Goal: Task Accomplishment & Management: Complete application form

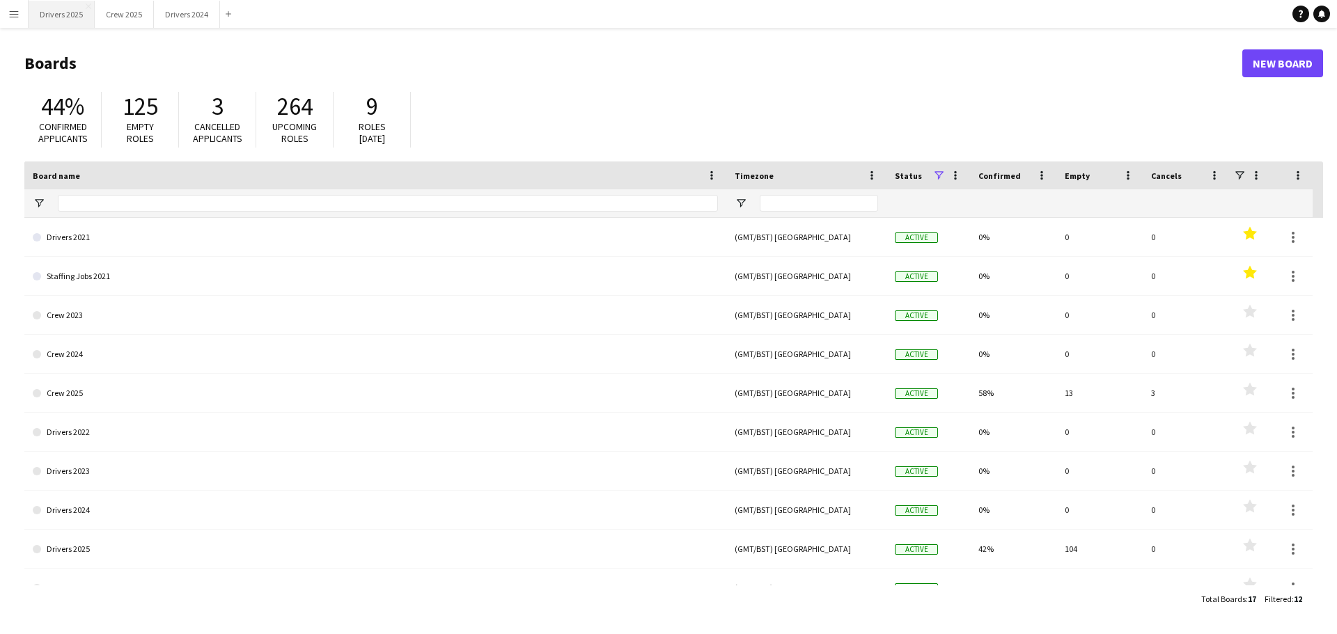
click at [53, 15] on button "Drivers 2025 Close" at bounding box center [62, 14] width 66 height 27
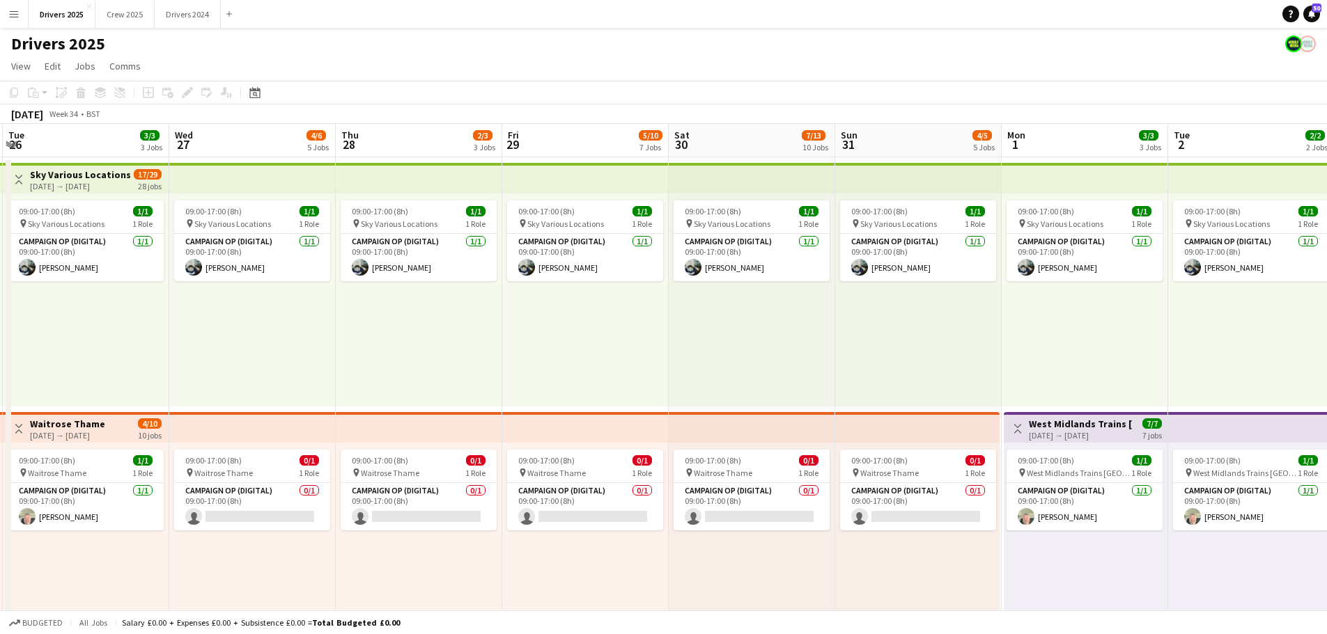
scroll to position [0, 341]
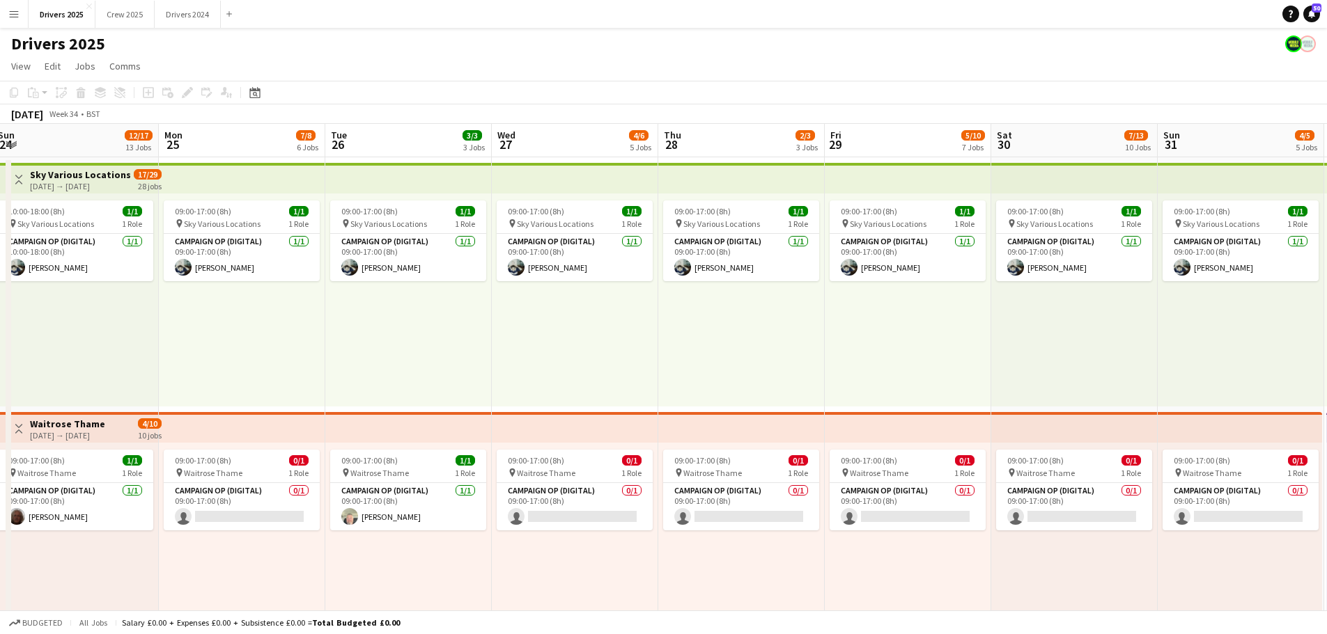
drag, startPoint x: 1015, startPoint y: 332, endPoint x: 341, endPoint y: 368, distance: 674.5
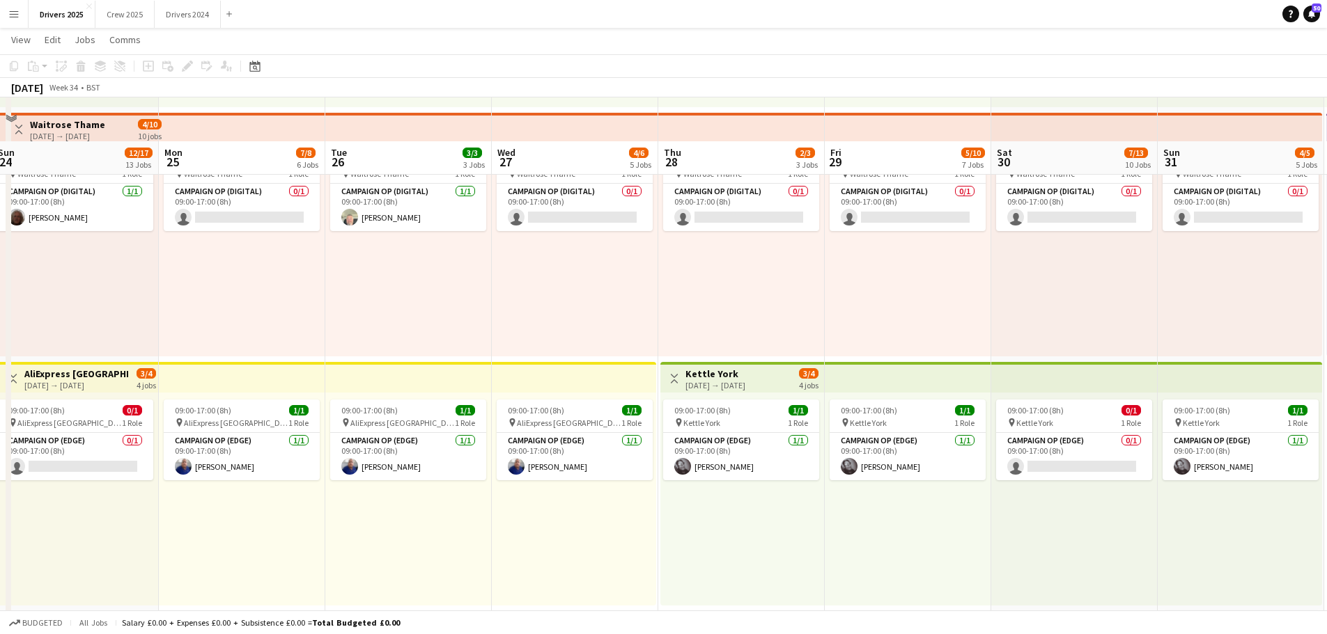
scroll to position [348, 0]
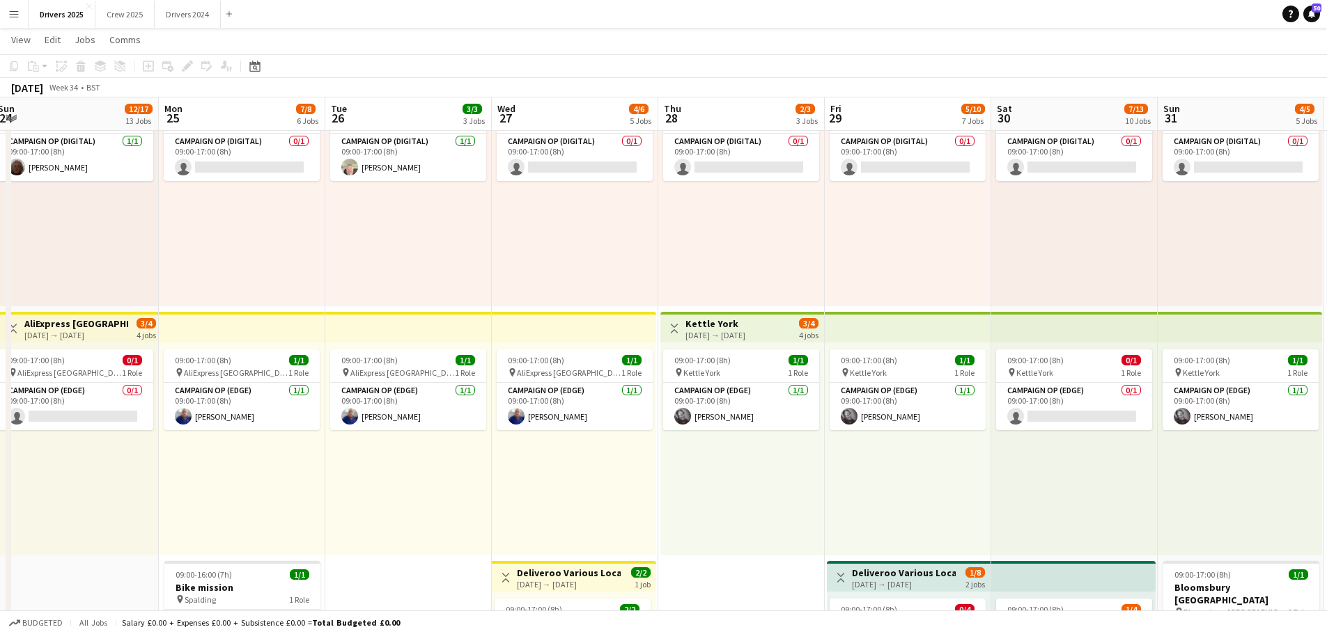
click at [745, 332] on div "[DATE] → [DATE]" at bounding box center [715, 335] width 60 height 10
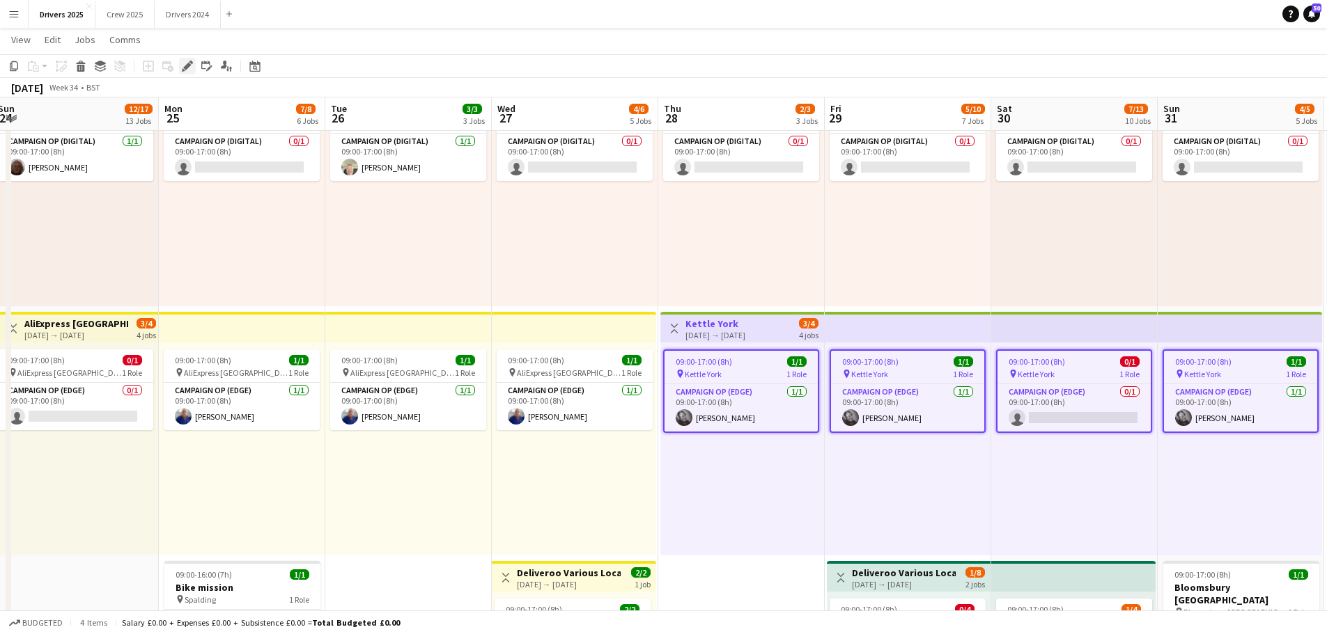
click at [182, 63] on icon "Edit" at bounding box center [187, 66] width 11 height 11
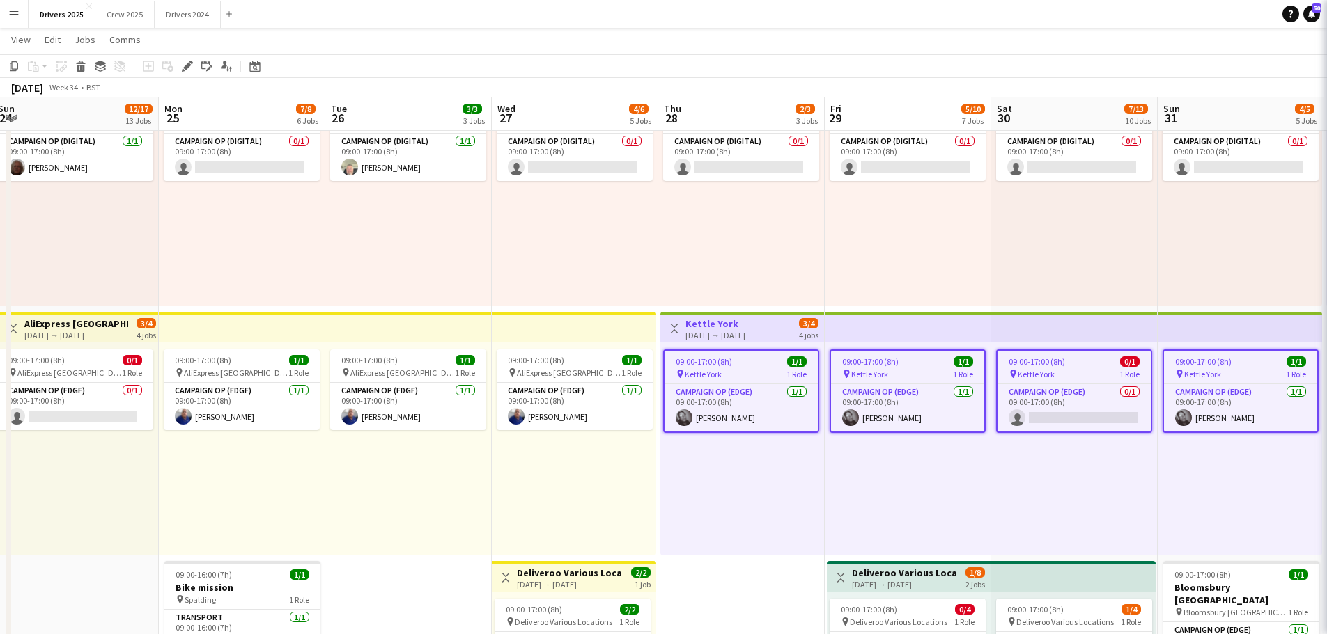
type input "**********"
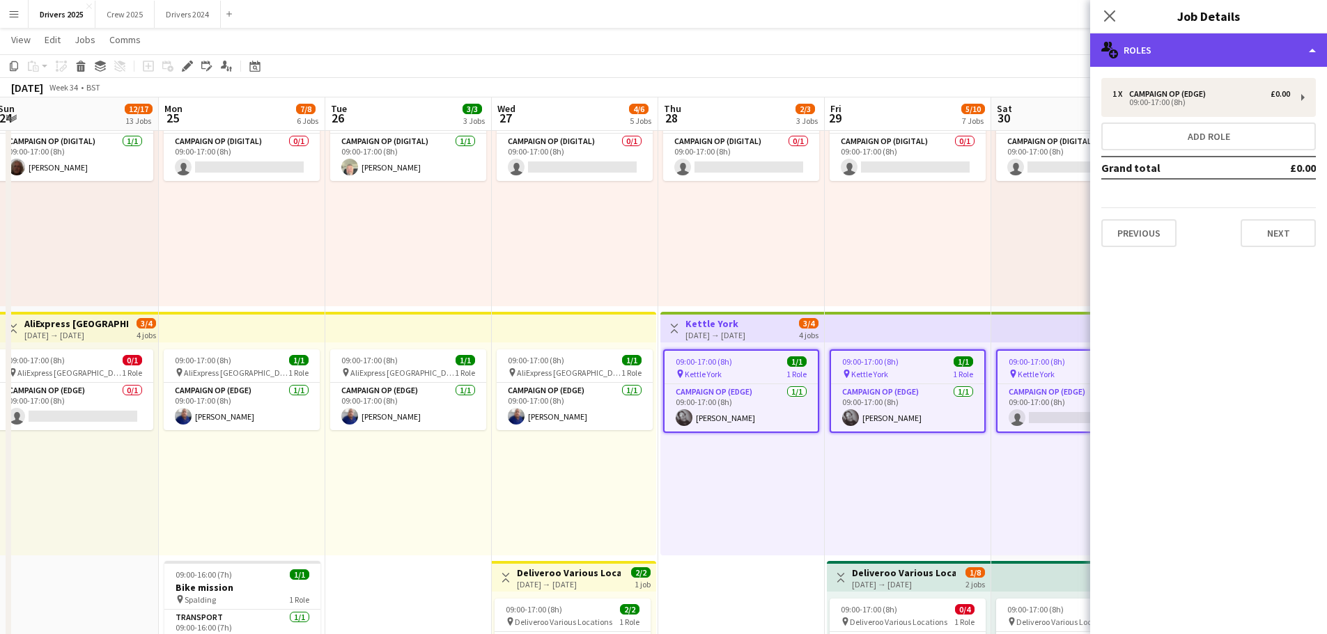
click at [1209, 38] on div "multiple-users-add Roles" at bounding box center [1208, 49] width 237 height 33
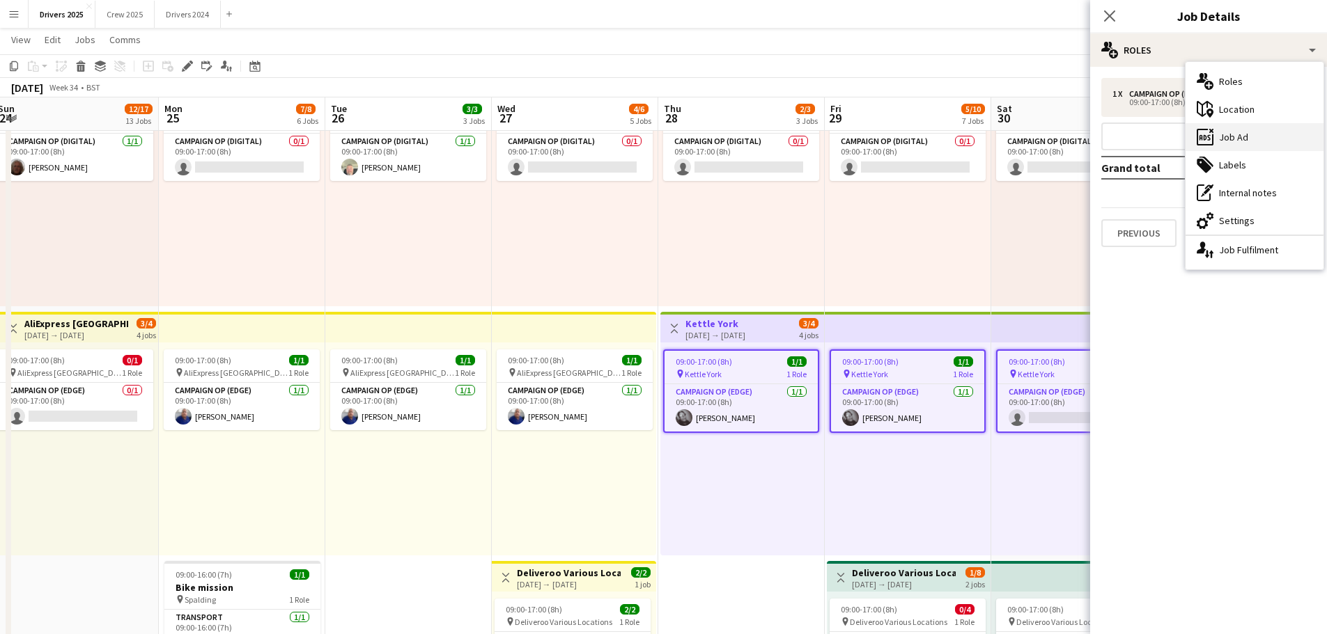
click at [1229, 140] on div "ads-window Job Ad" at bounding box center [1254, 137] width 138 height 28
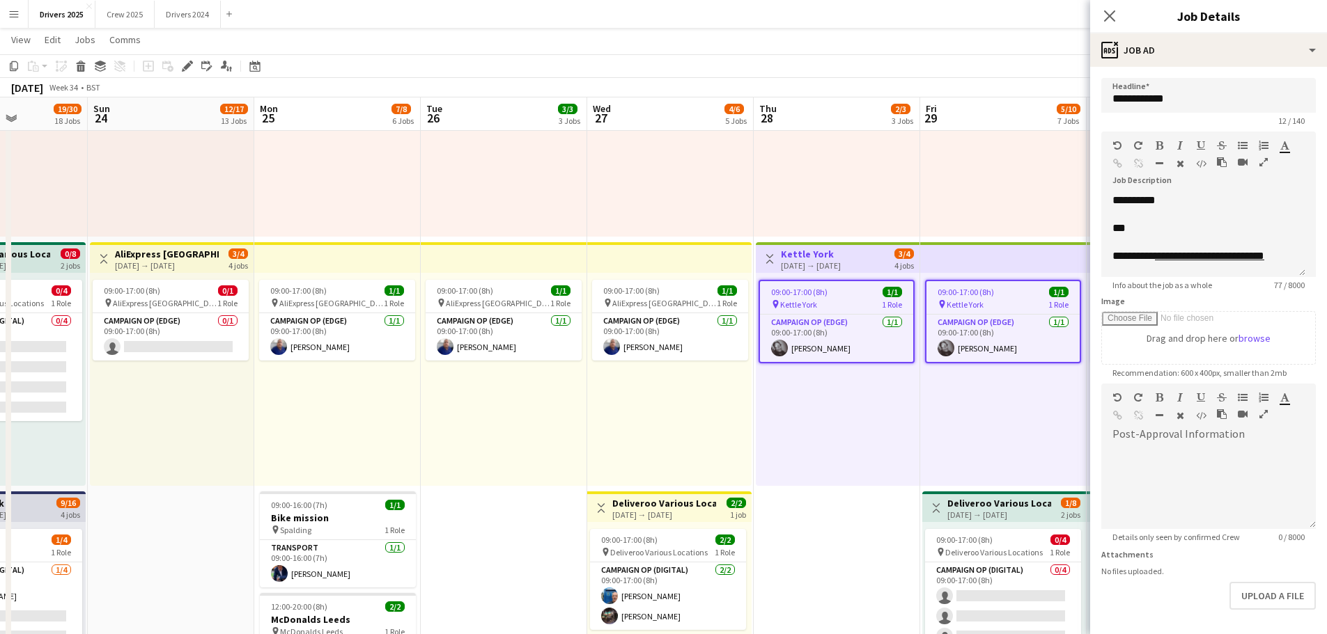
scroll to position [0, 387]
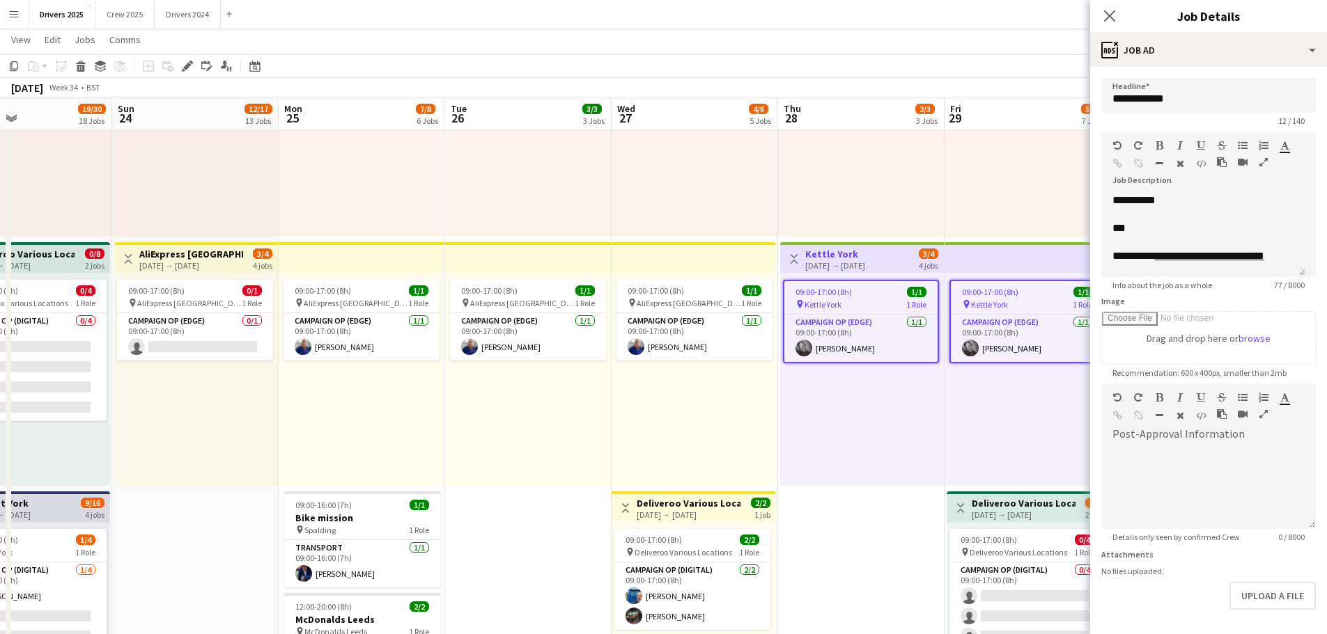
drag, startPoint x: 201, startPoint y: 263, endPoint x: 320, endPoint y: 253, distance: 120.2
click at [326, 266] on app-top-bar at bounding box center [362, 257] width 166 height 31
type input "**********"
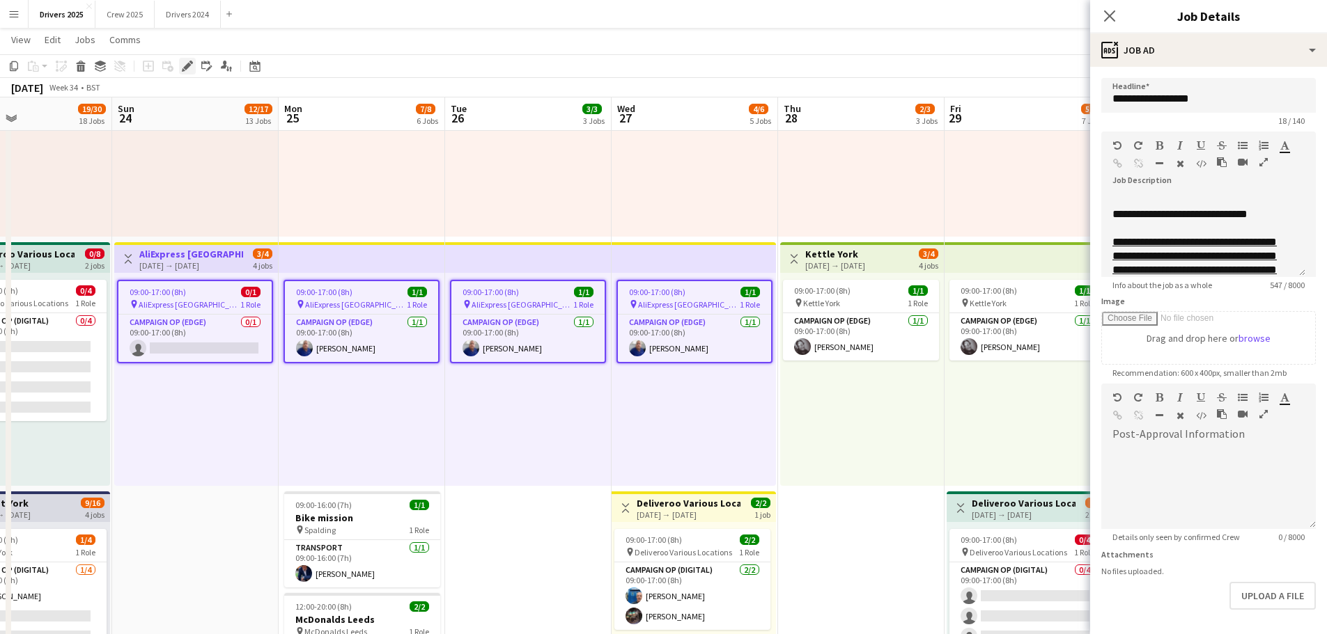
click at [192, 69] on icon "Edit" at bounding box center [187, 66] width 11 height 11
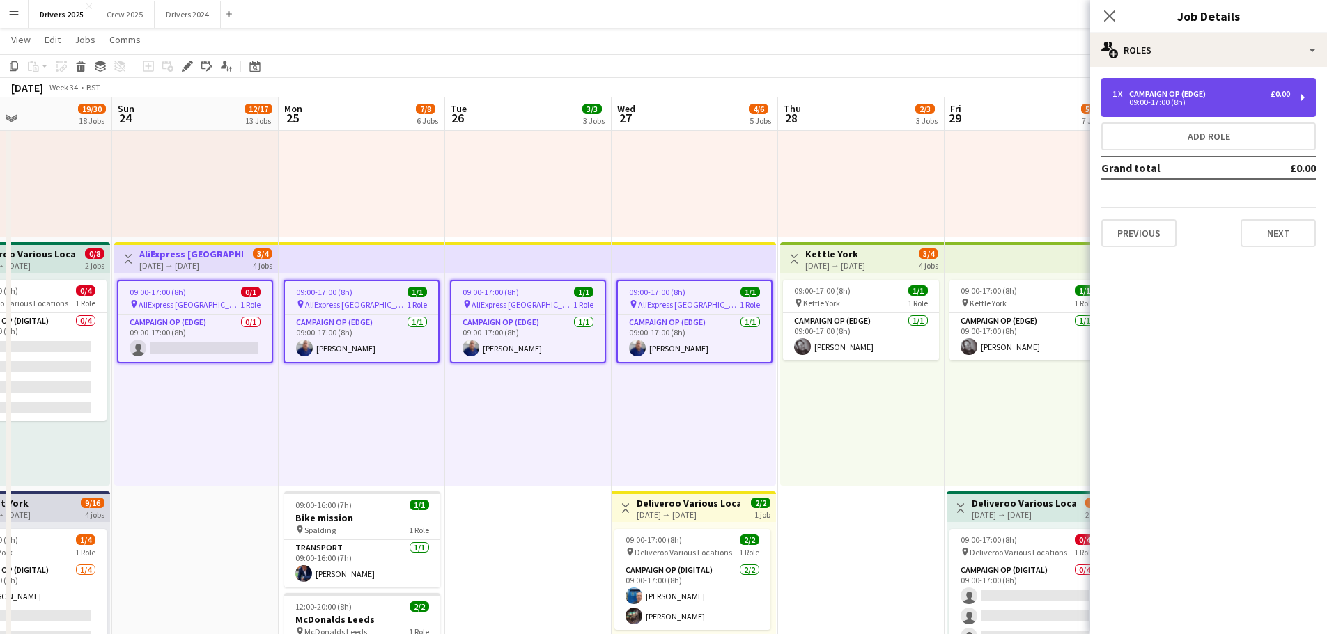
click at [1169, 106] on div "09:00-17:00 (8h)" at bounding box center [1201, 102] width 178 height 7
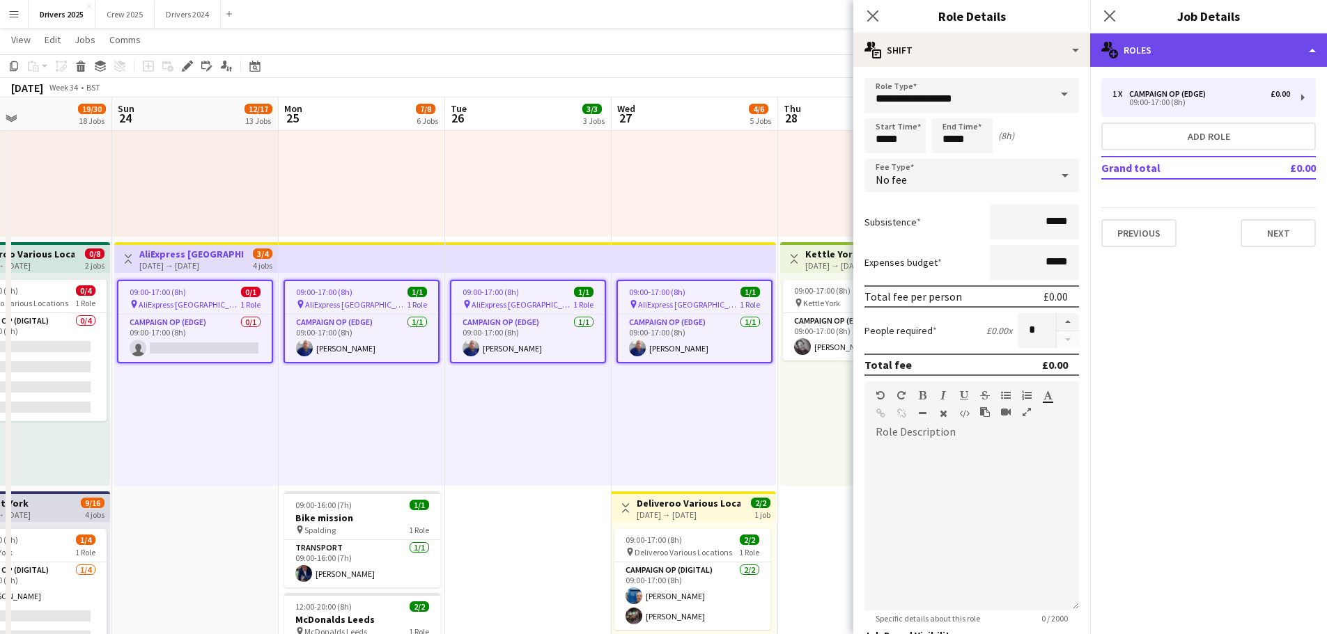
click at [1165, 49] on div "multiple-users-add Roles" at bounding box center [1208, 49] width 237 height 33
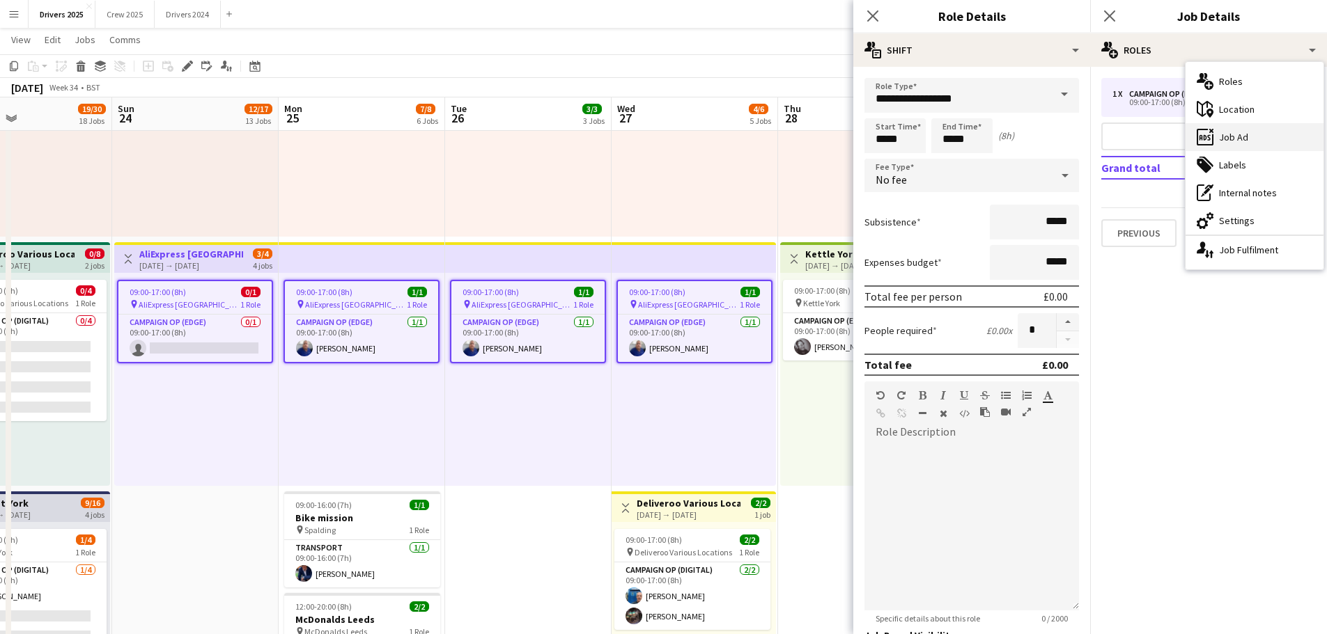
click at [1245, 132] on div "ads-window Job Ad" at bounding box center [1254, 137] width 138 height 28
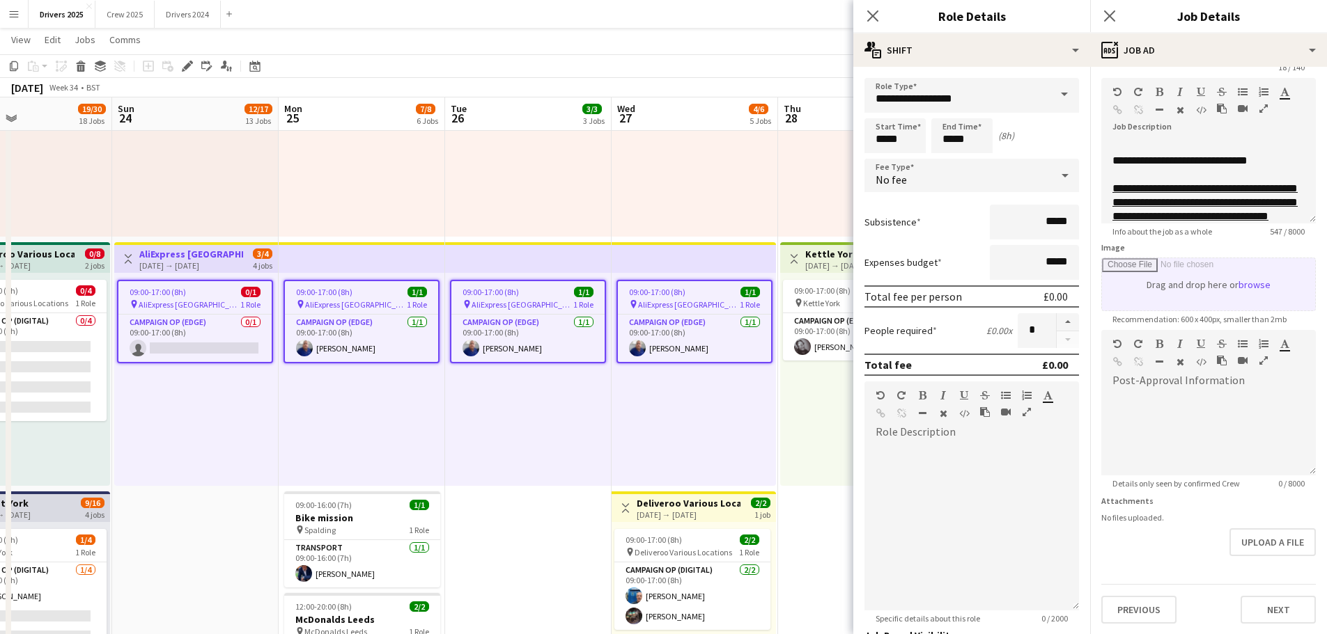
scroll to position [54, 0]
click at [1136, 212] on link "**********" at bounding box center [1204, 201] width 185 height 38
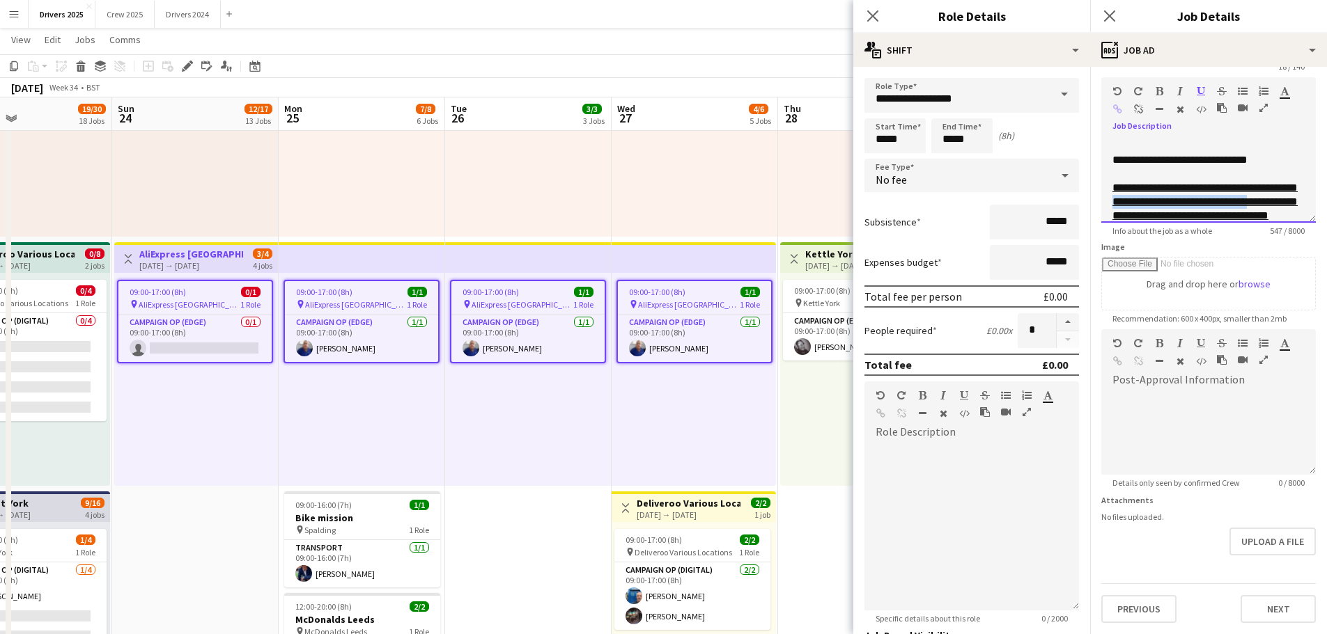
click at [1136, 212] on link "**********" at bounding box center [1204, 201] width 185 height 38
copy link "**********"
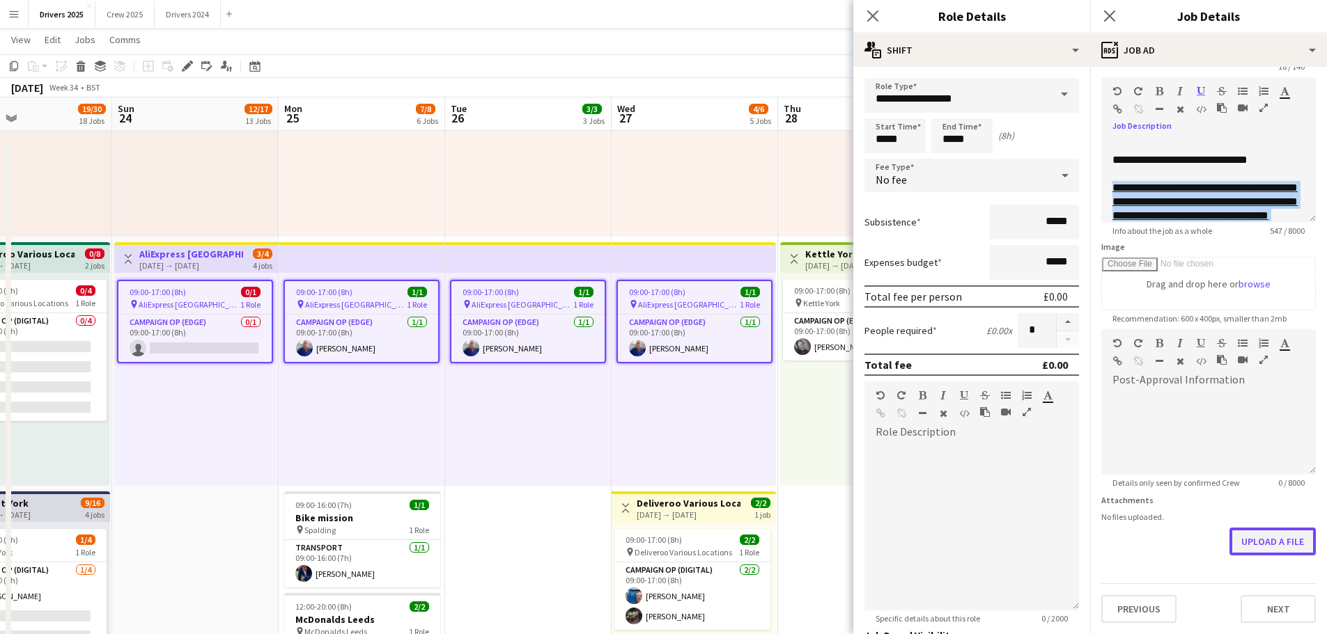
click at [1285, 542] on button "Upload a file" at bounding box center [1272, 542] width 86 height 28
click at [1271, 540] on button "Upload a file" at bounding box center [1272, 542] width 86 height 28
click at [1263, 544] on button "Upload a file" at bounding box center [1272, 542] width 86 height 28
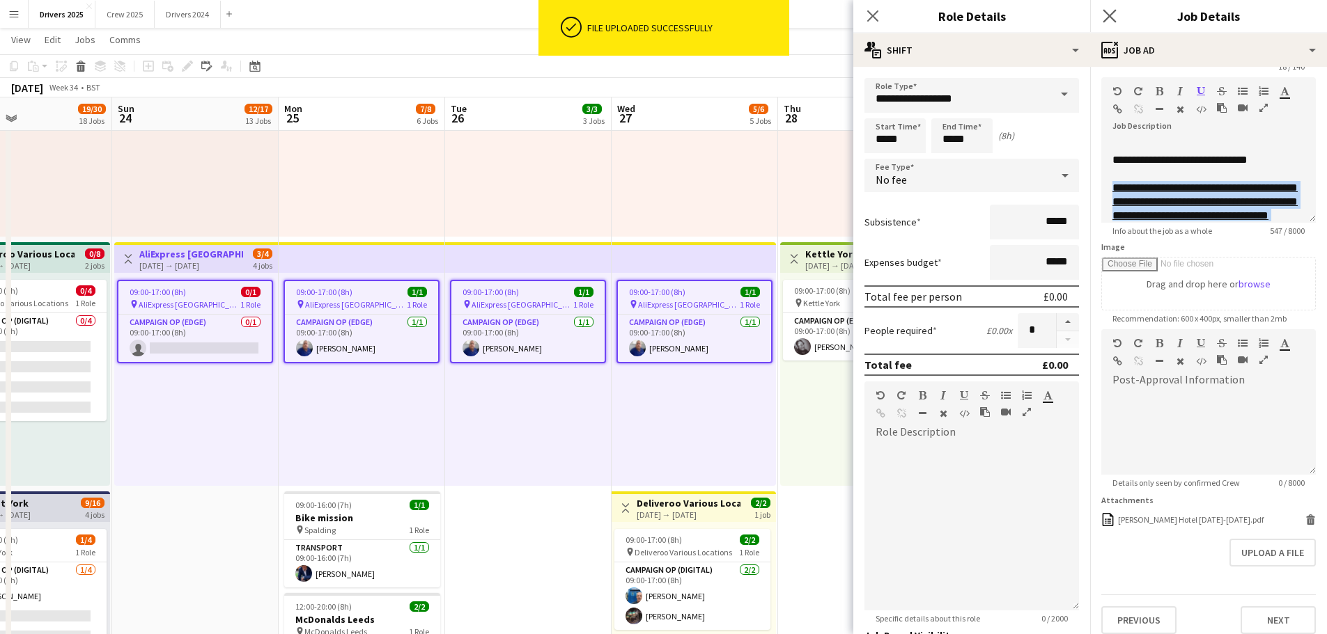
click at [1105, 9] on icon "Close pop-in" at bounding box center [1109, 15] width 13 height 13
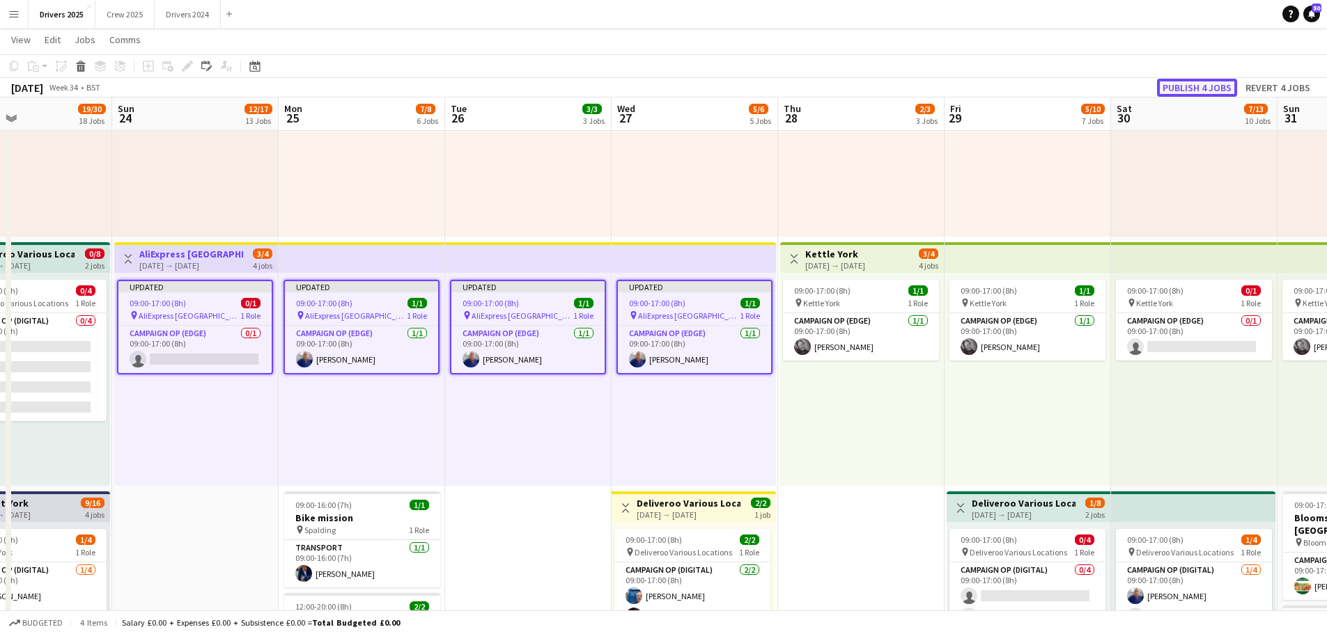
click at [1207, 83] on button "Publish 4 jobs" at bounding box center [1197, 88] width 80 height 18
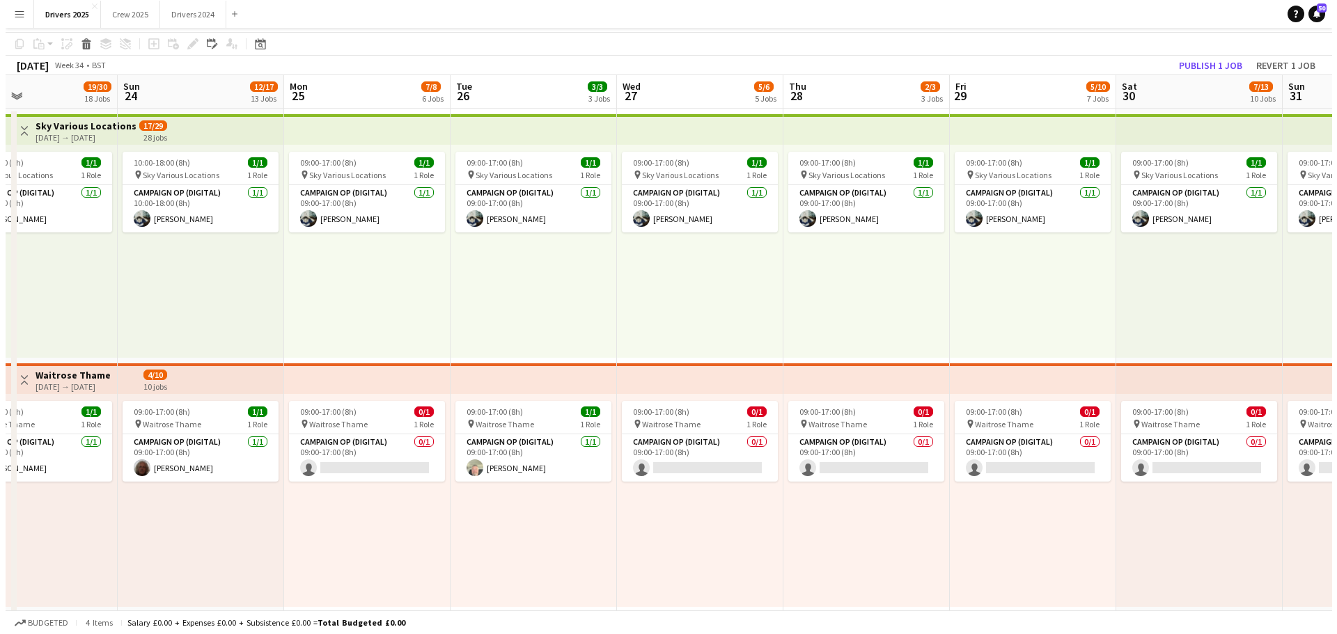
scroll to position [0, 0]
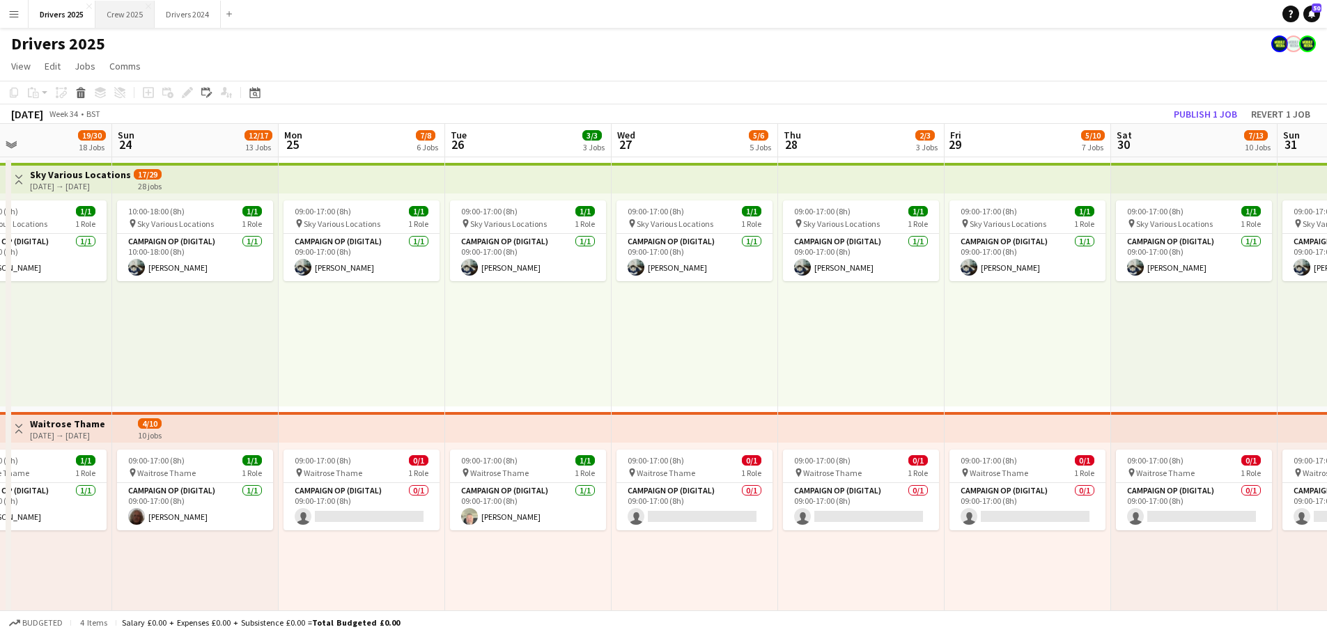
click at [125, 8] on button "Crew 2025 Close" at bounding box center [124, 14] width 59 height 27
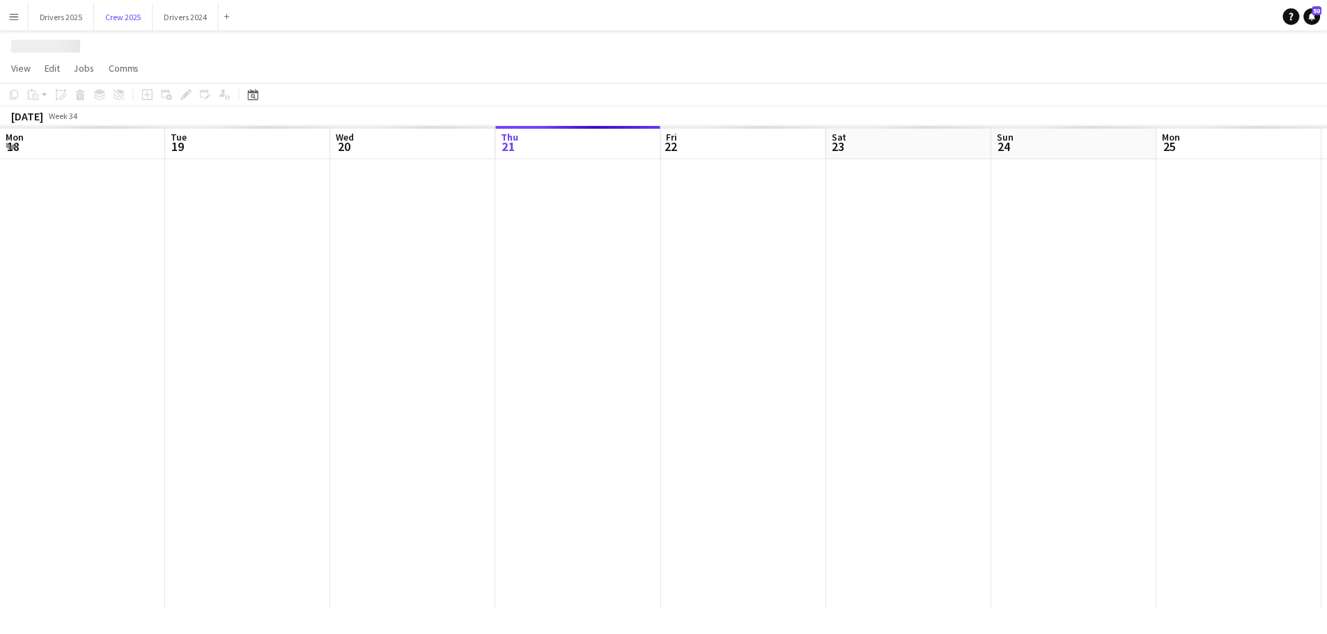
scroll to position [0, 333]
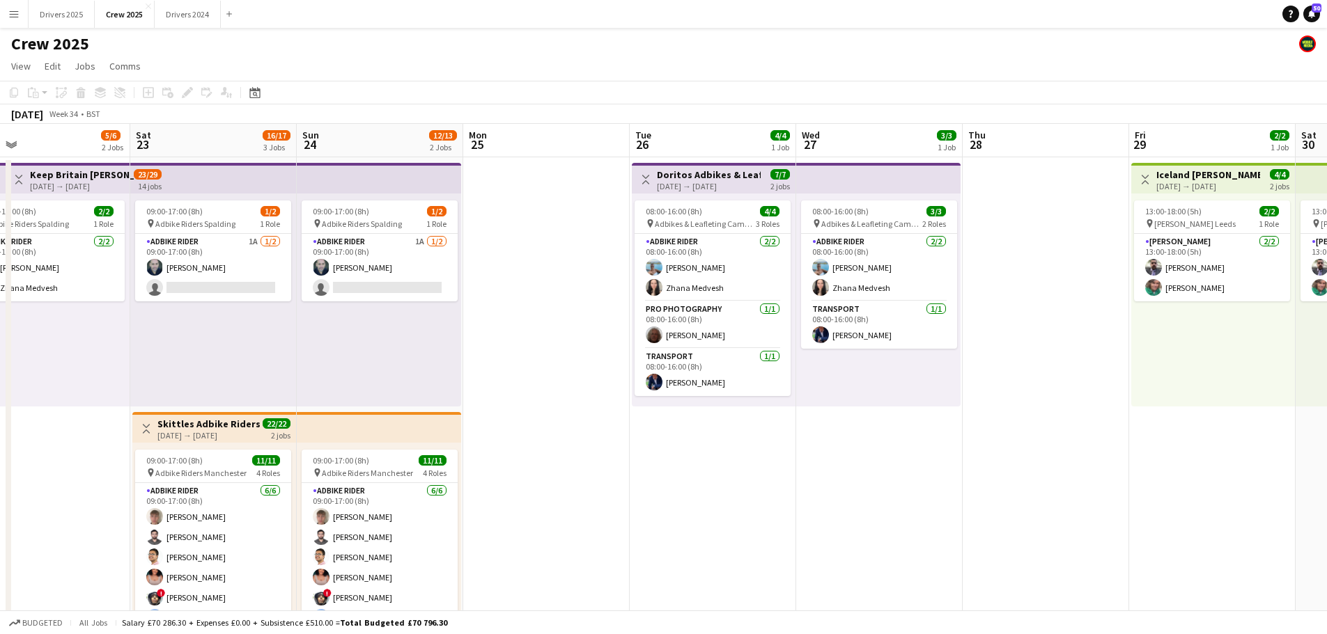
drag, startPoint x: 959, startPoint y: 431, endPoint x: 551, endPoint y: 364, distance: 413.7
click at [551, 364] on app-calendar-viewport "Tue 19 2/2 1 Job Wed 20 2/2 1 Job Thu 21 2/2 1 Job Fri 22 5/6 2 Jobs Sat 23 16/…" at bounding box center [663, 517] width 1327 height 787
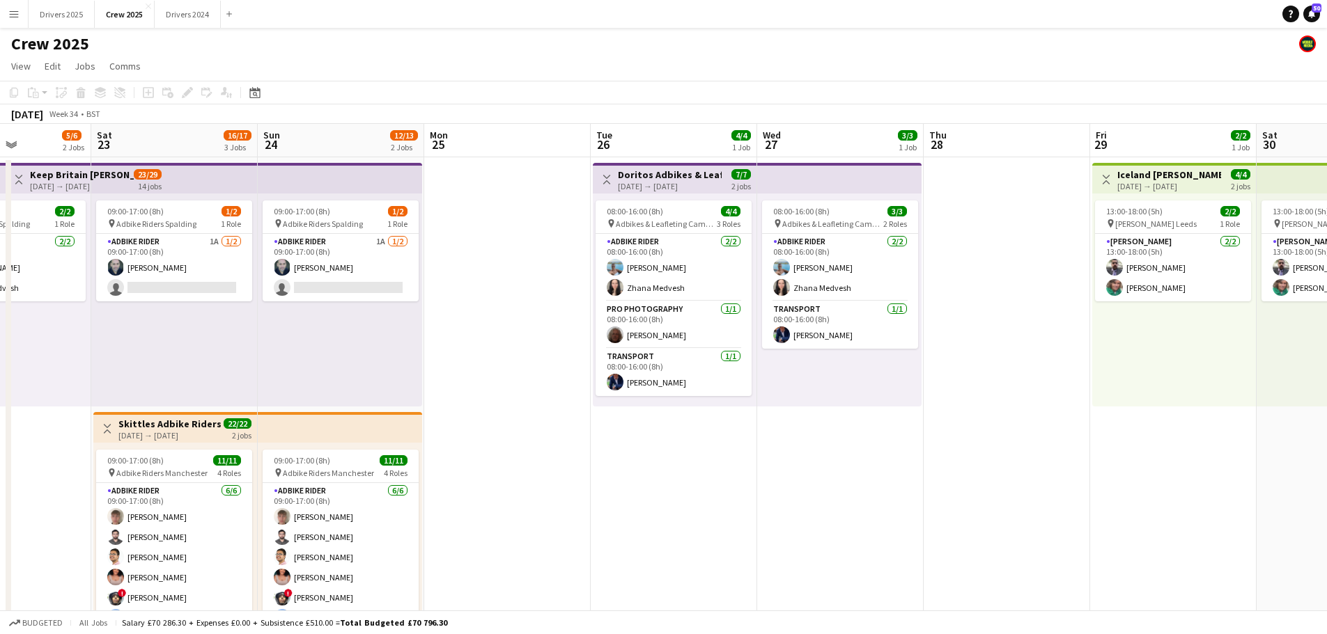
click at [648, 180] on h3 "Doritos Adbikes & Leafleting Camden" at bounding box center [670, 175] width 104 height 13
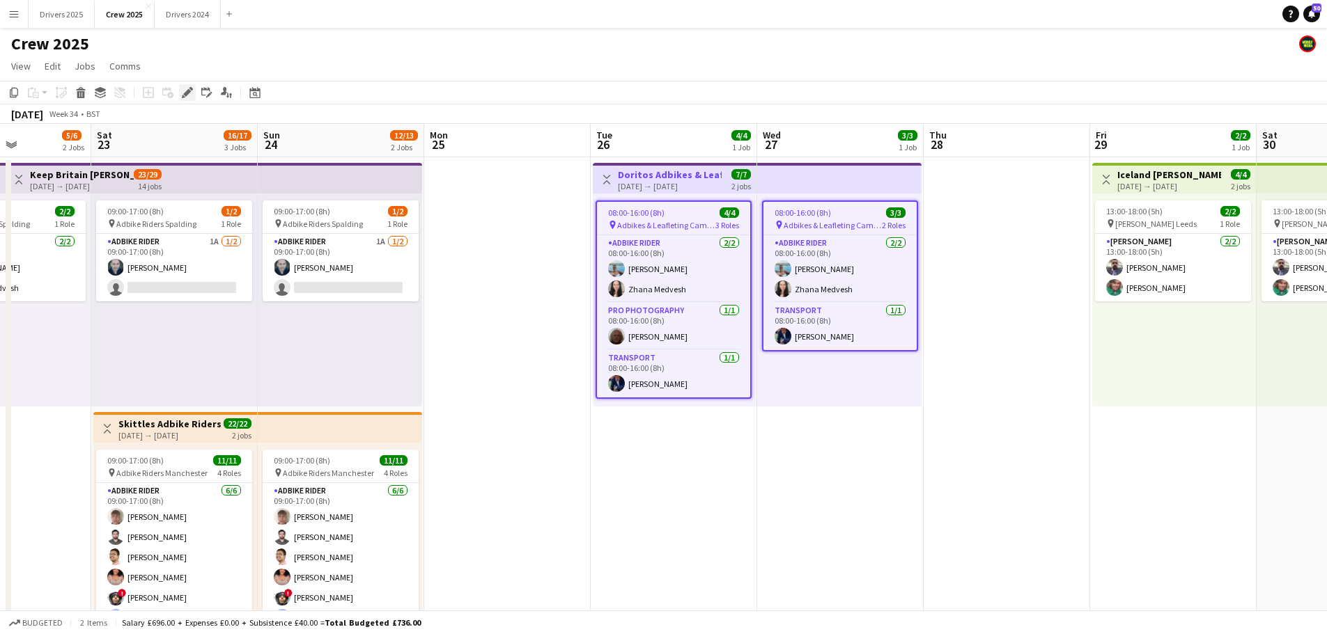
click at [182, 89] on icon "Edit" at bounding box center [187, 92] width 11 height 11
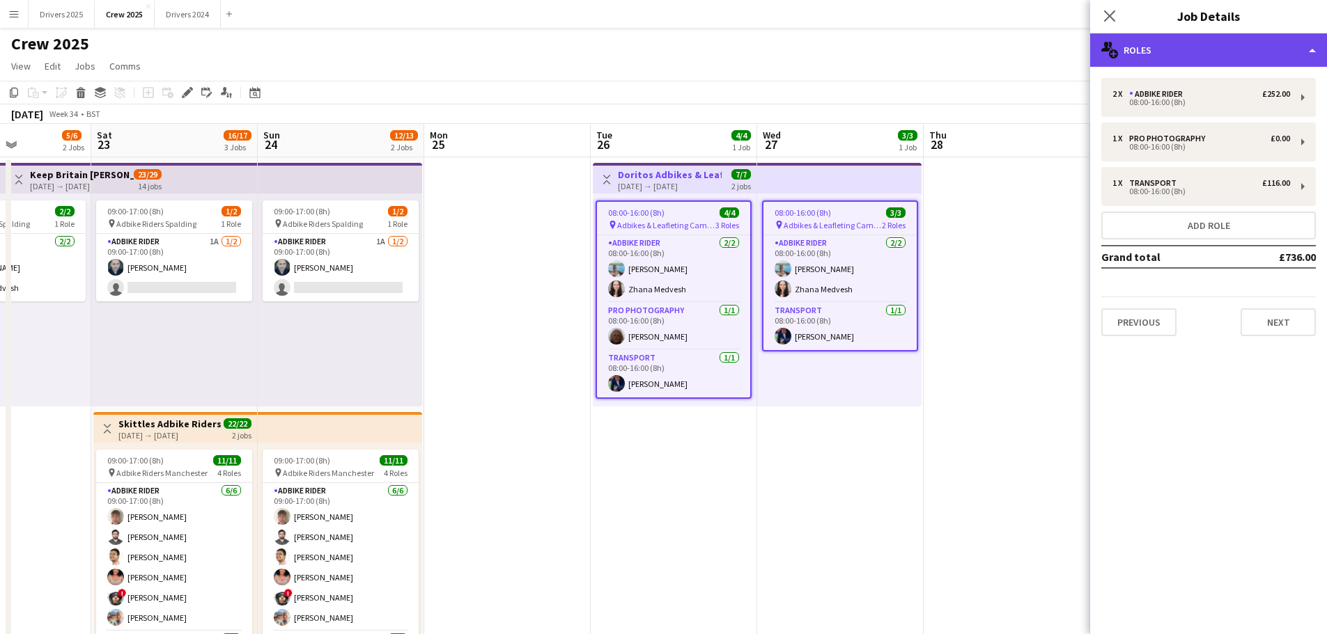
click at [1154, 56] on div "multiple-users-add Roles" at bounding box center [1208, 49] width 237 height 33
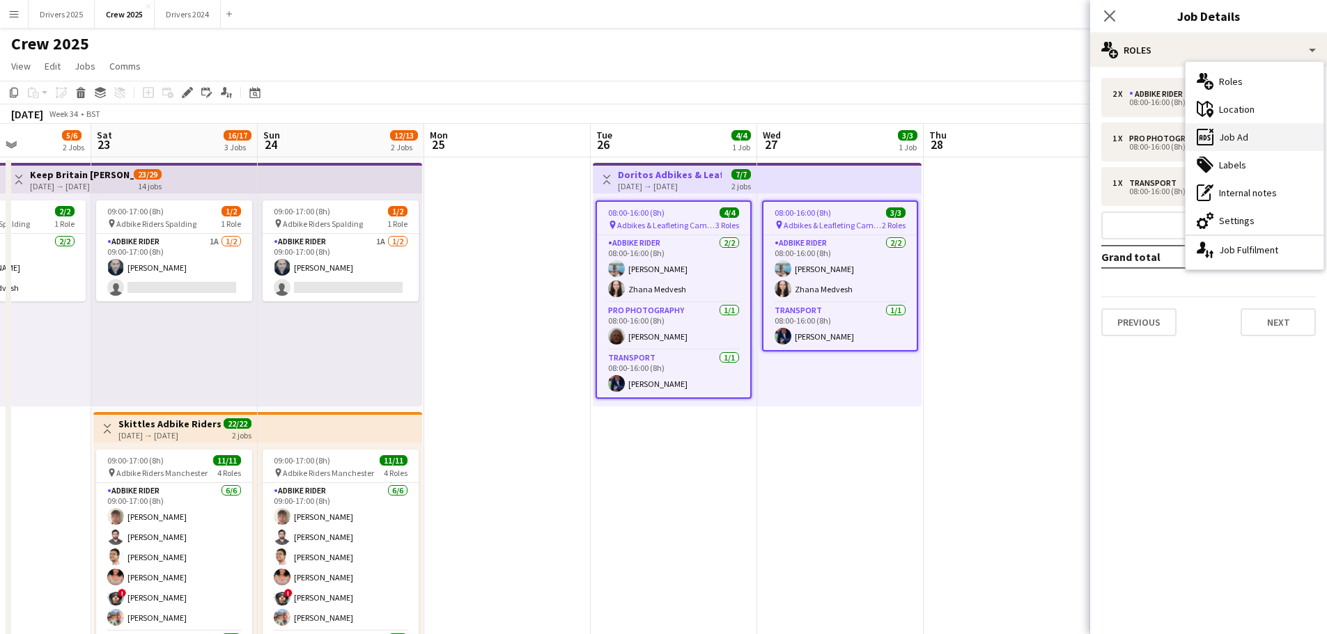
click at [1249, 137] on div "ads-window Job Ad" at bounding box center [1254, 137] width 138 height 28
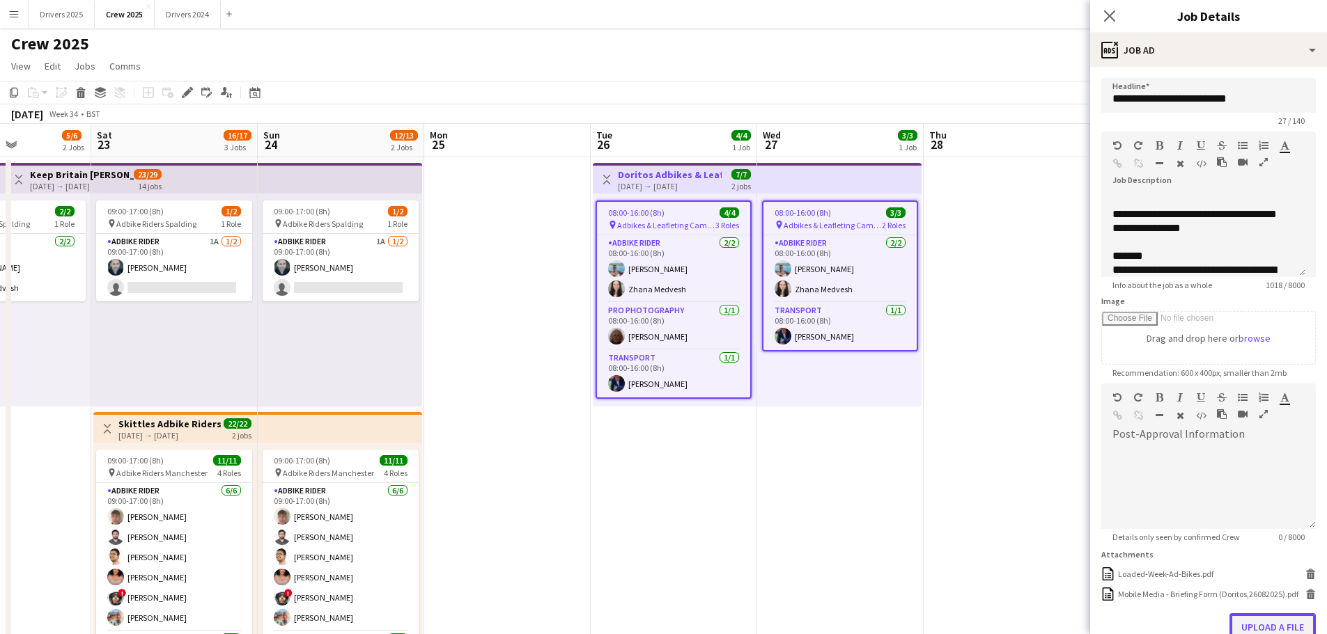
click at [1271, 624] on button "Upload a file" at bounding box center [1272, 628] width 86 height 28
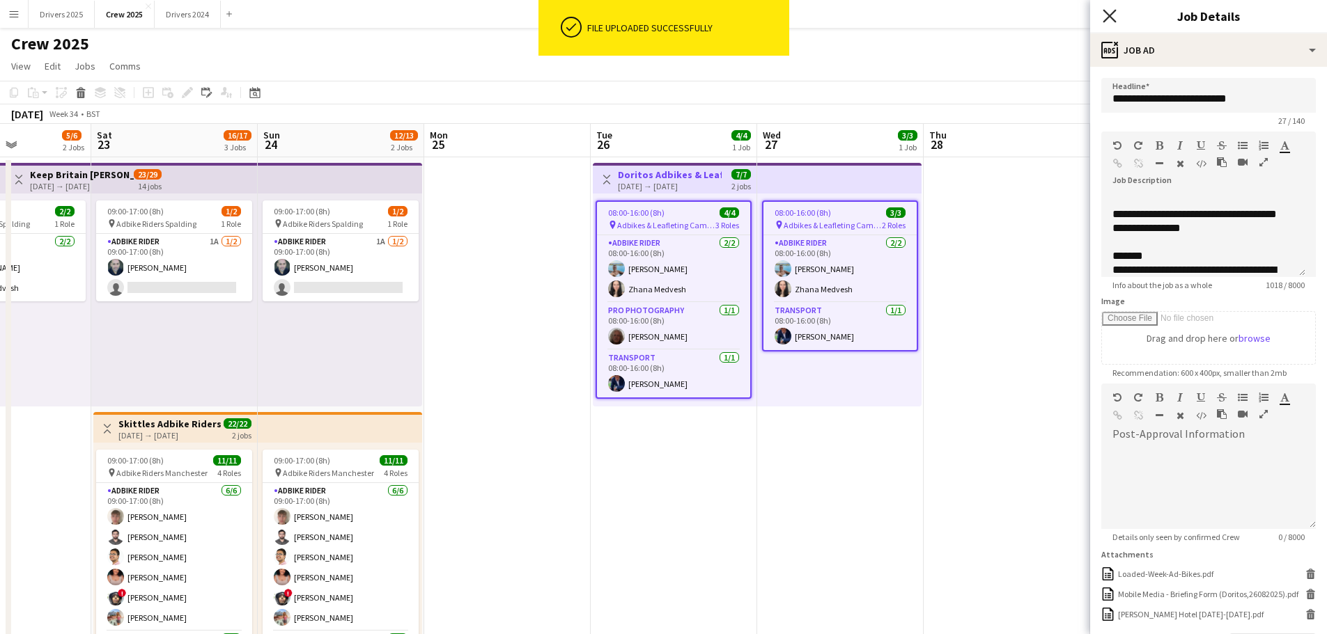
click at [1108, 13] on icon "Close pop-in" at bounding box center [1109, 15] width 13 height 13
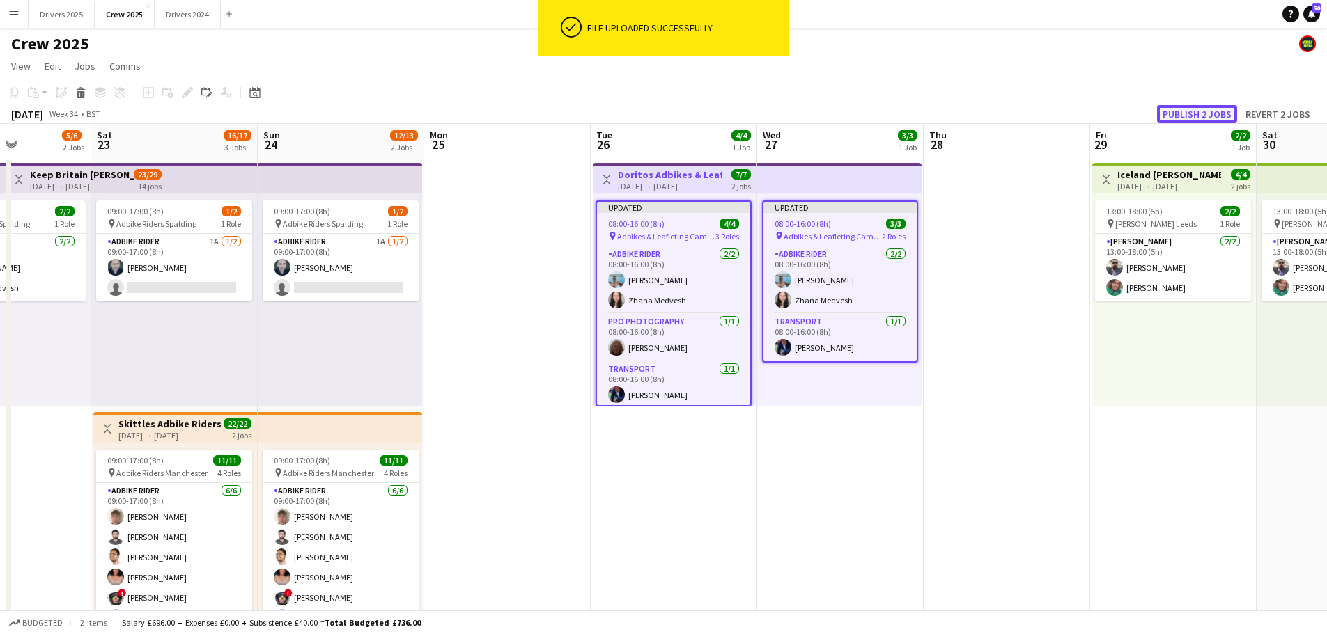
click at [1199, 108] on button "Publish 2 jobs" at bounding box center [1197, 114] width 80 height 18
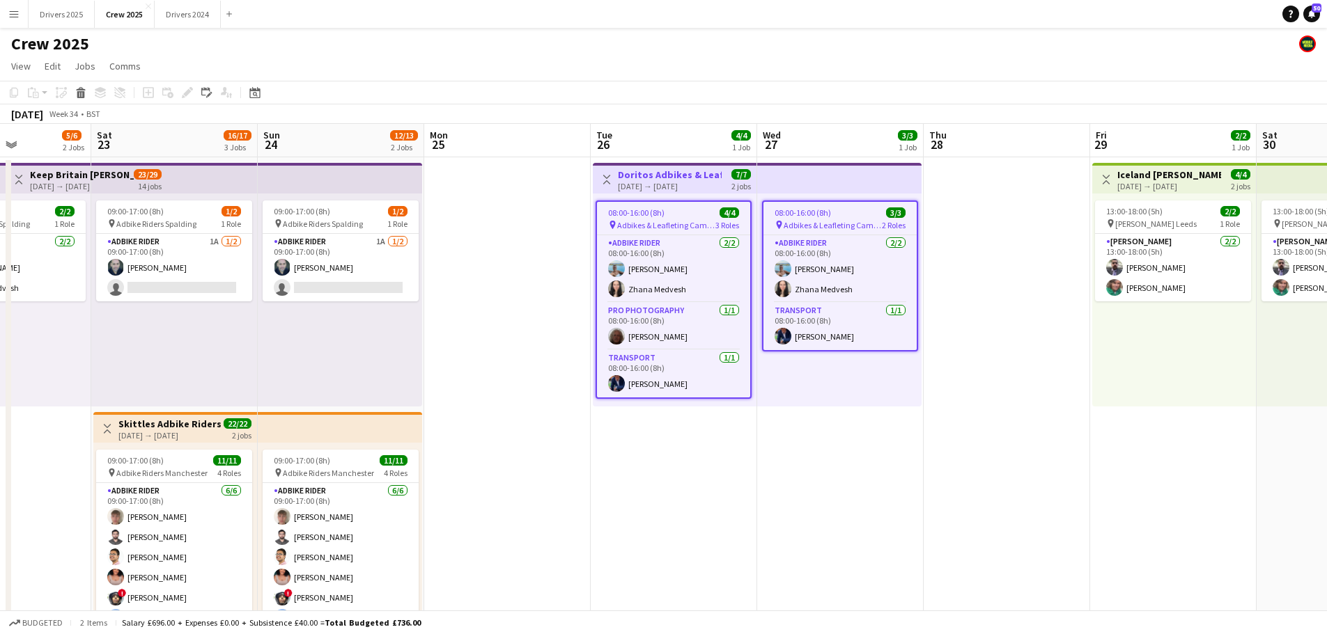
click at [668, 192] on app-top-bar "Toggle View Doritos Adbikes & Leafleting Camden [DATE] → [DATE] 7/7 2 jobs" at bounding box center [675, 178] width 164 height 31
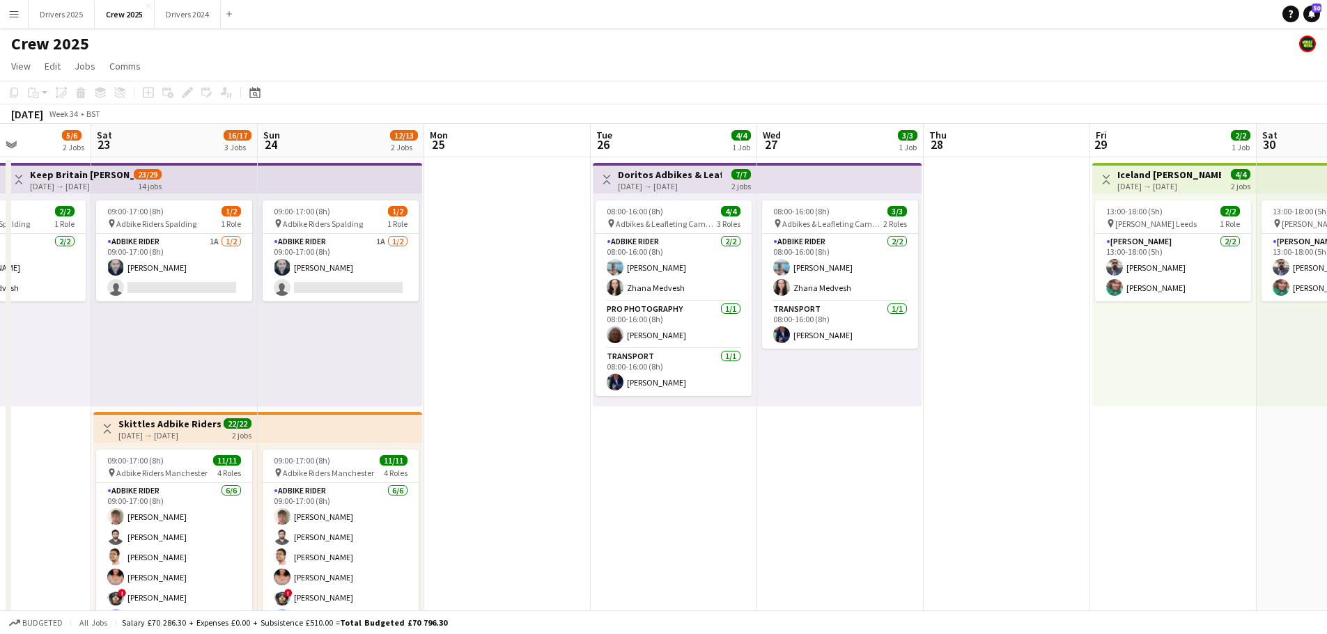
click at [664, 180] on h3 "Doritos Adbikes & Leafleting Camden" at bounding box center [670, 175] width 104 height 13
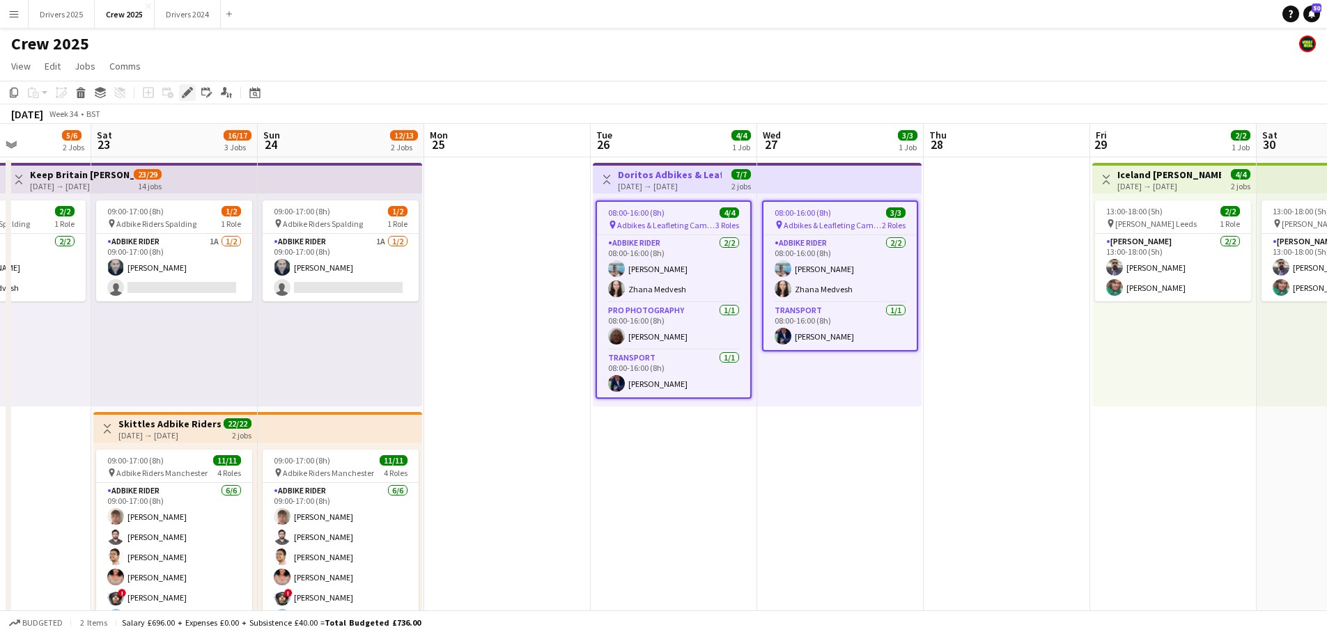
click at [188, 87] on icon "Edit" at bounding box center [187, 92] width 11 height 11
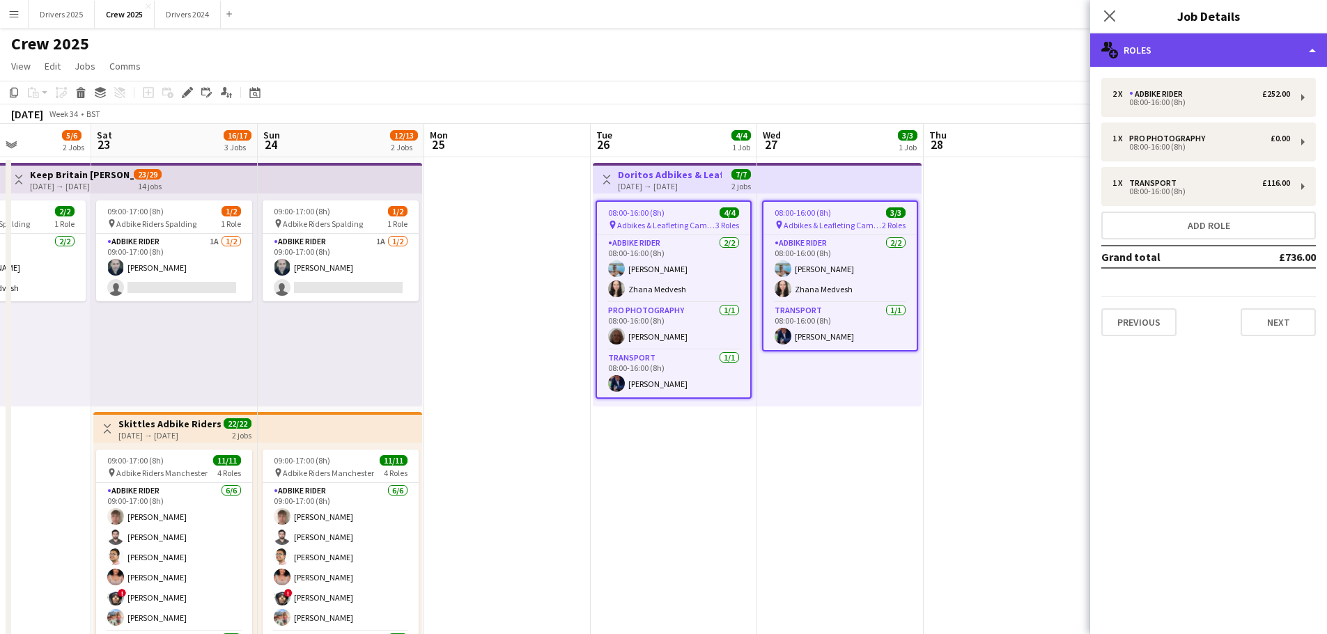
click at [1111, 49] on icon "multiple-users-add" at bounding box center [1109, 50] width 17 height 17
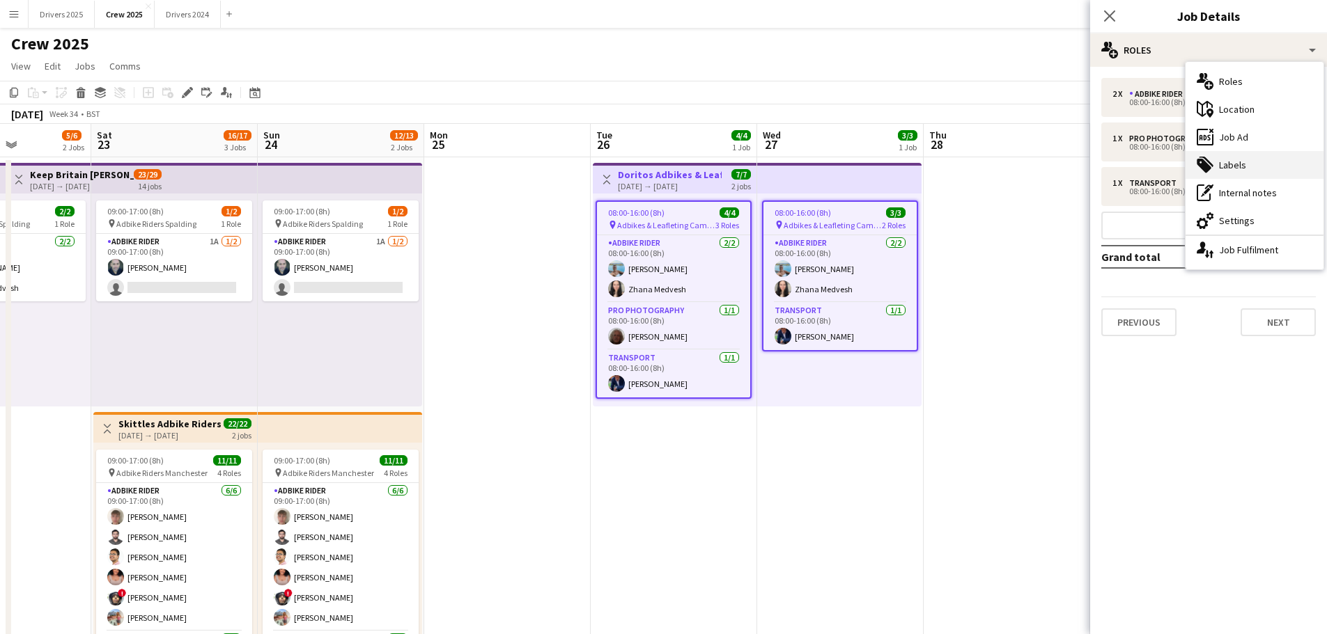
click at [1217, 164] on div "tags-double Labels" at bounding box center [1254, 165] width 138 height 28
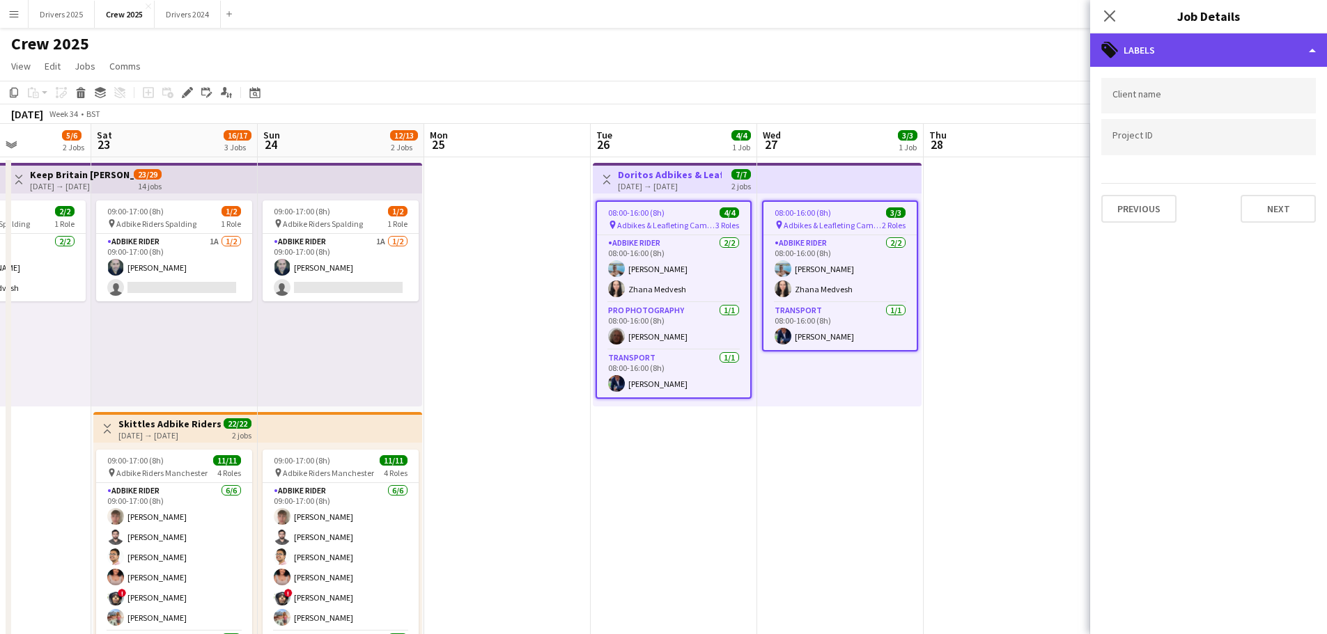
click at [1190, 44] on div "tags-double Labels" at bounding box center [1208, 49] width 237 height 33
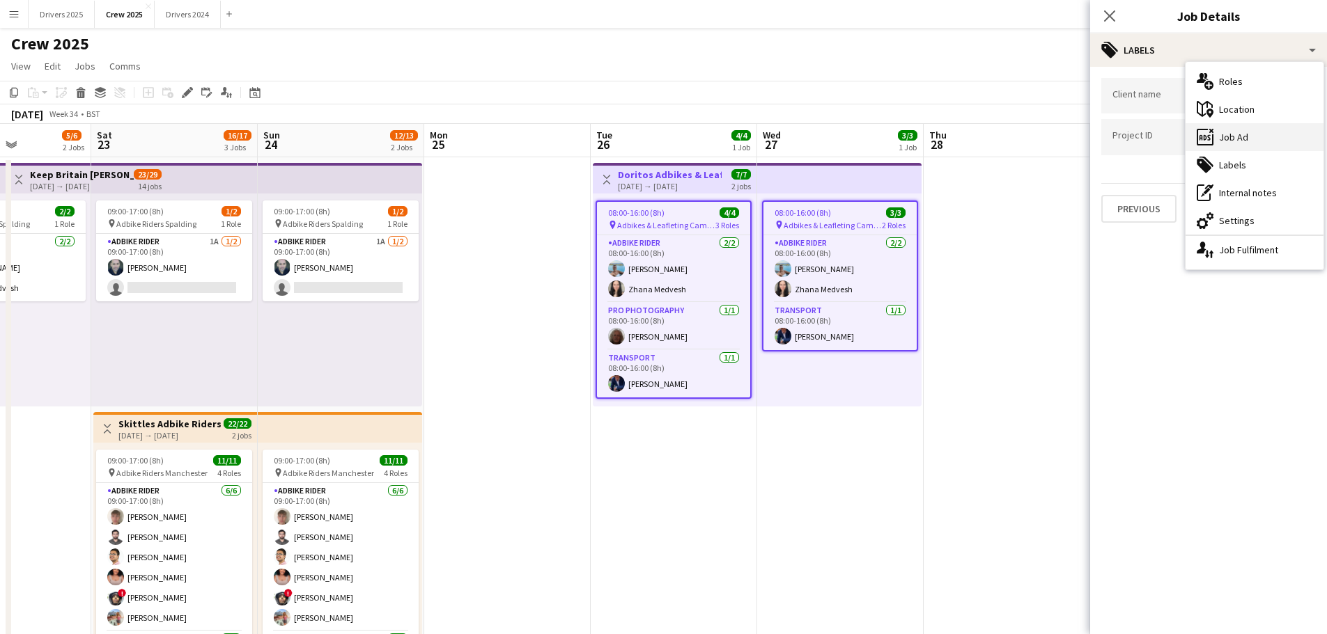
click at [1223, 135] on div "ads-window Job Ad" at bounding box center [1254, 137] width 138 height 28
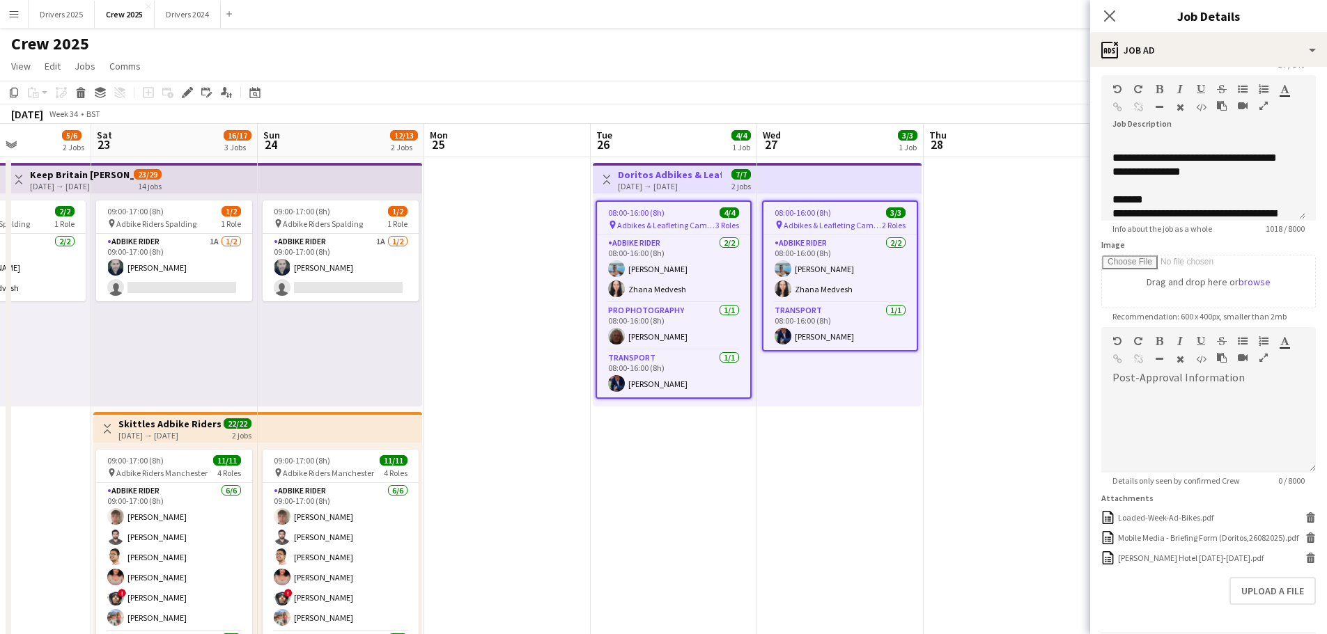
scroll to position [114, 0]
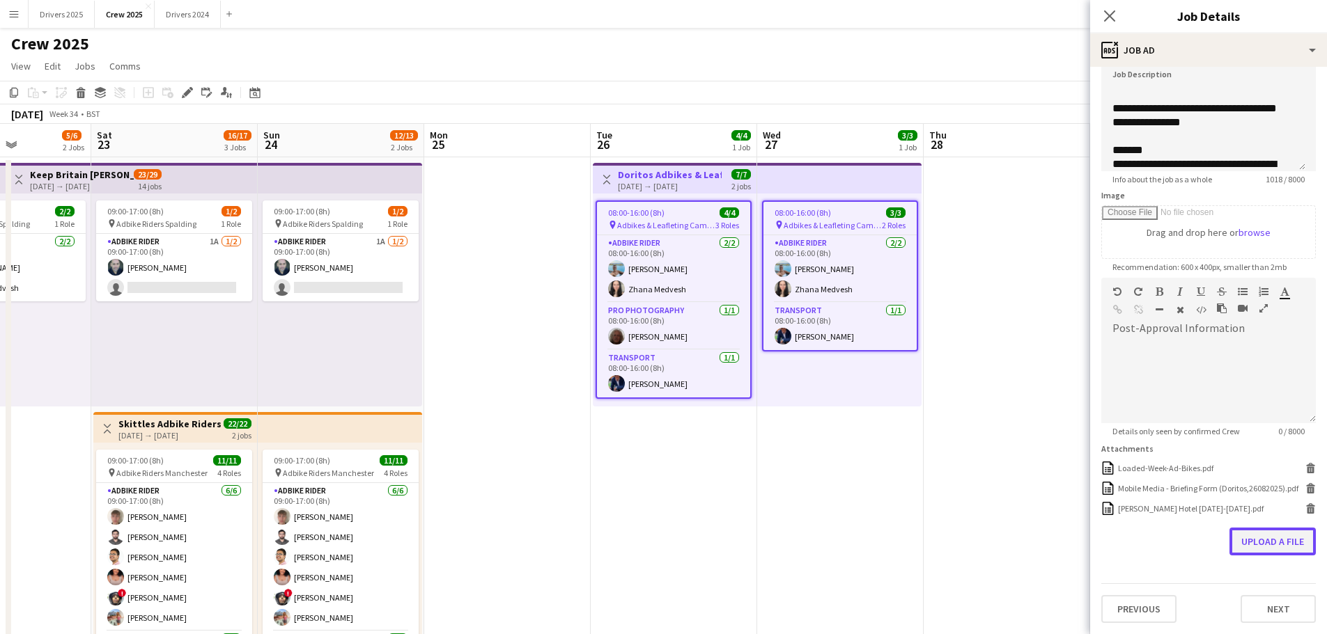
click at [1270, 532] on button "Upload a file" at bounding box center [1272, 542] width 86 height 28
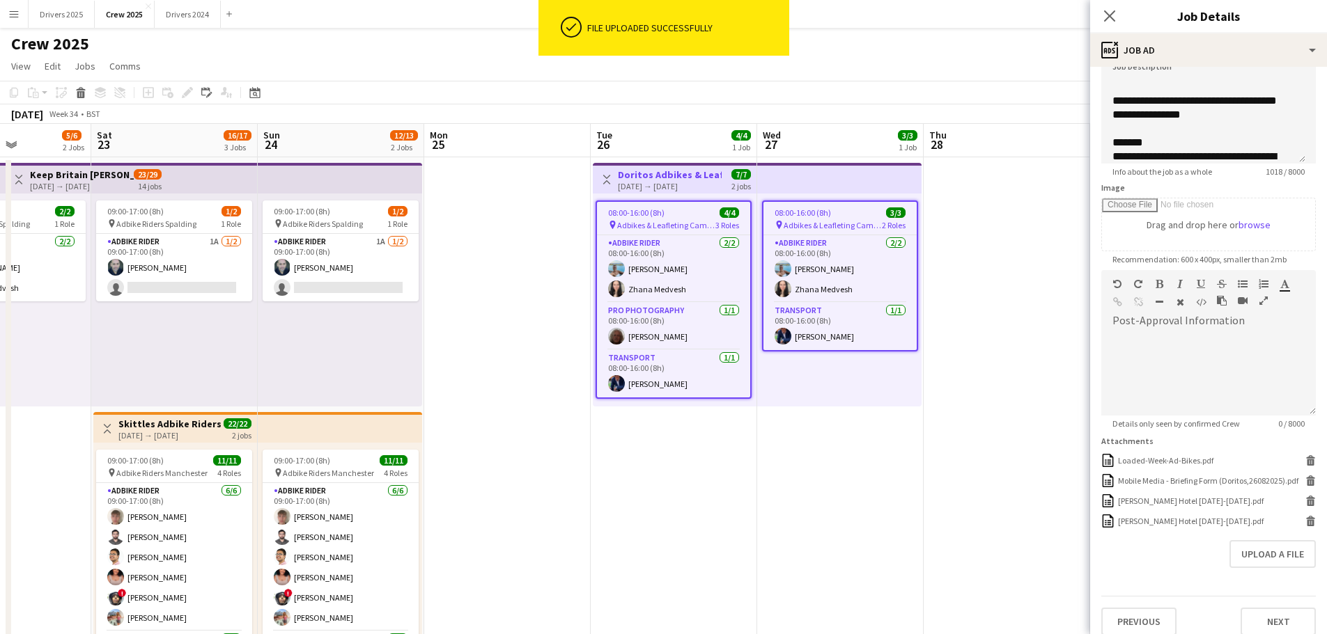
click at [1107, 15] on icon "Close pop-in" at bounding box center [1109, 15] width 11 height 11
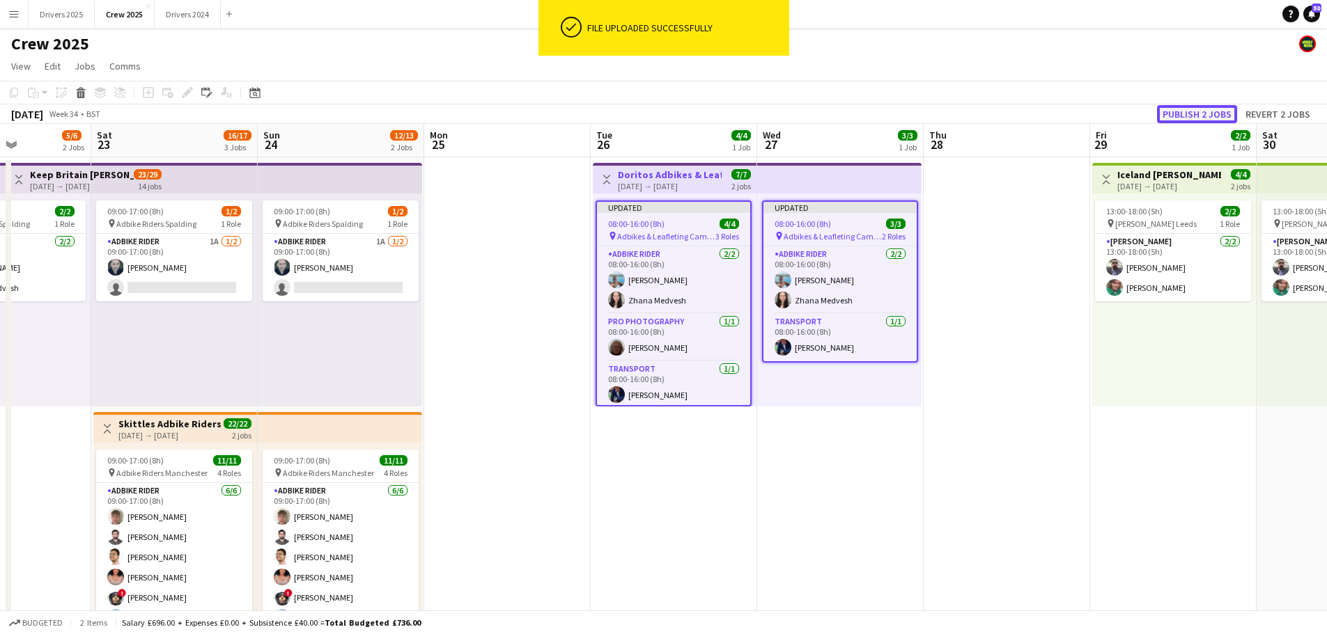
click at [1206, 114] on button "Publish 2 jobs" at bounding box center [1197, 114] width 80 height 18
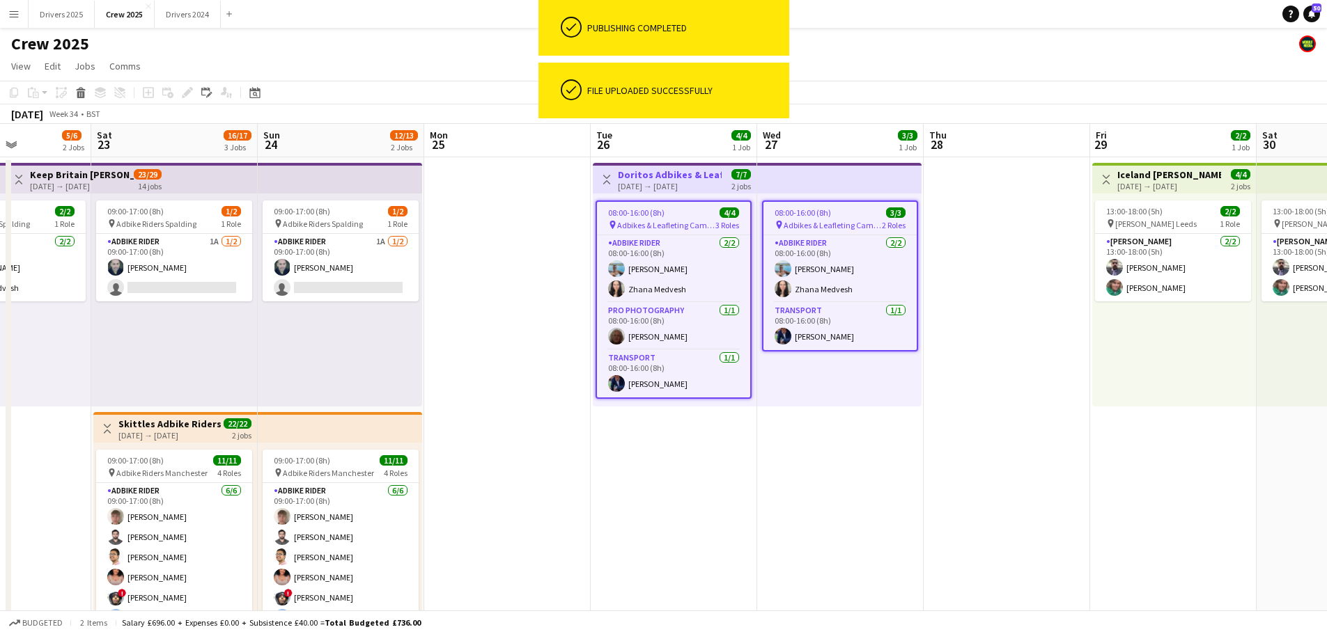
click at [648, 194] on div "08:00-16:00 (8h) 4/4 pin Adbikes & Leafleting Camden 3 Roles Adbike Rider [DATE…" at bounding box center [675, 300] width 164 height 213
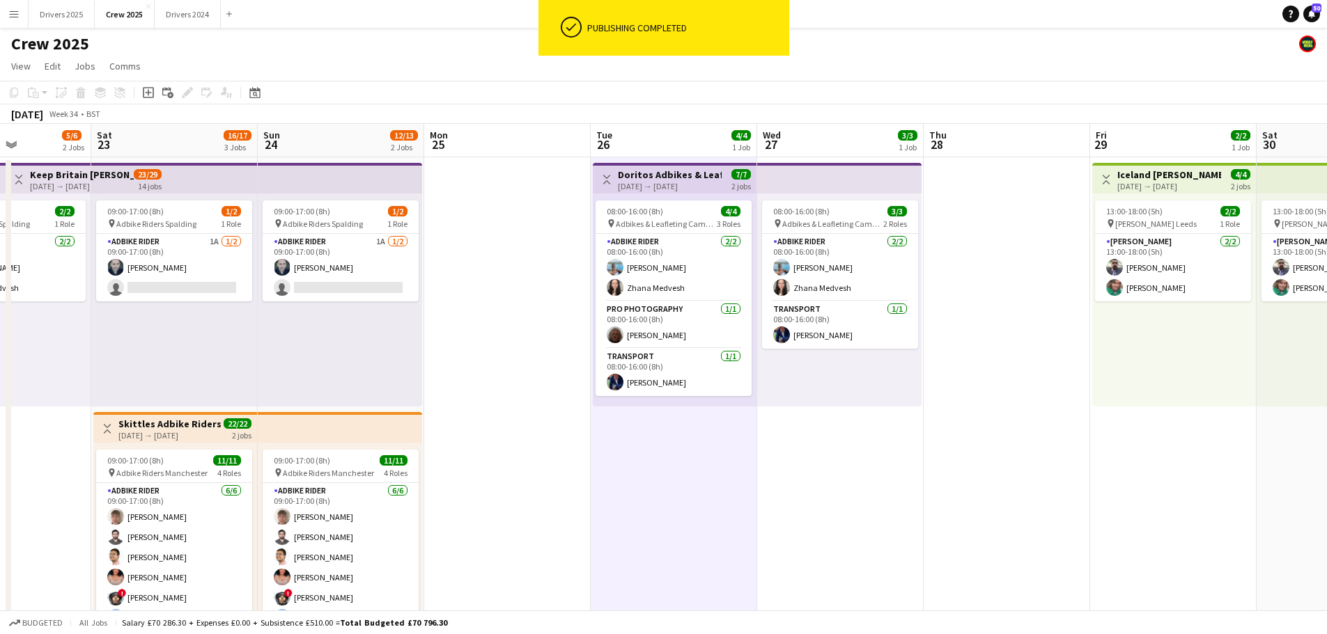
click at [660, 182] on div "[DATE] → [DATE]" at bounding box center [670, 186] width 104 height 10
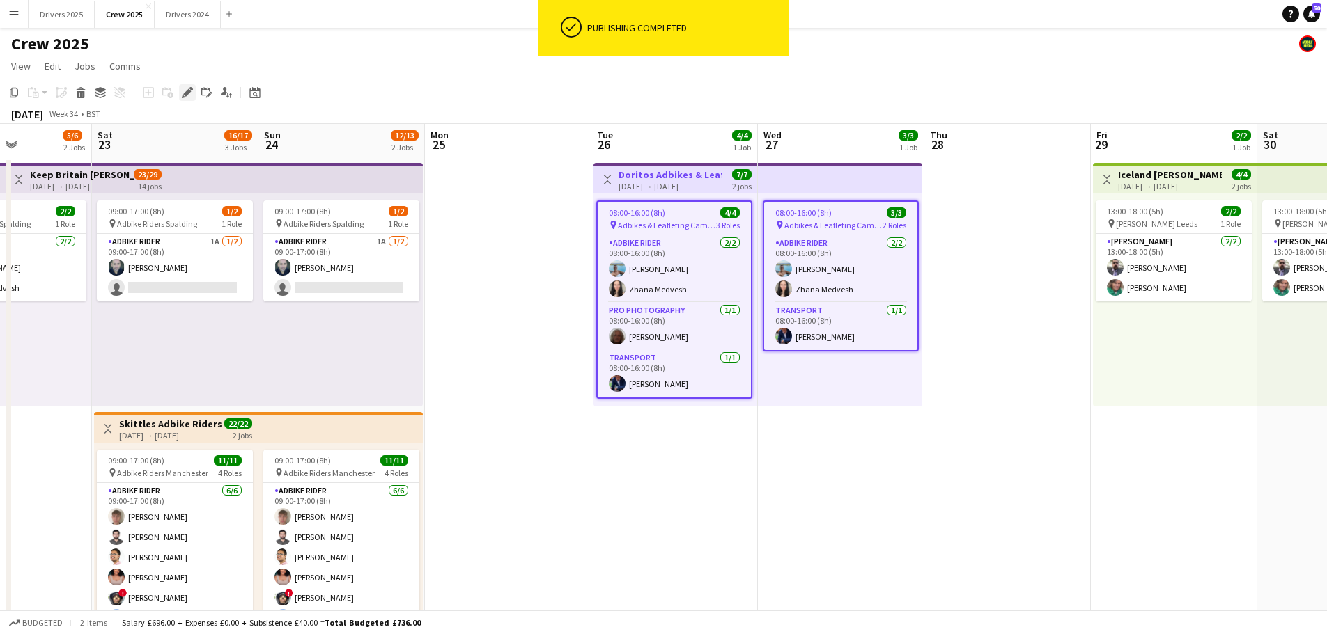
click at [185, 91] on icon "Edit" at bounding box center [187, 92] width 11 height 11
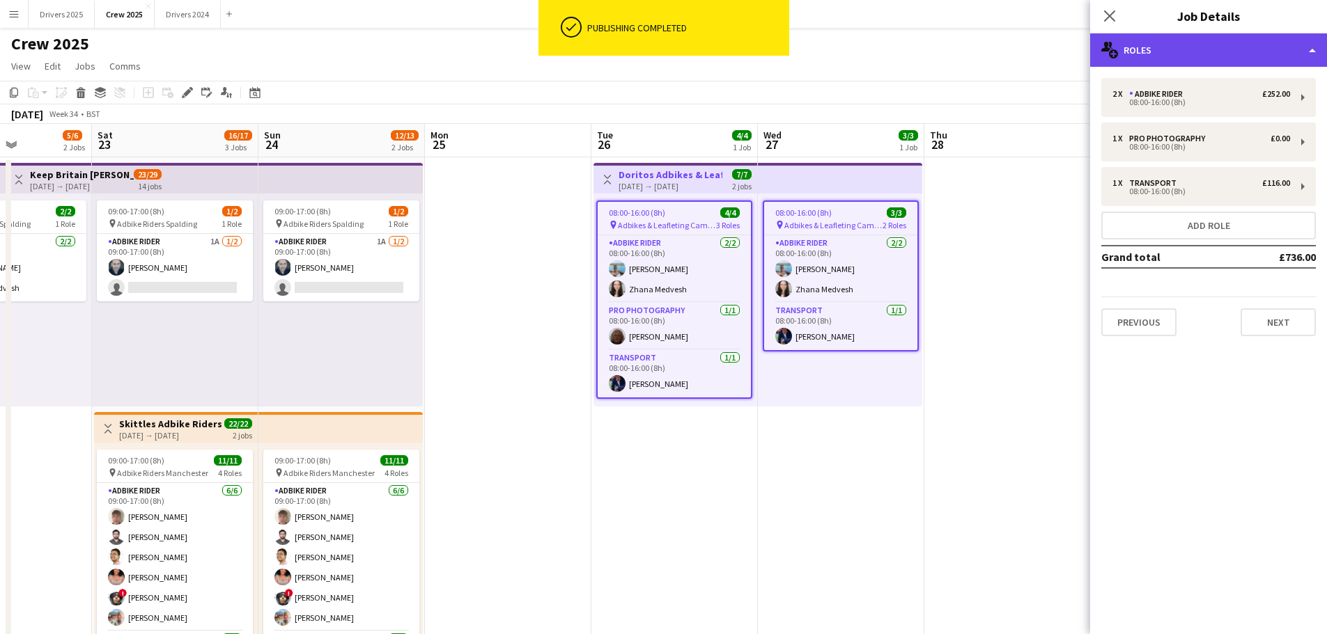
click at [1123, 54] on div "multiple-users-add Roles" at bounding box center [1208, 49] width 237 height 33
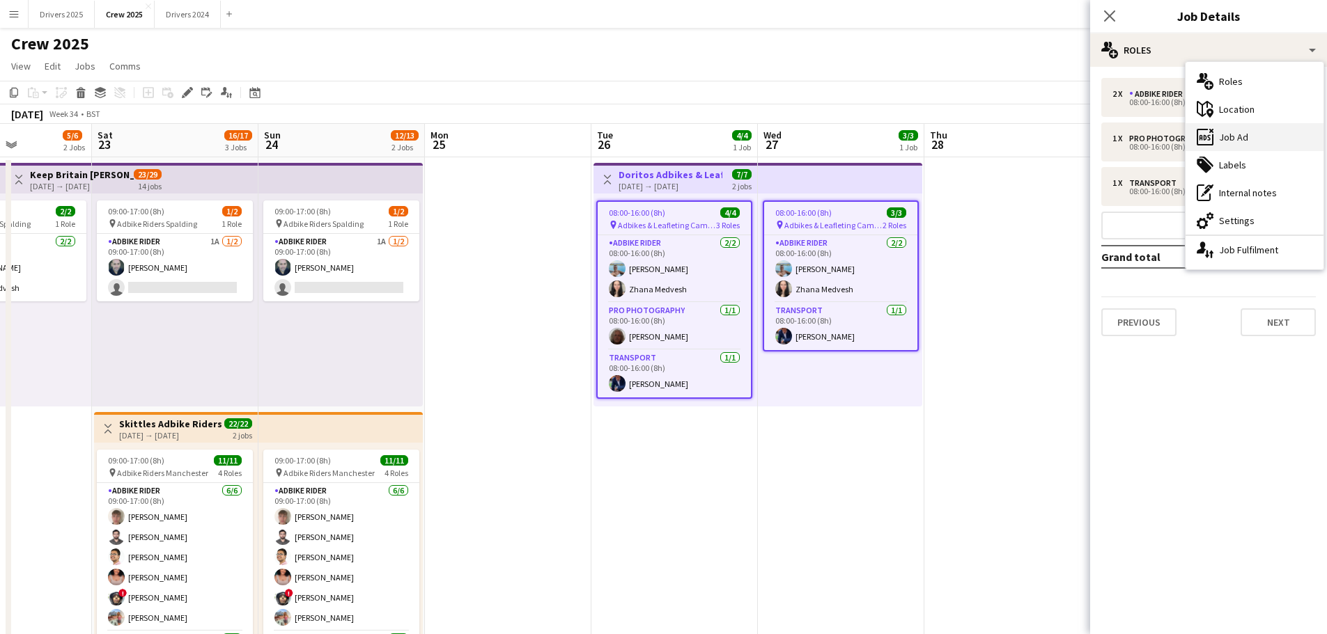
click at [1208, 133] on icon "ads-window" at bounding box center [1205, 137] width 17 height 17
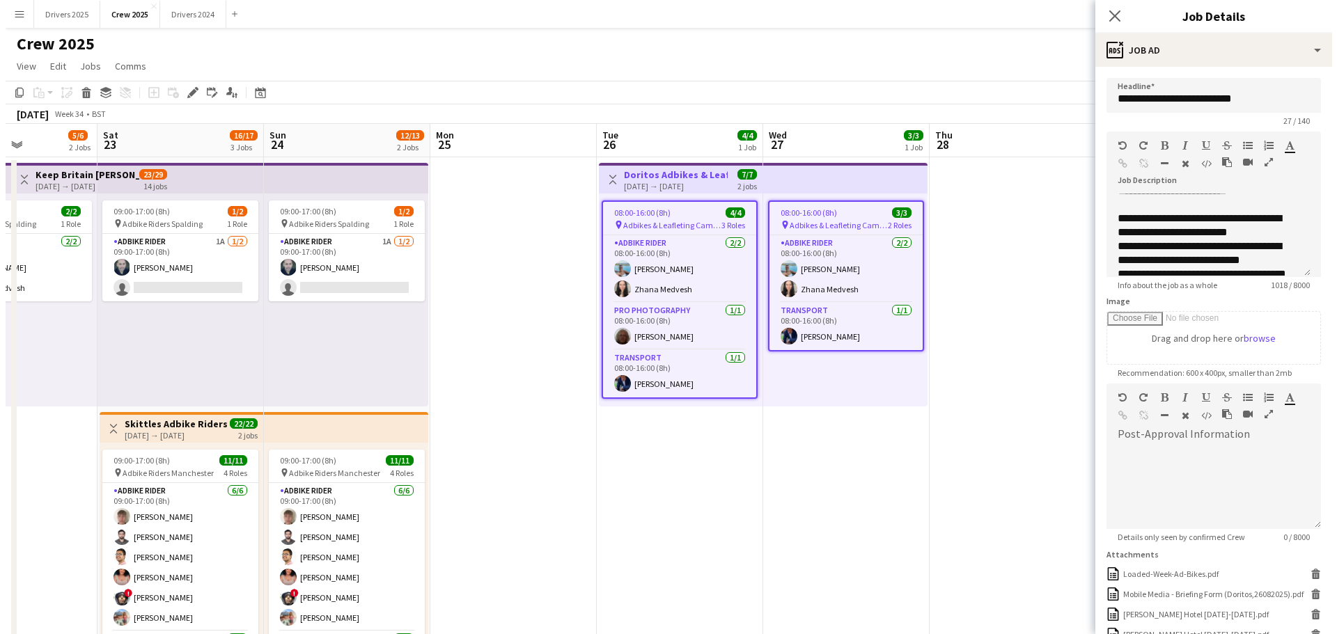
scroll to position [348, 0]
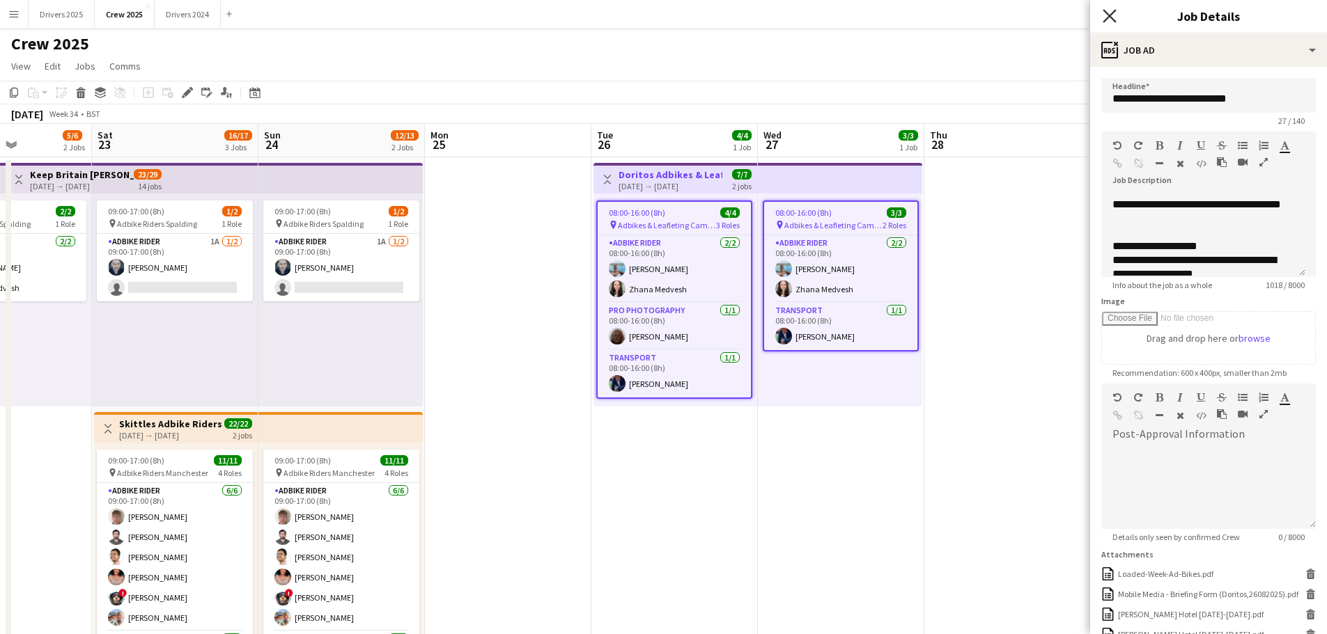
click at [1107, 15] on icon "Close pop-in" at bounding box center [1109, 15] width 13 height 13
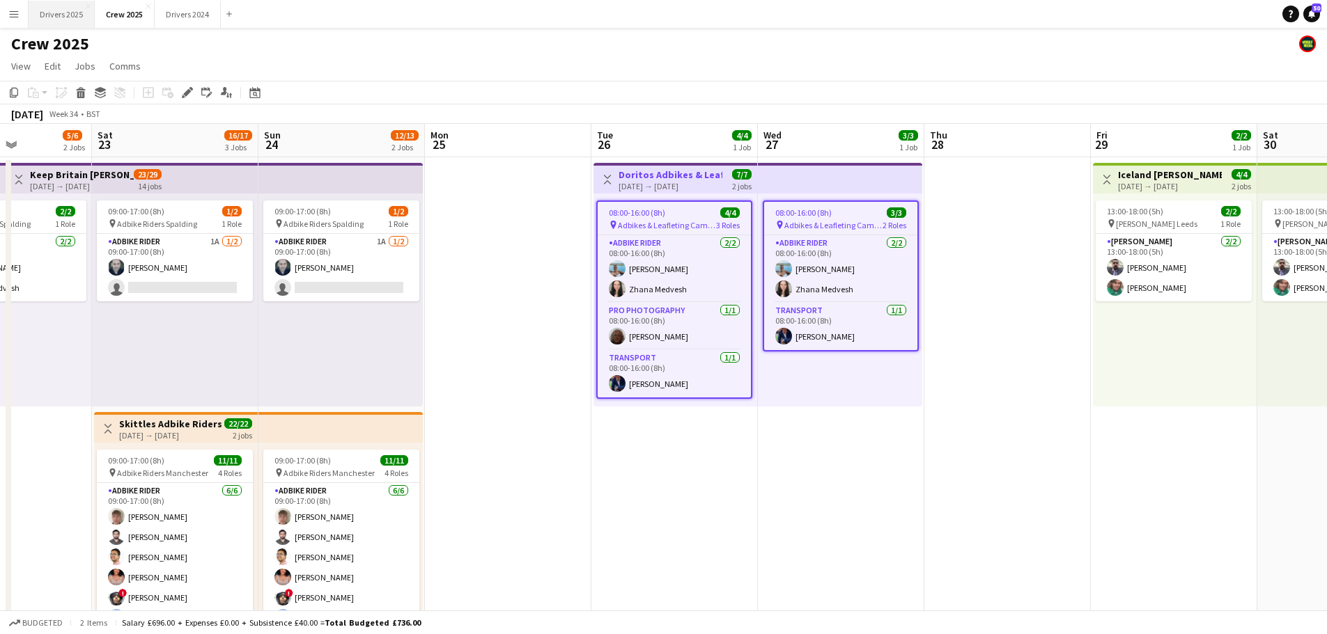
click at [66, 16] on button "Drivers 2025 Close" at bounding box center [62, 14] width 66 height 27
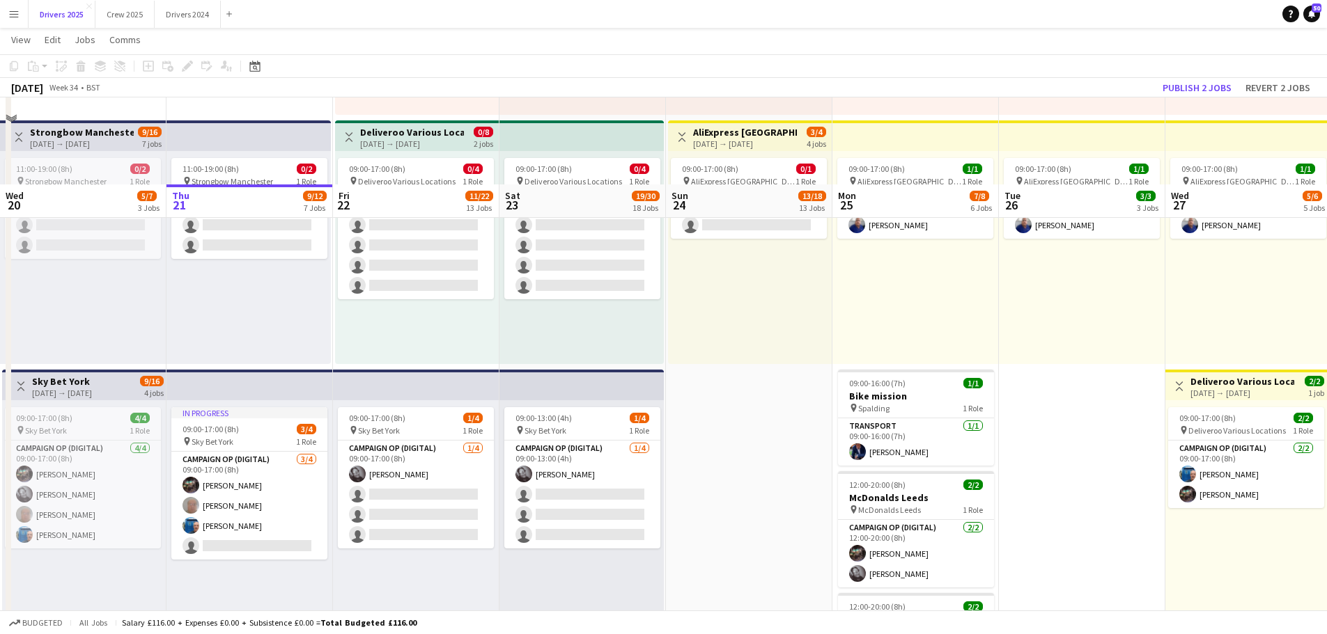
scroll to position [627, 0]
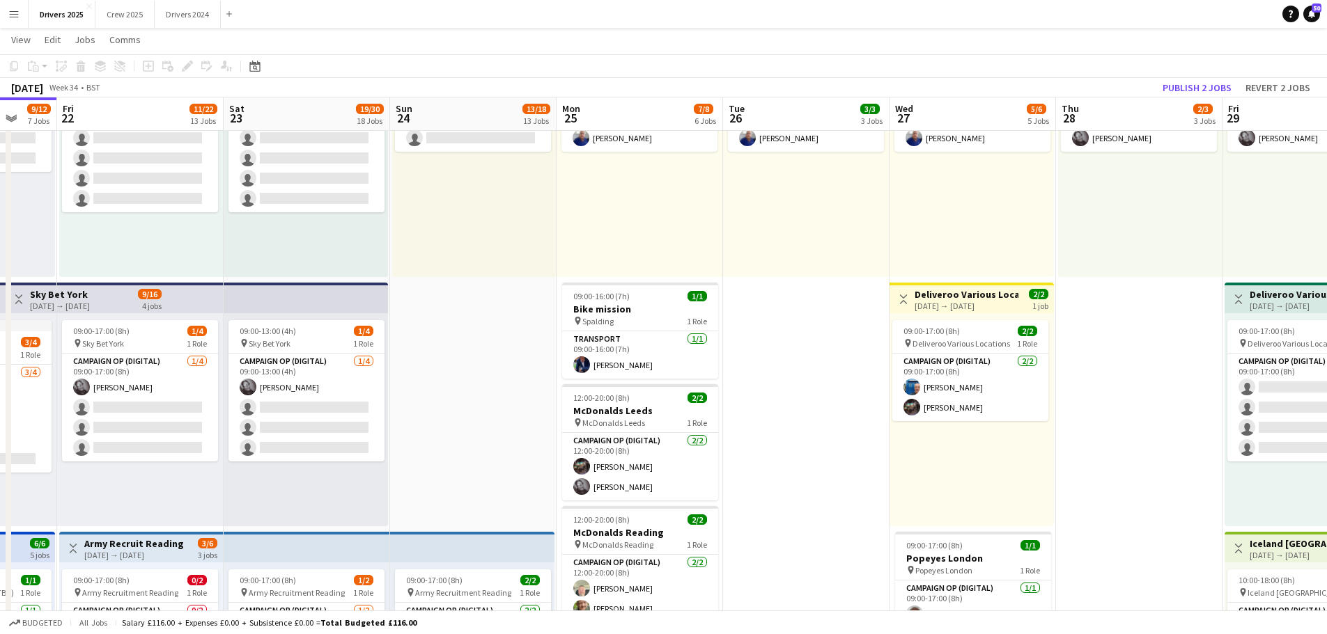
drag, startPoint x: 1096, startPoint y: 449, endPoint x: 825, endPoint y: 391, distance: 277.9
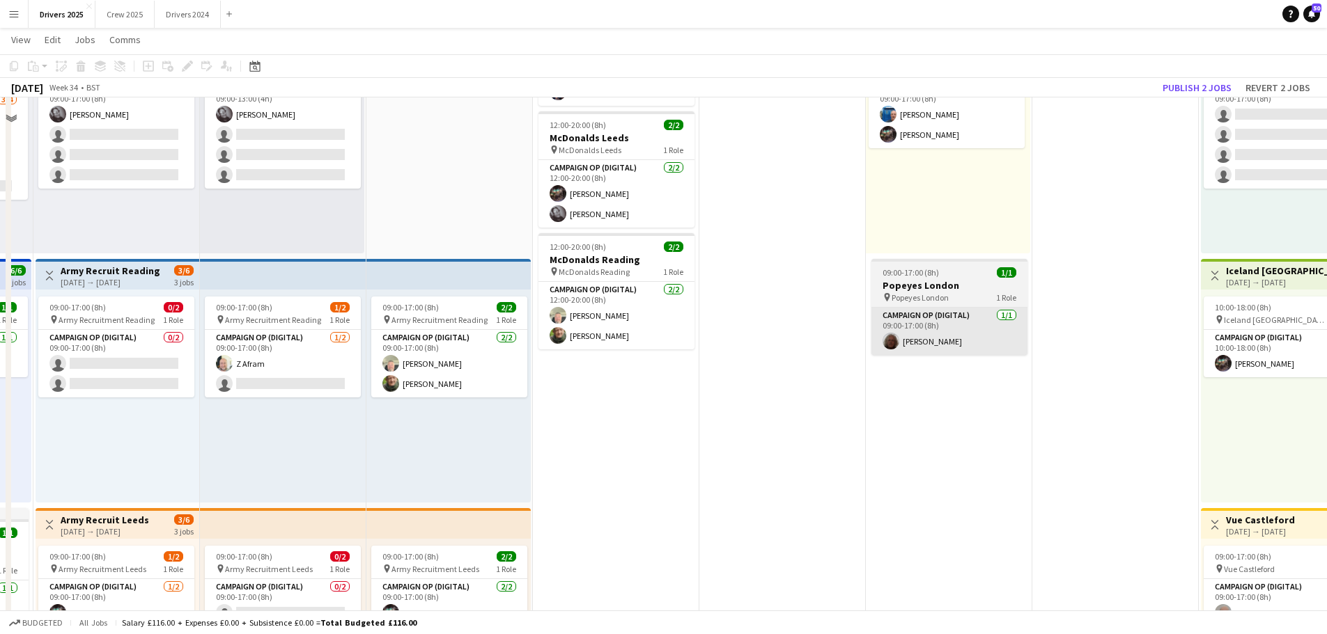
scroll to position [905, 0]
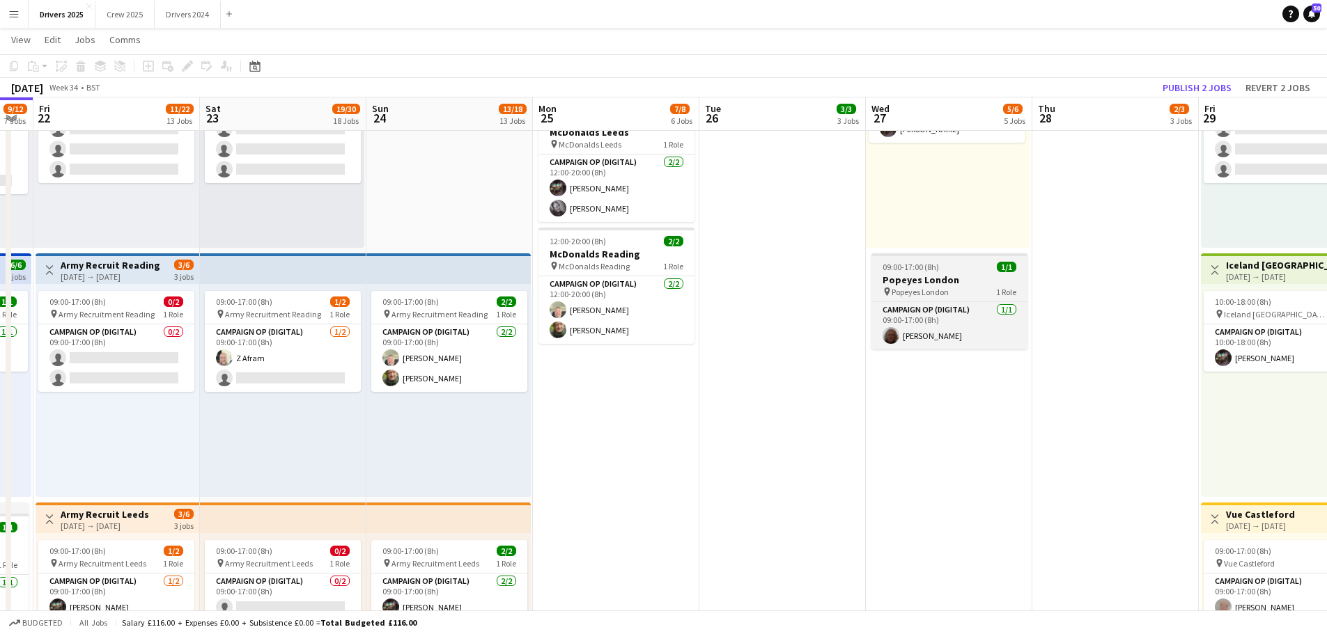
click at [970, 269] on div "09:00-17:00 (8h) 1/1" at bounding box center [949, 267] width 156 height 10
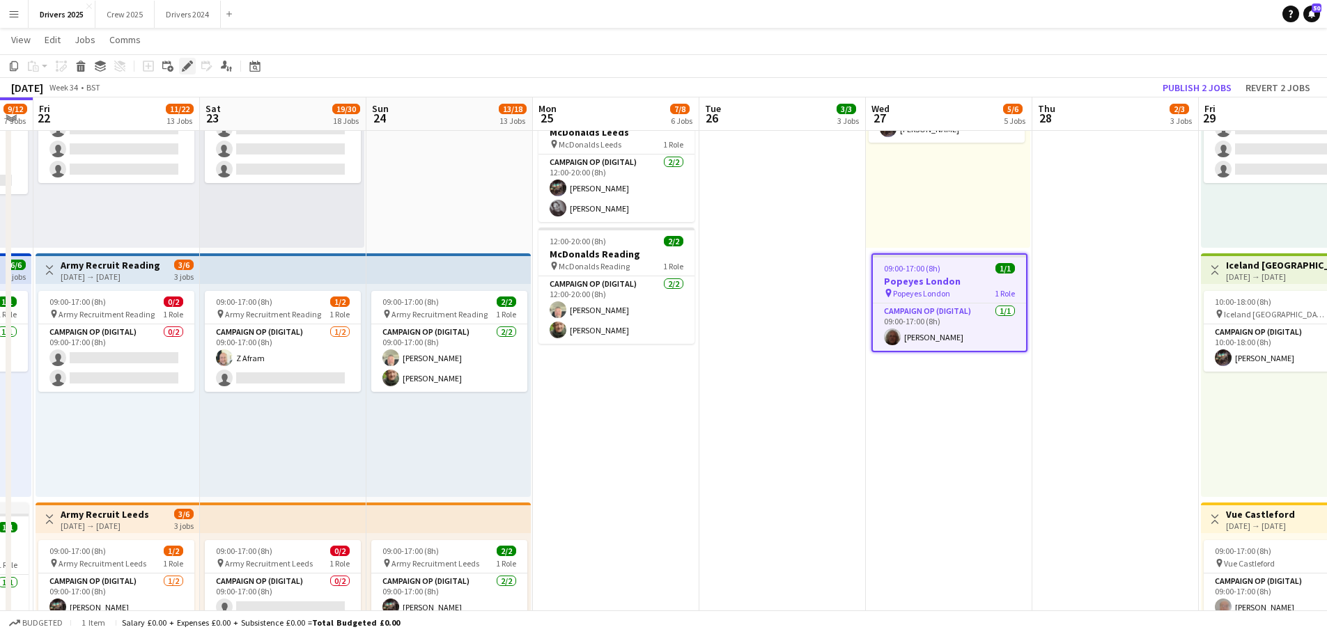
click at [189, 62] on icon at bounding box center [190, 62] width 3 height 3
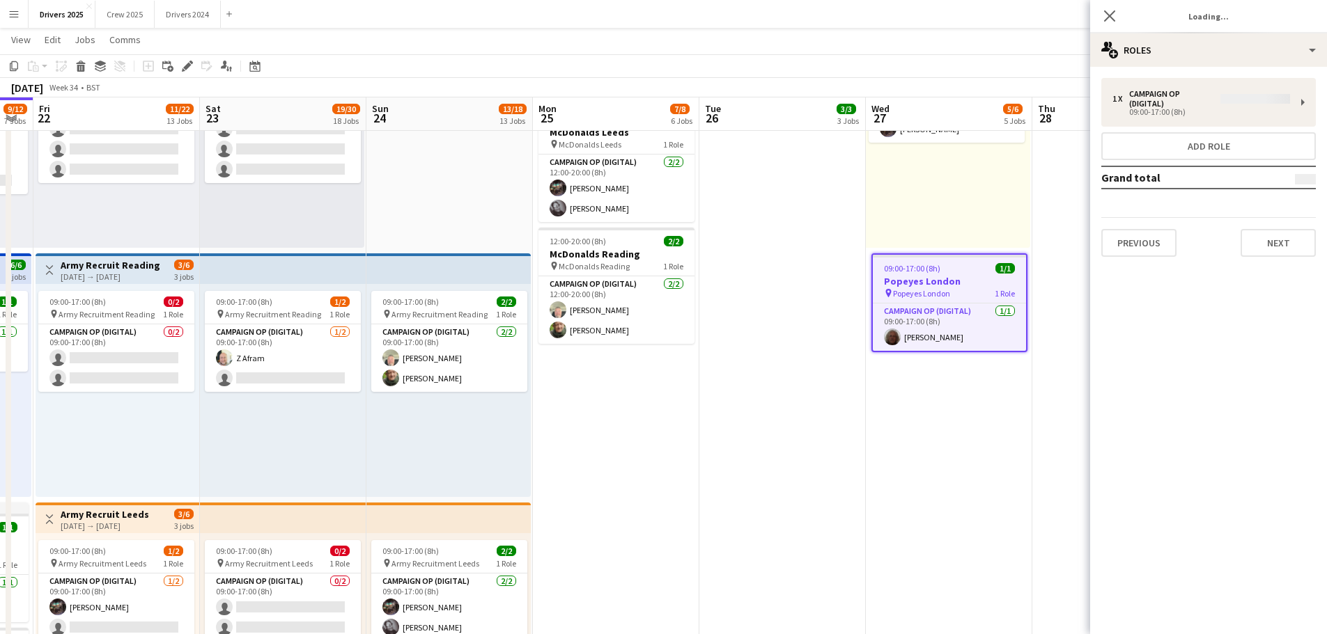
type input "**********"
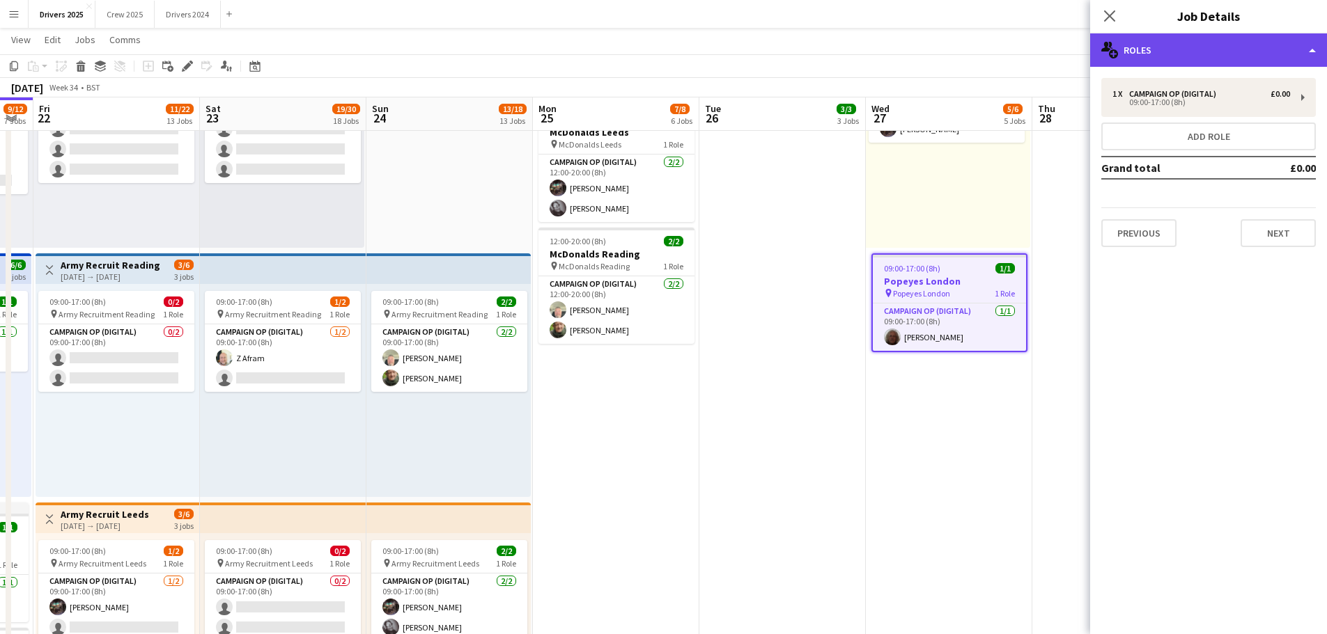
click at [1164, 41] on div "multiple-users-add Roles" at bounding box center [1208, 49] width 237 height 33
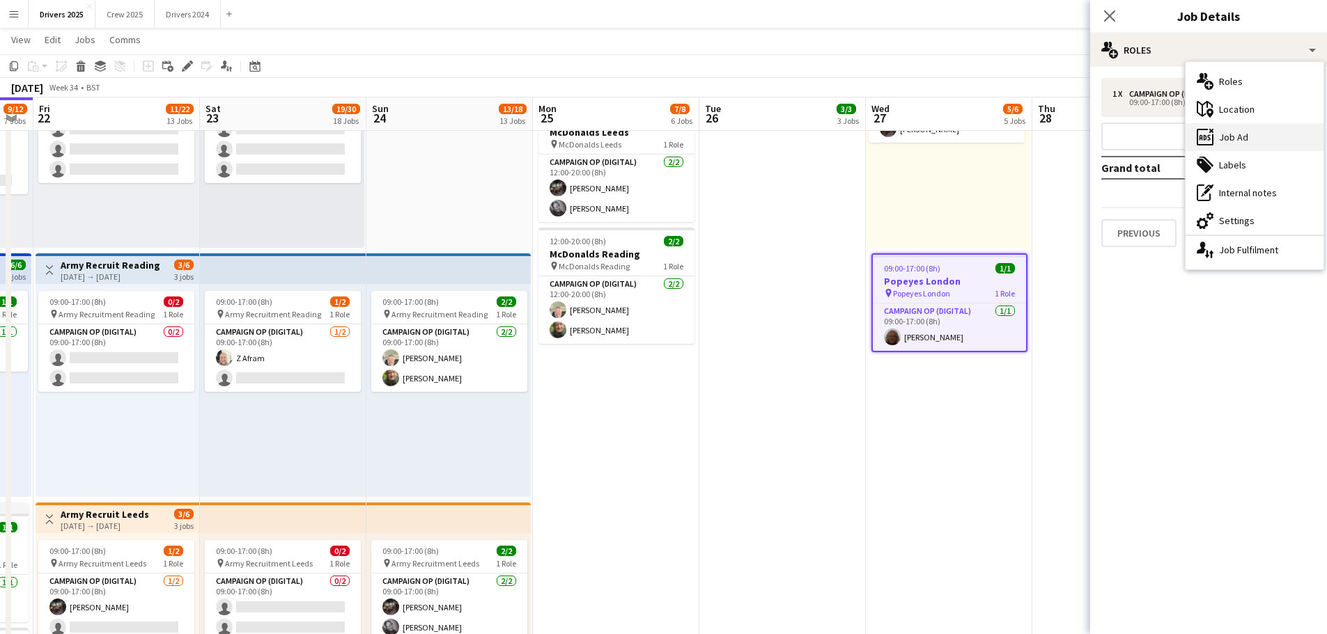
click at [1230, 141] on div "ads-window Job Ad" at bounding box center [1254, 137] width 138 height 28
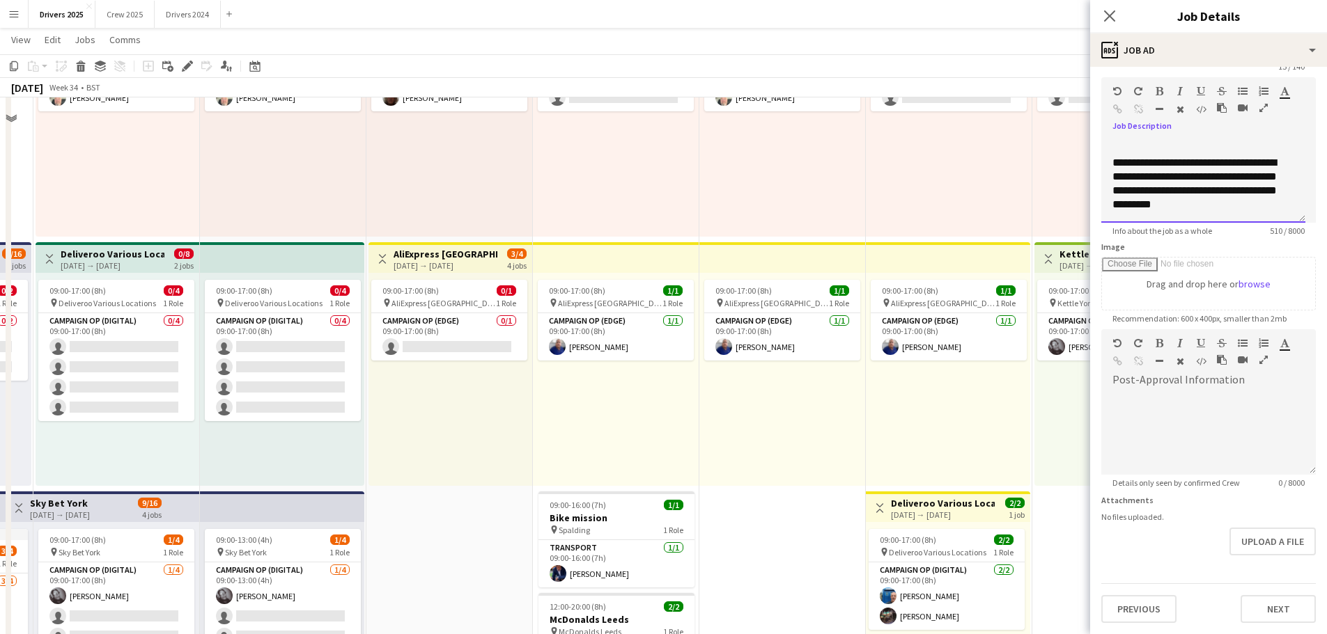
scroll to position [139, 0]
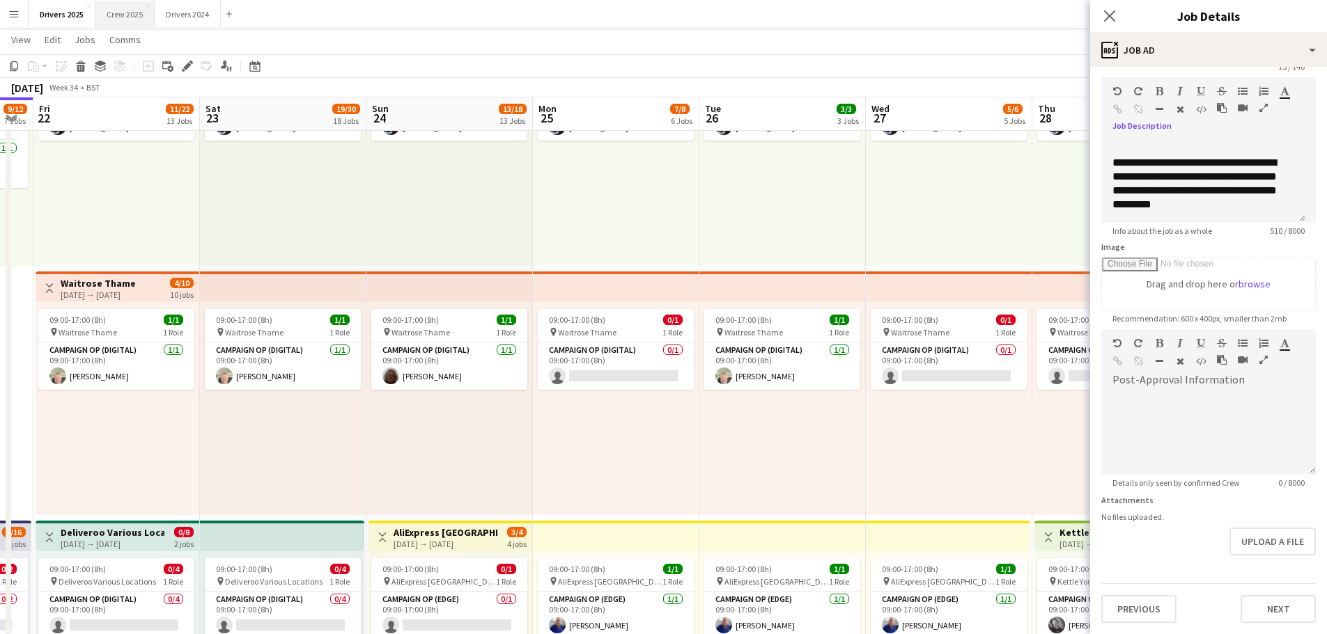
click at [139, 15] on button "Crew 2025 Close" at bounding box center [124, 14] width 59 height 27
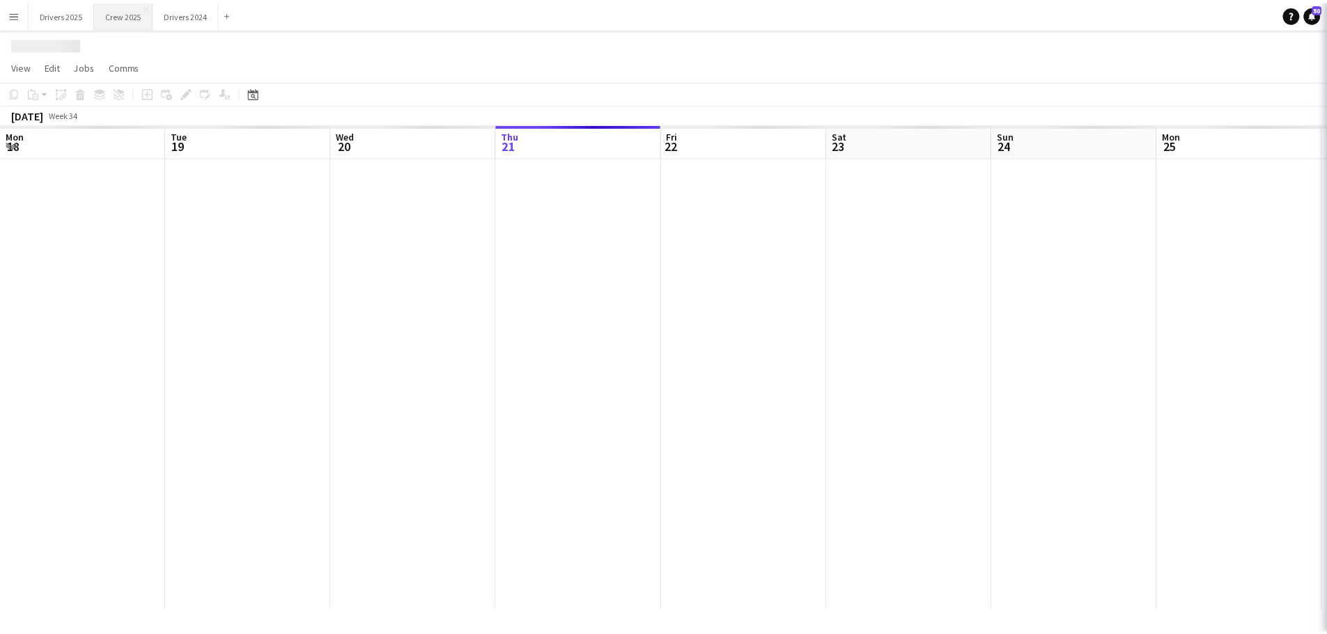
scroll to position [0, 333]
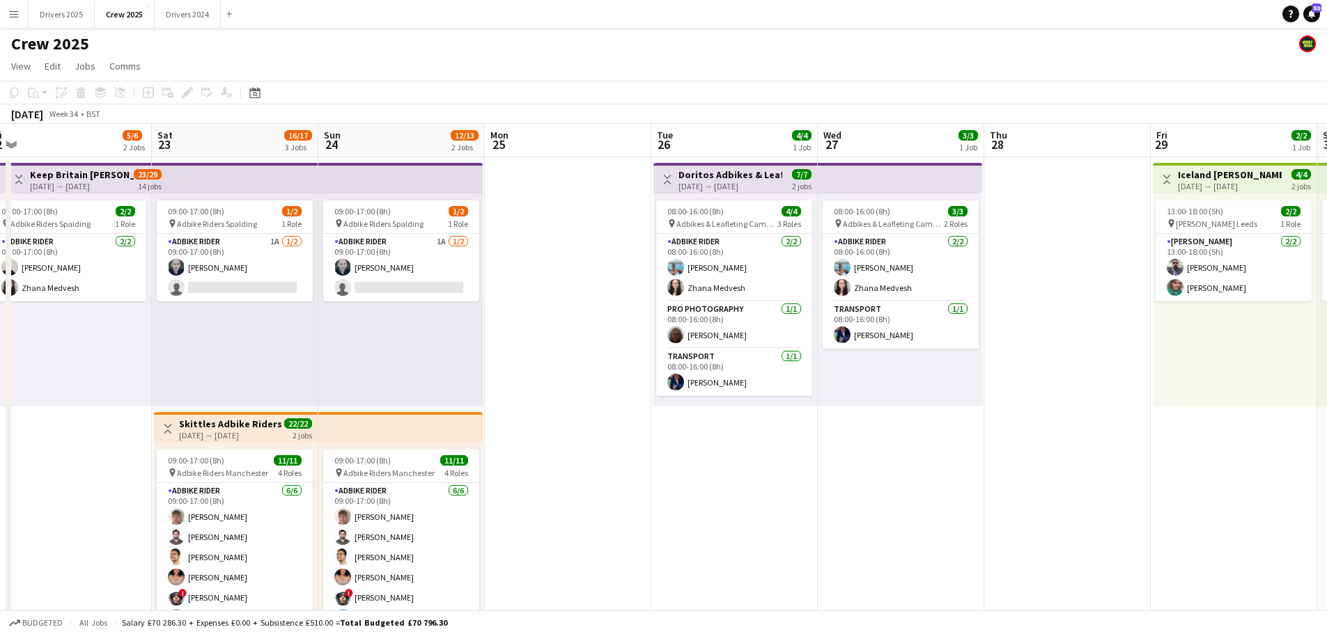
drag, startPoint x: 932, startPoint y: 536, endPoint x: 584, endPoint y: 426, distance: 365.2
click at [584, 426] on app-calendar-viewport "Tue 19 2/2 1 Job Wed 20 2/2 1 Job Thu 21 2/2 1 Job Fri 22 5/6 2 Jobs Sat 23 16/…" at bounding box center [663, 517] width 1327 height 787
click at [738, 185] on div "[DATE] → [DATE]" at bounding box center [730, 186] width 104 height 10
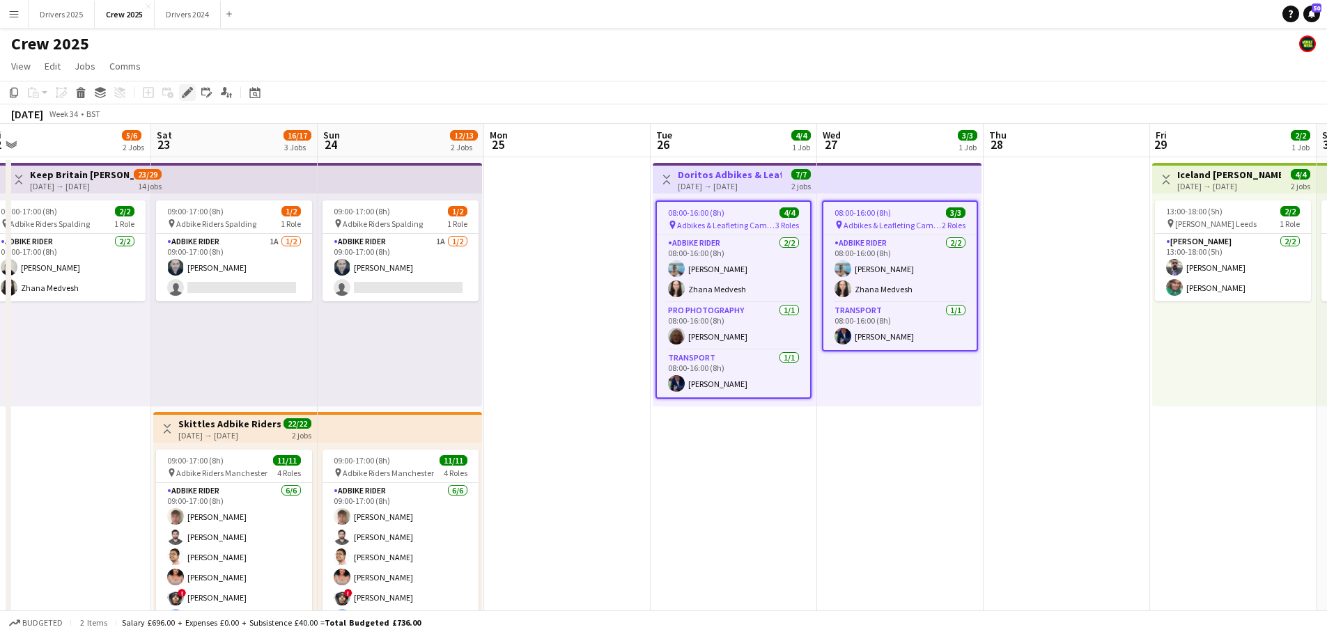
click at [188, 91] on icon at bounding box center [187, 93] width 8 height 8
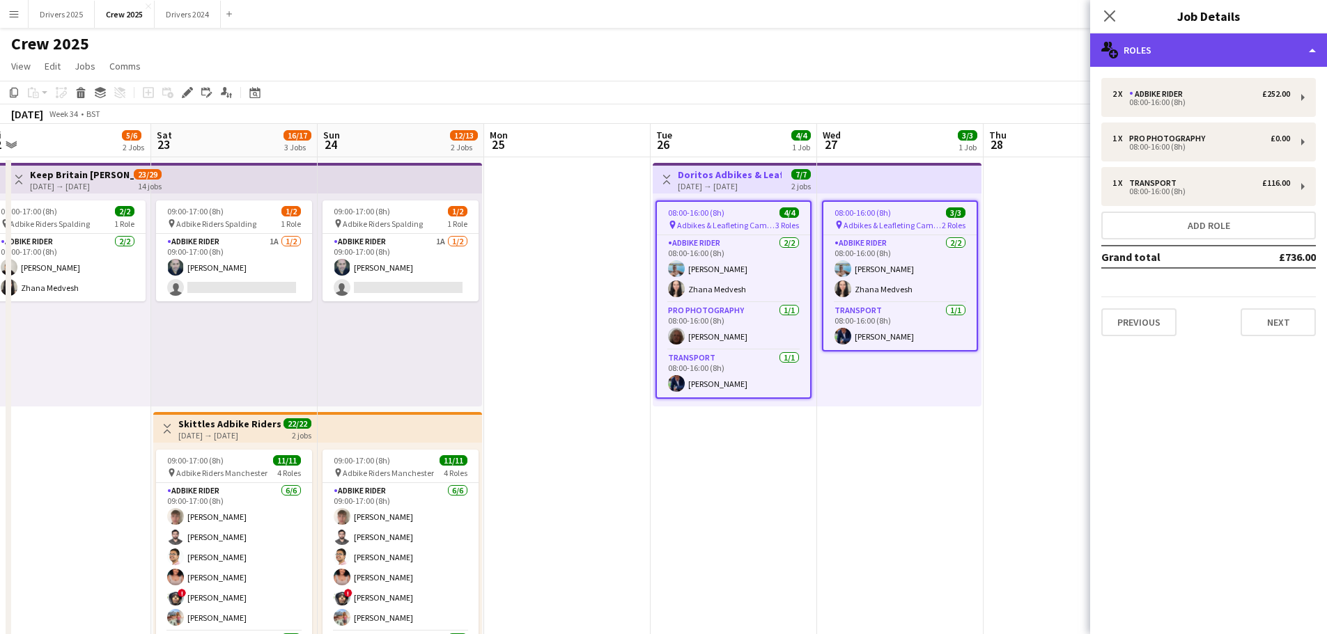
click at [1157, 57] on div "multiple-users-add Roles" at bounding box center [1208, 49] width 237 height 33
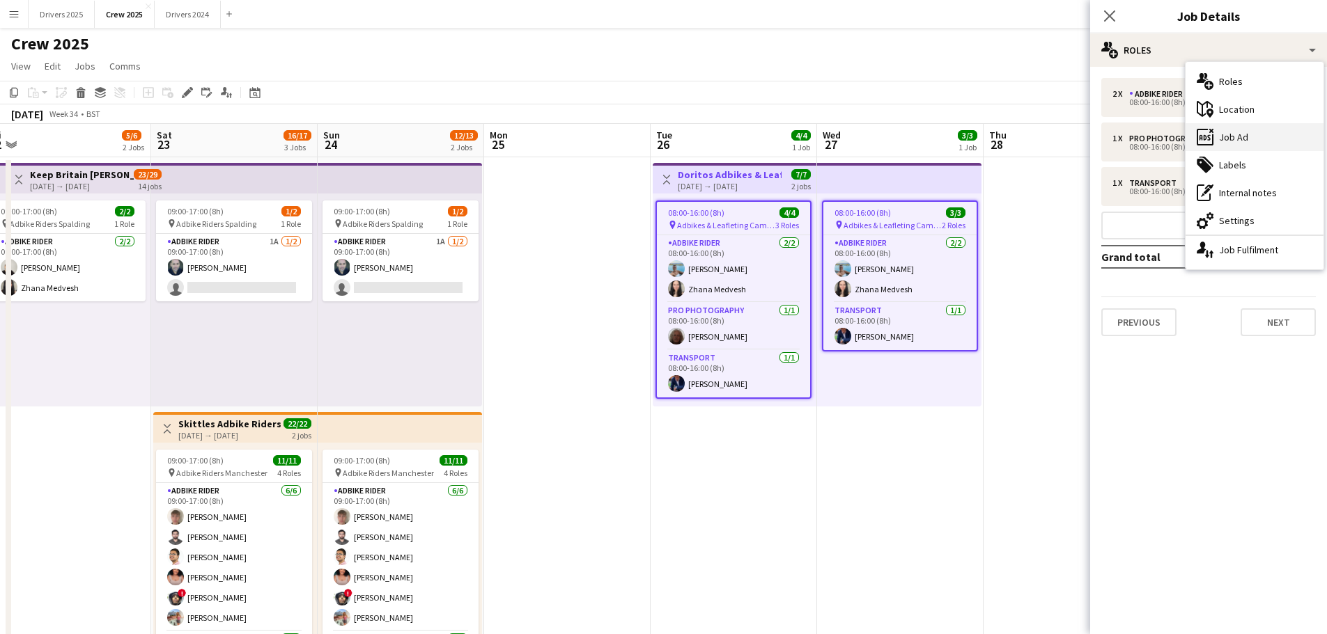
click at [1243, 133] on div "ads-window Job Ad" at bounding box center [1254, 137] width 138 height 28
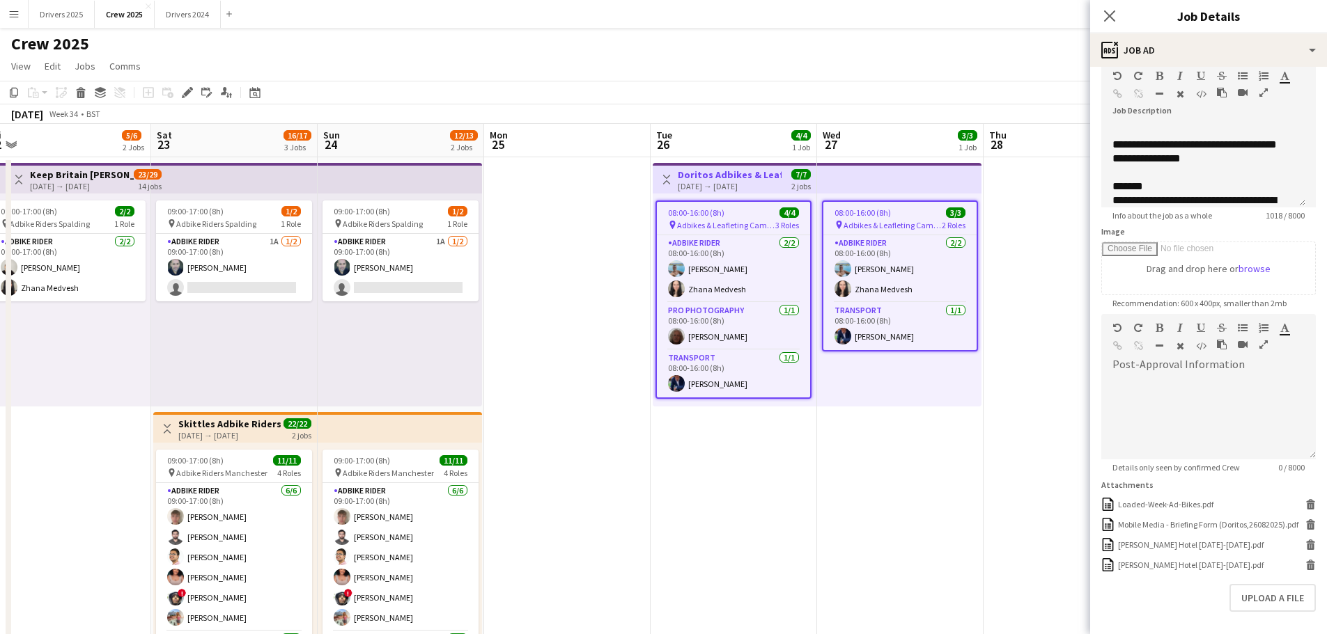
scroll to position [134, 0]
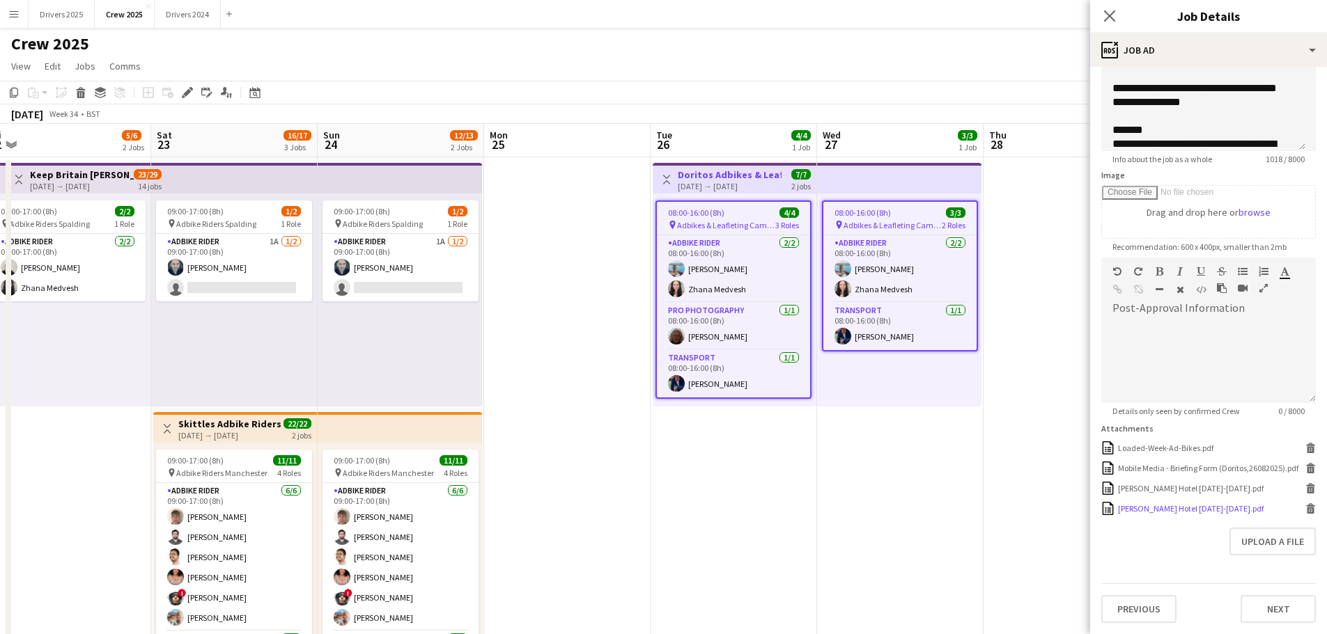
click at [1305, 506] on icon "Delete" at bounding box center [1310, 509] width 10 height 10
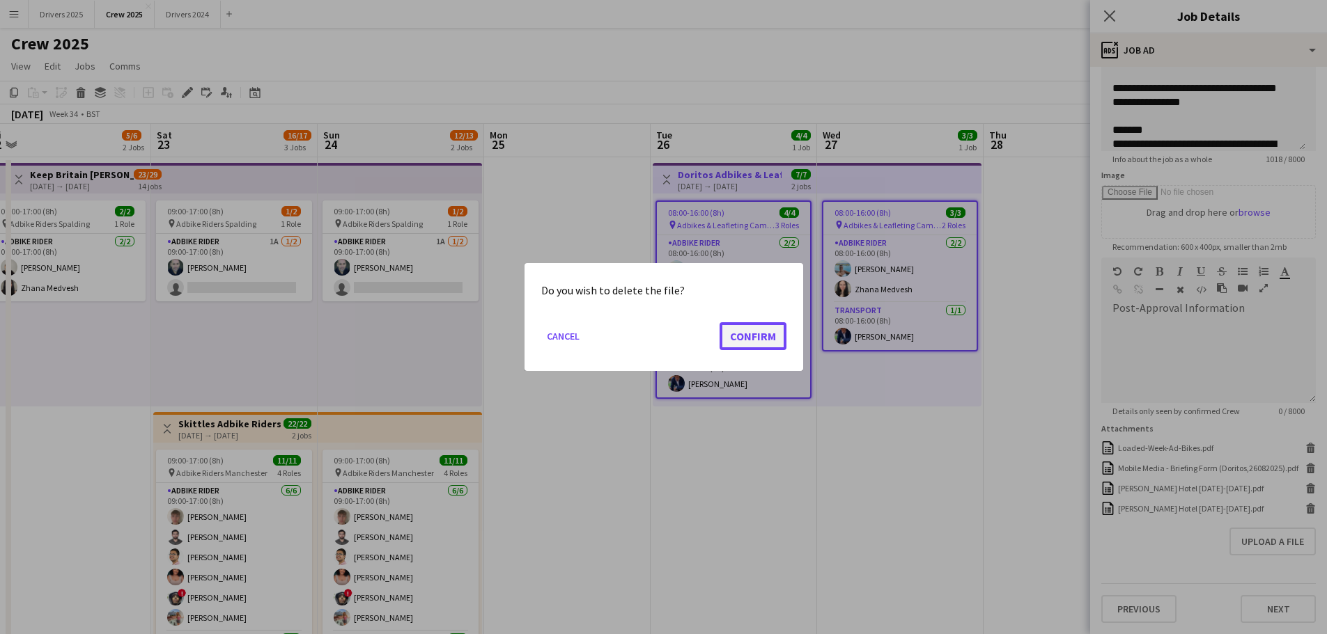
click at [752, 342] on button "Confirm" at bounding box center [752, 336] width 67 height 28
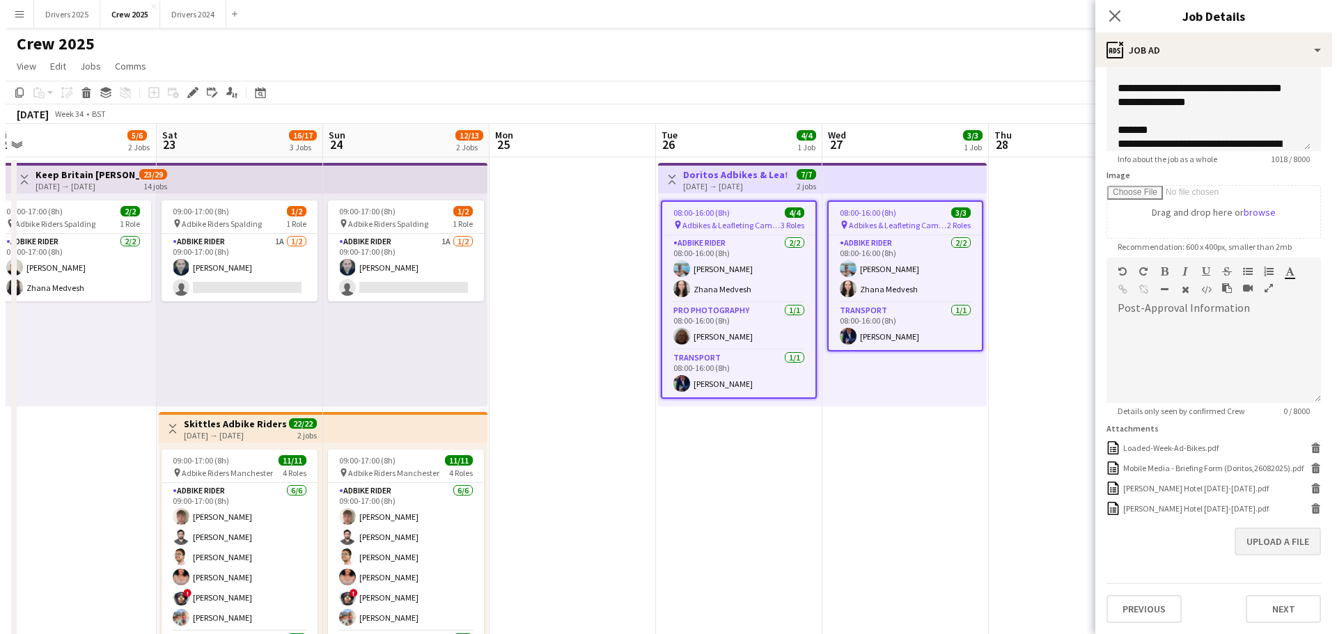
scroll to position [114, 0]
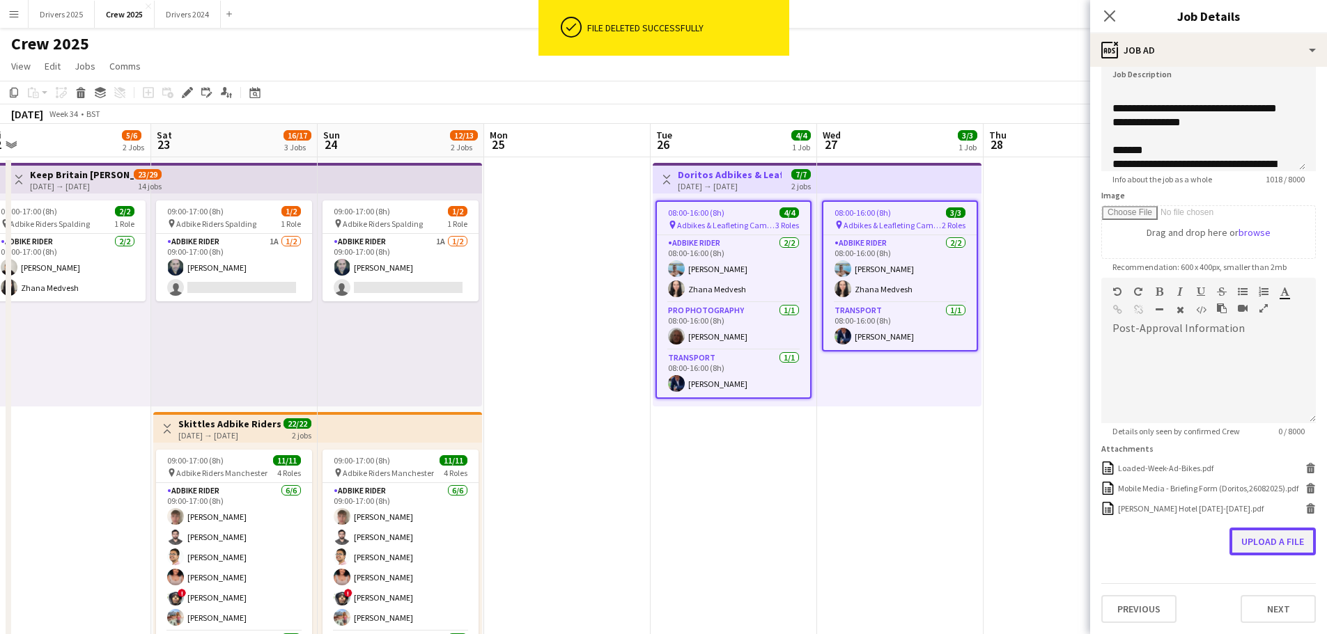
click at [1272, 543] on button "Upload a file" at bounding box center [1272, 542] width 86 height 28
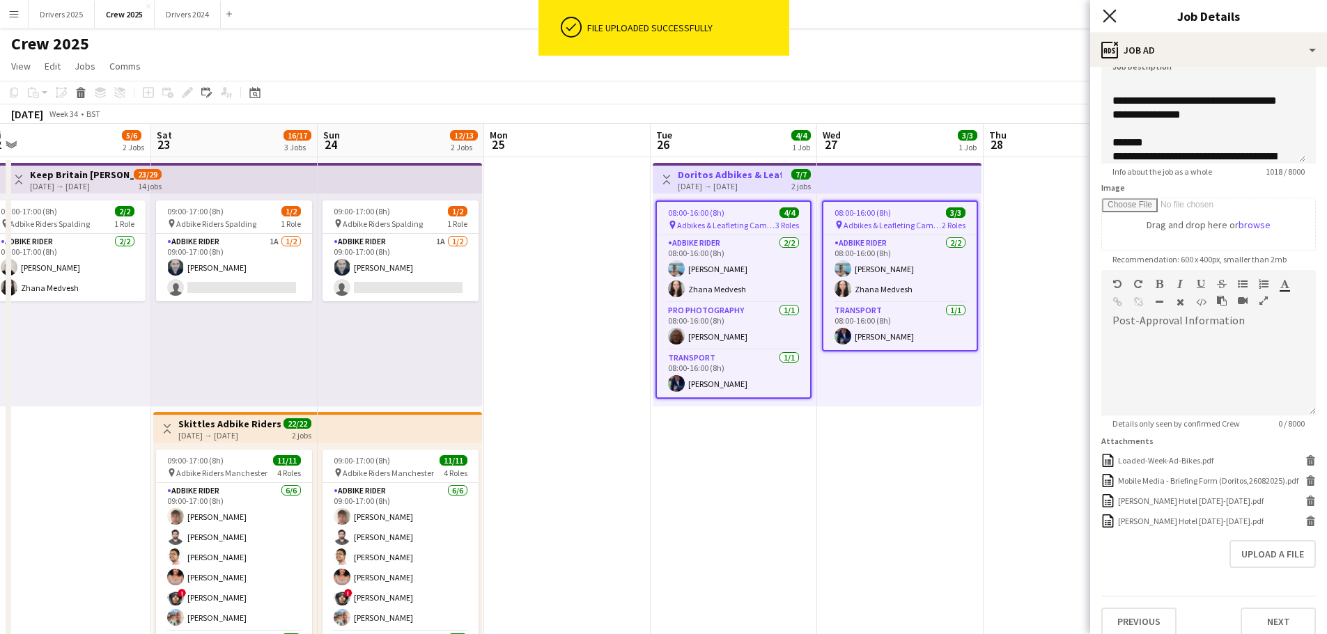
click at [1104, 14] on icon "Close pop-in" at bounding box center [1109, 15] width 13 height 13
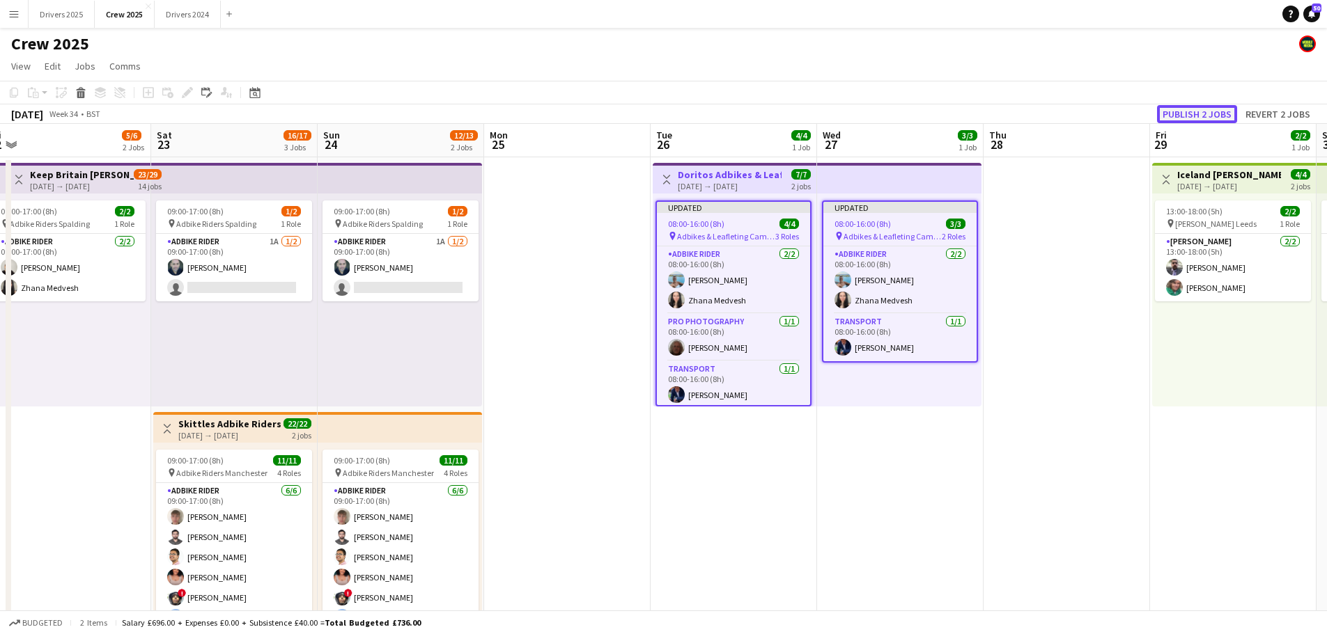
click at [1183, 116] on button "Publish 2 jobs" at bounding box center [1197, 114] width 80 height 18
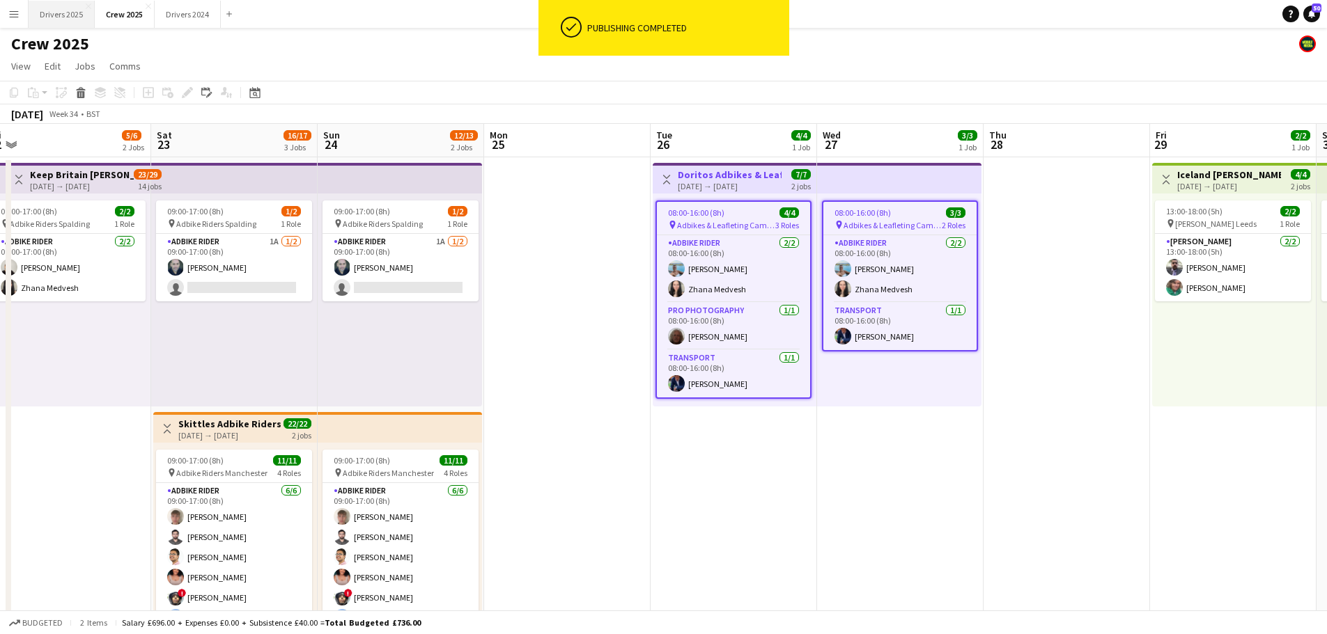
click at [70, 13] on button "Drivers 2025 Close" at bounding box center [62, 14] width 66 height 27
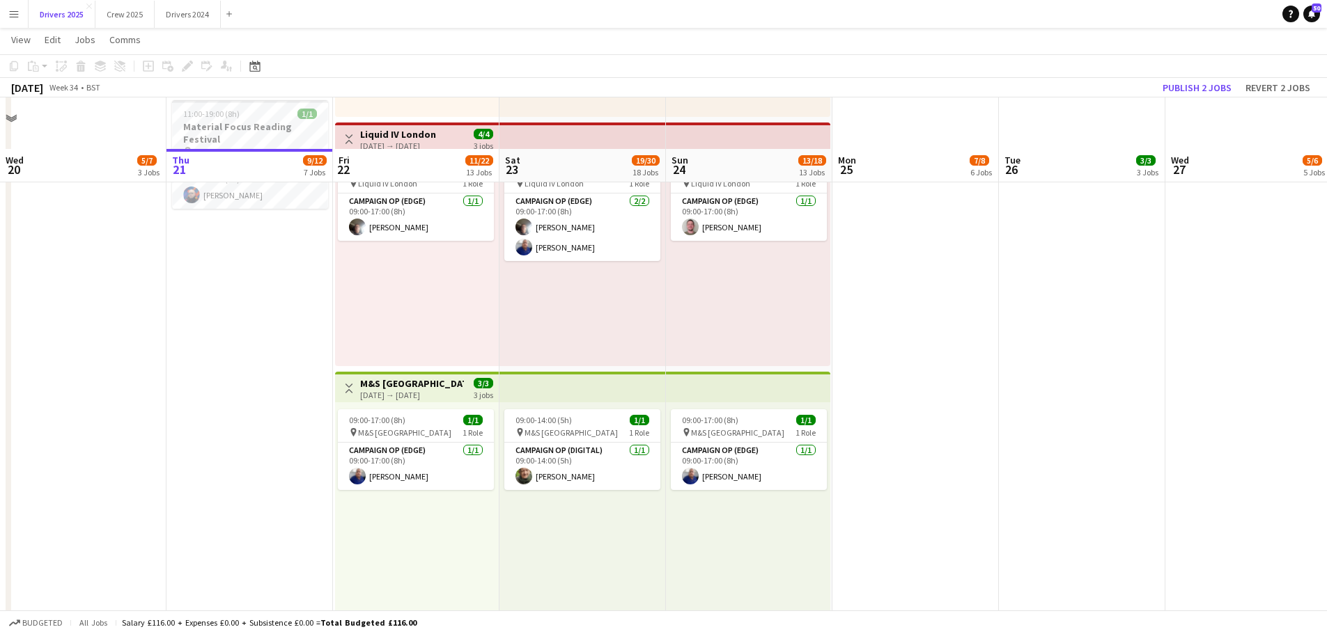
scroll to position [1672, 0]
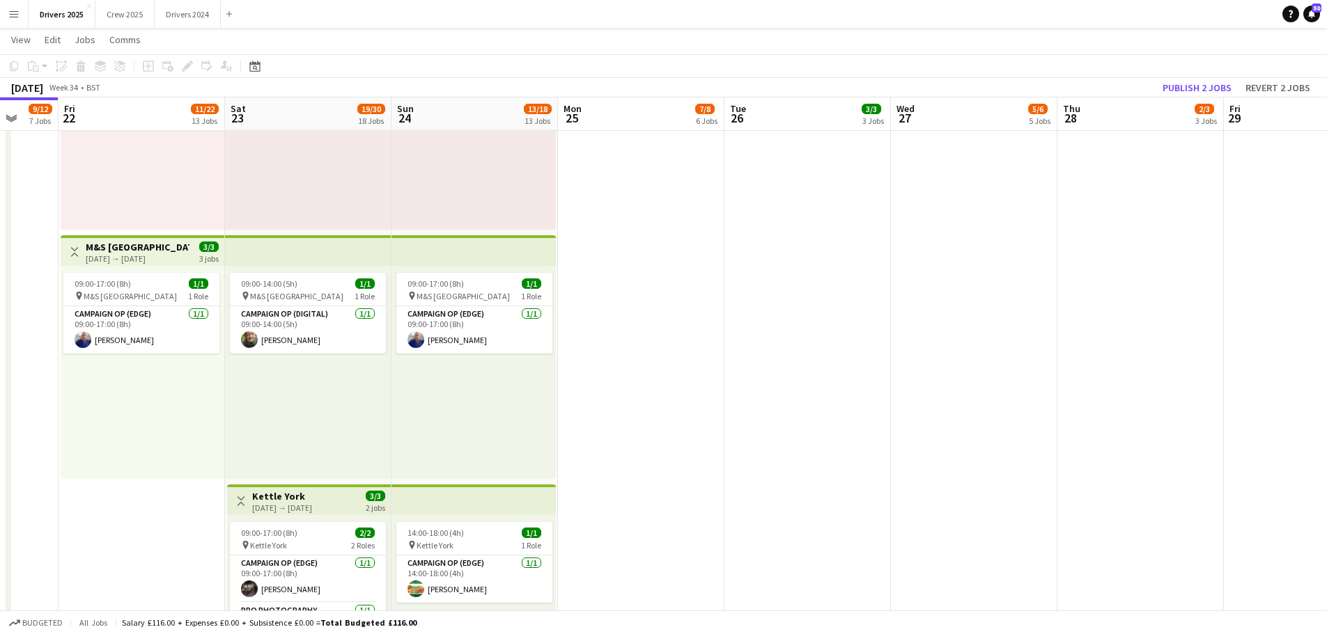
drag, startPoint x: 1147, startPoint y: 446, endPoint x: 901, endPoint y: 466, distance: 246.7
click at [901, 466] on app-calendar-viewport "Tue 19 5/5 3 Jobs Wed 20 5/7 3 Jobs Thu 21 9/12 7 Jobs Fri 22 11/22 13 Jobs Sat…" at bounding box center [663, 287] width 1327 height 3808
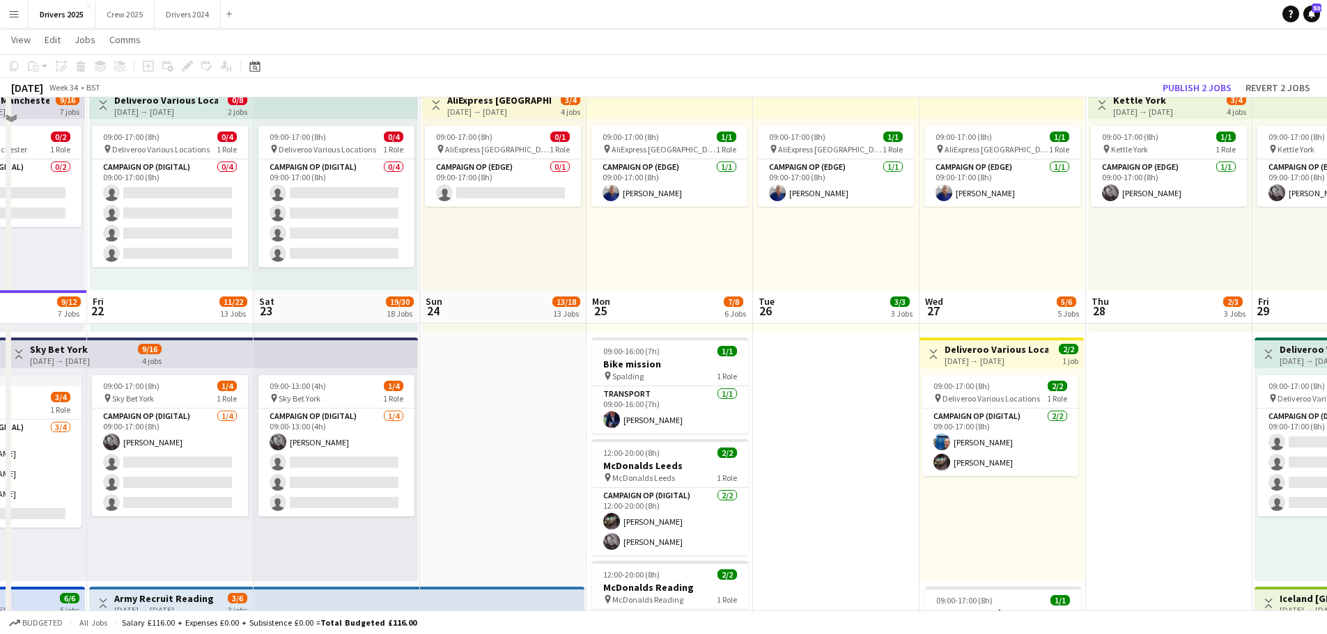
scroll to position [766, 0]
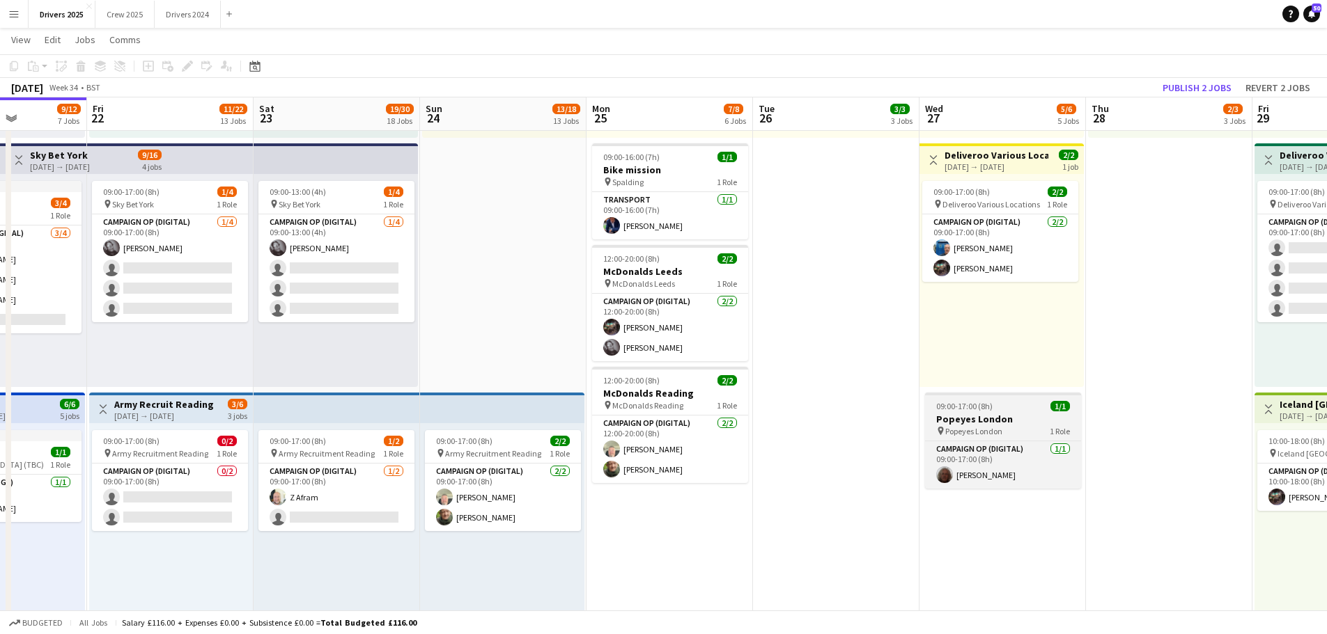
click at [1011, 431] on div "pin Popeyes London 1 Role" at bounding box center [1003, 431] width 156 height 11
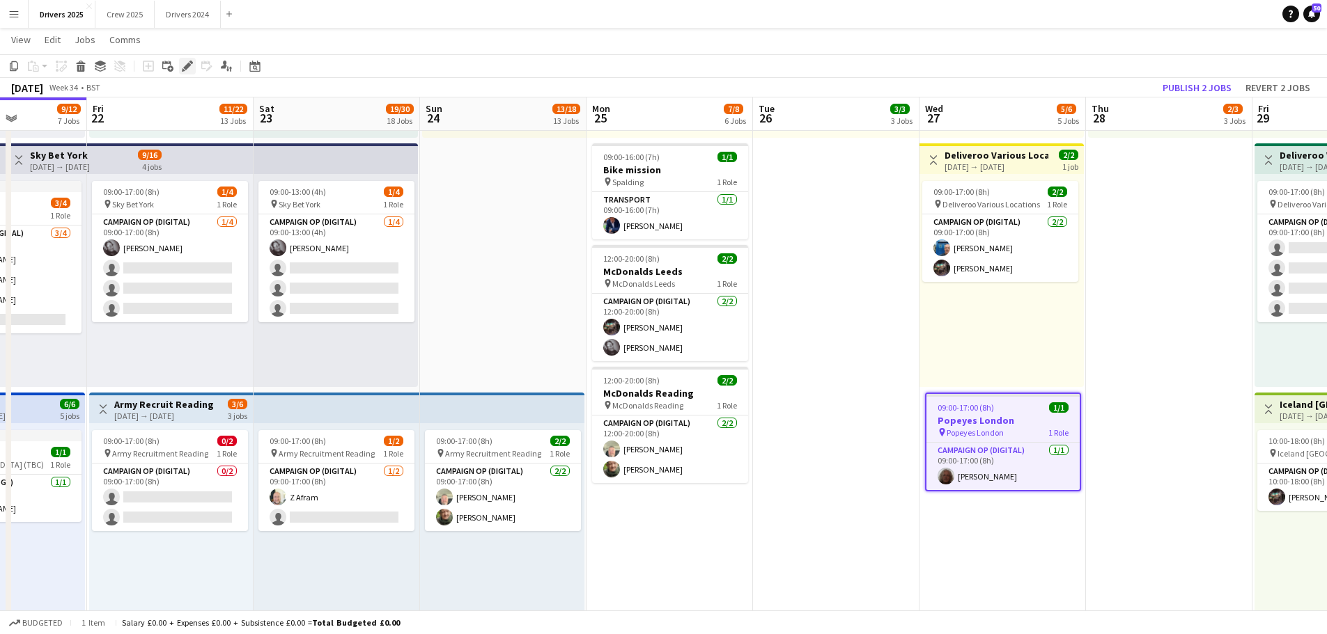
click at [185, 61] on icon "Edit" at bounding box center [187, 66] width 11 height 11
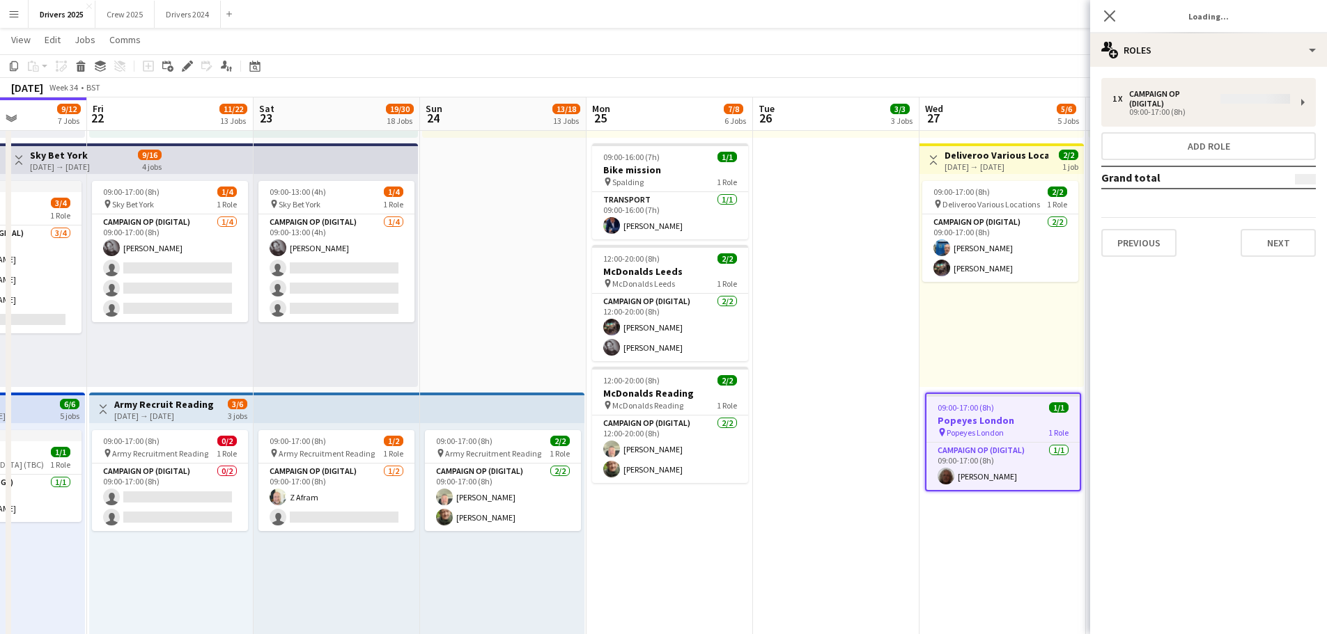
type input "**********"
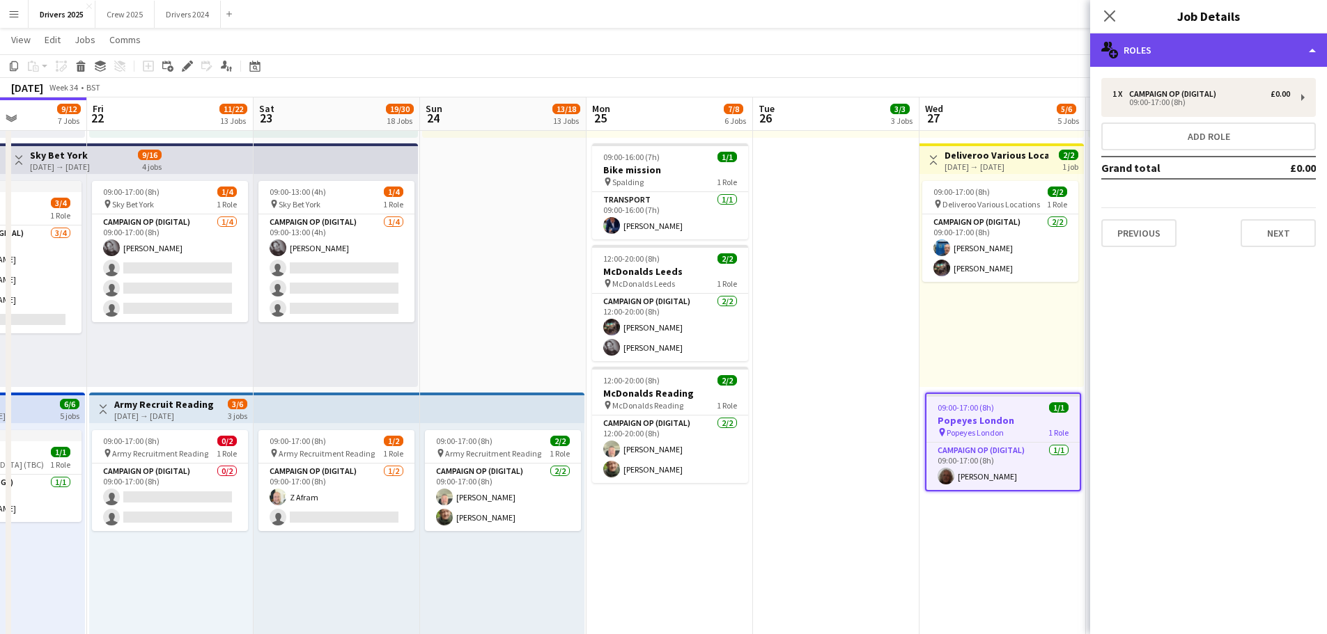
click at [1135, 44] on div "multiple-users-add Roles" at bounding box center [1208, 49] width 237 height 33
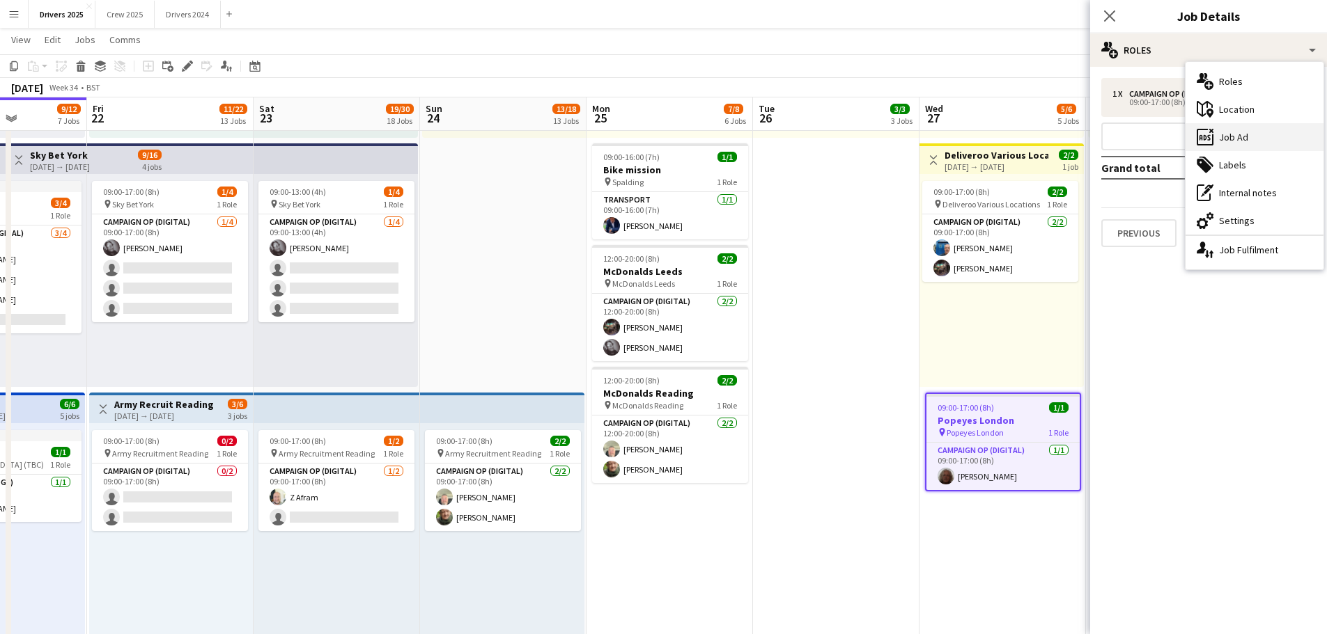
click at [1240, 137] on div "ads-window Job Ad" at bounding box center [1254, 137] width 138 height 28
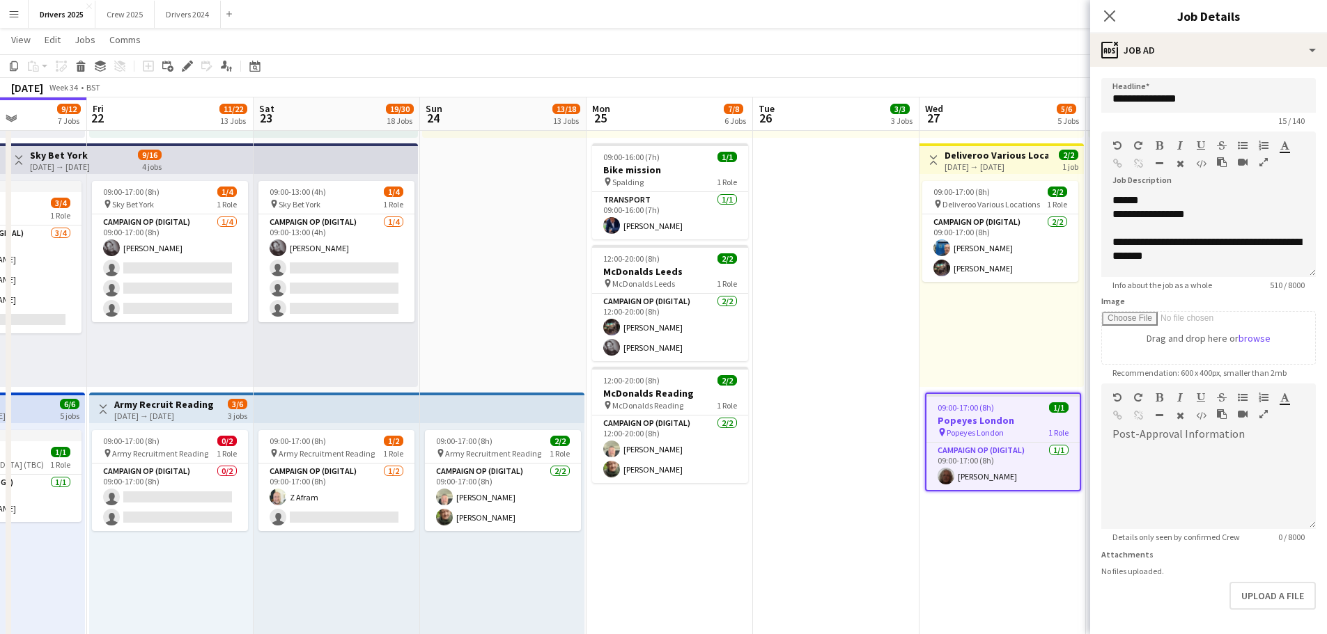
click at [1277, 612] on form "**********" at bounding box center [1208, 378] width 237 height 600
click at [1279, 585] on button "Upload a file" at bounding box center [1272, 596] width 86 height 28
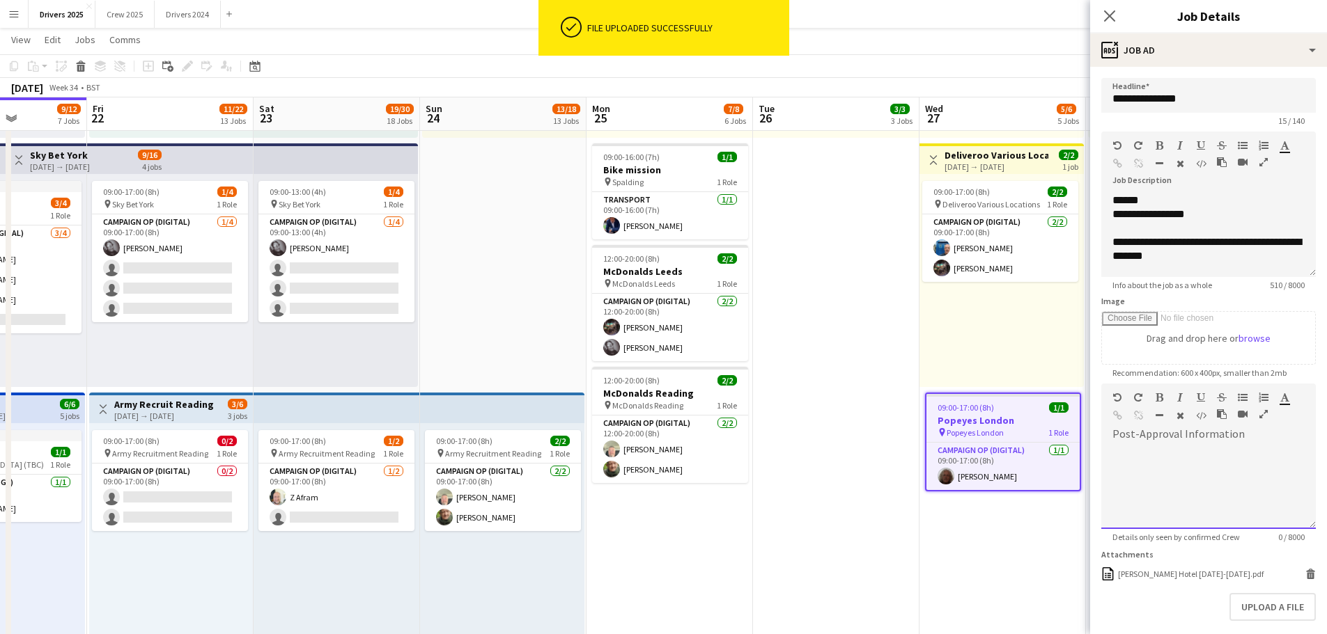
click at [1151, 467] on div at bounding box center [1208, 488] width 215 height 84
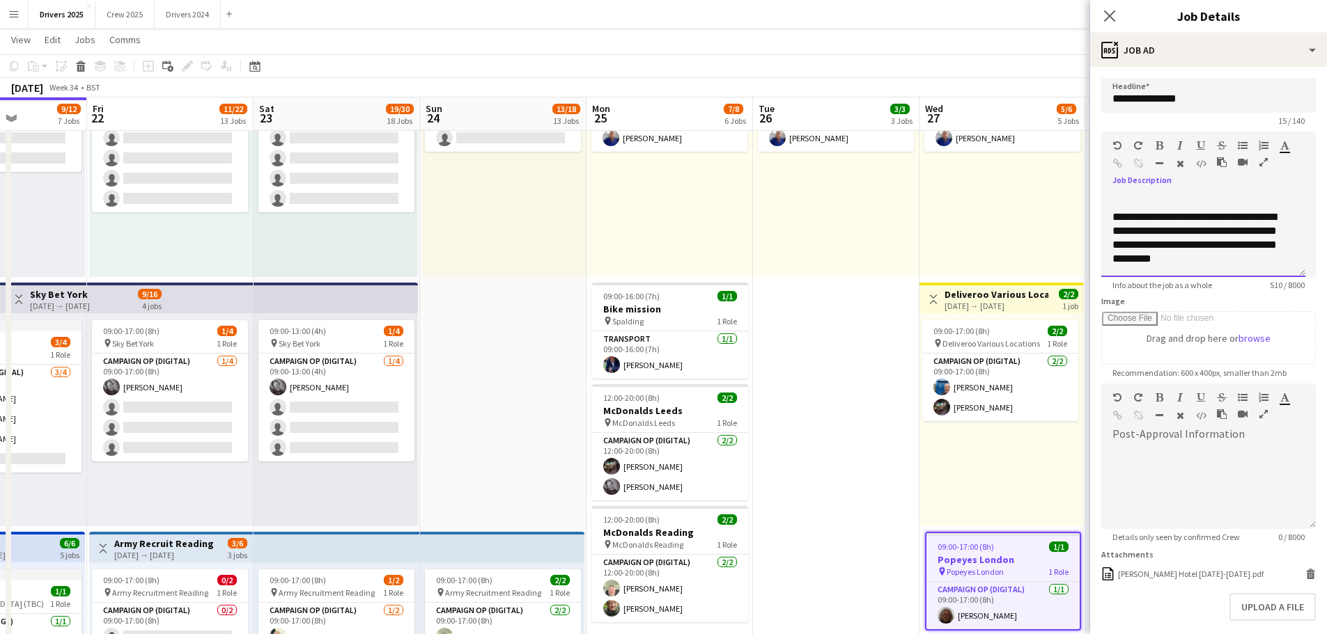
scroll to position [0, 0]
click at [1114, 13] on icon "Close pop-in" at bounding box center [1109, 15] width 13 height 13
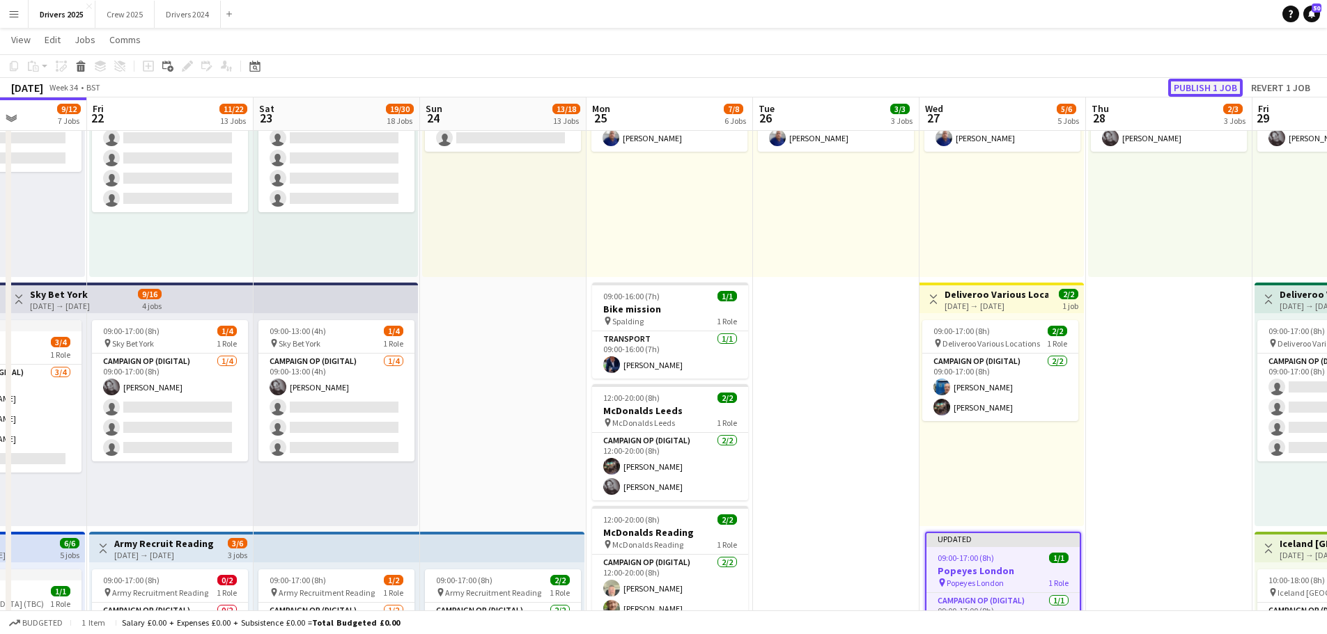
click at [1222, 81] on button "Publish 1 job" at bounding box center [1205, 88] width 75 height 18
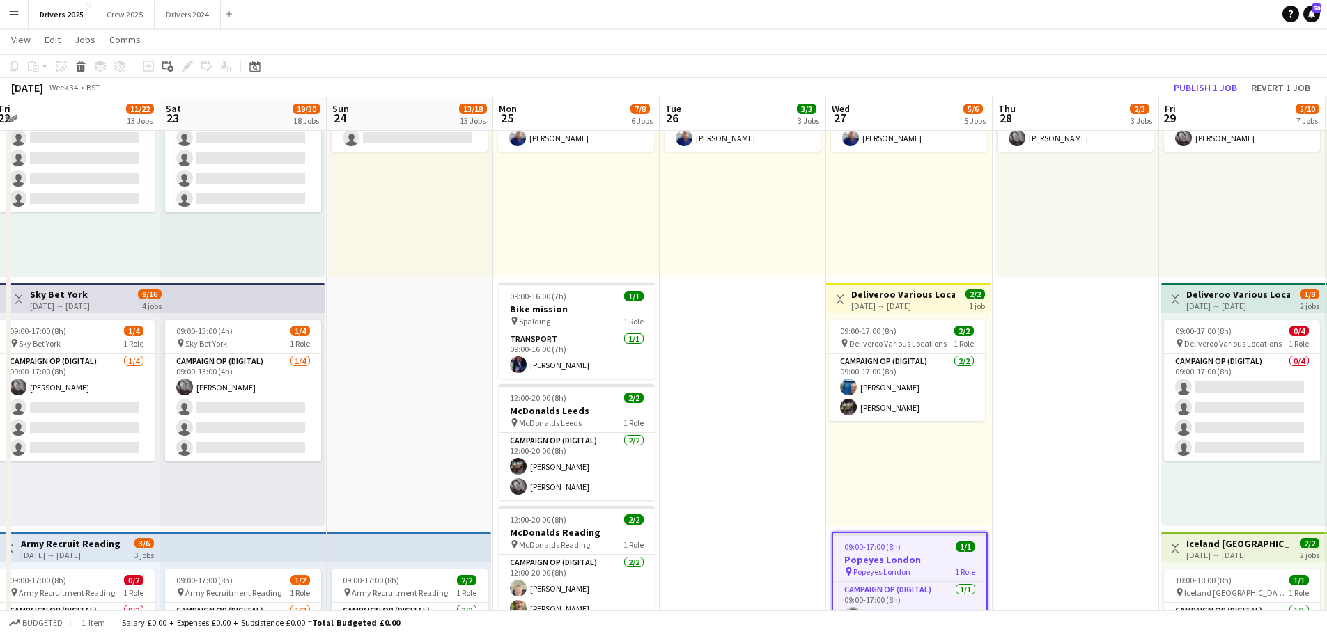
drag, startPoint x: 1186, startPoint y: 375, endPoint x: 1093, endPoint y: 355, distance: 95.6
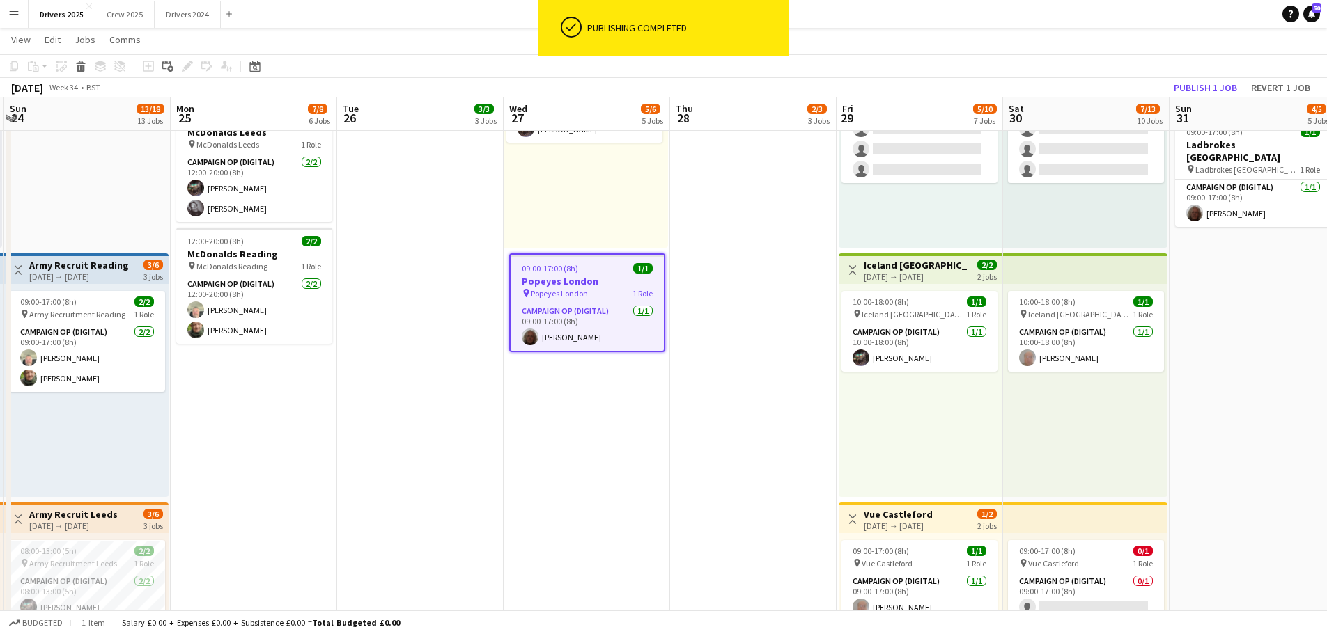
scroll to position [0, 519]
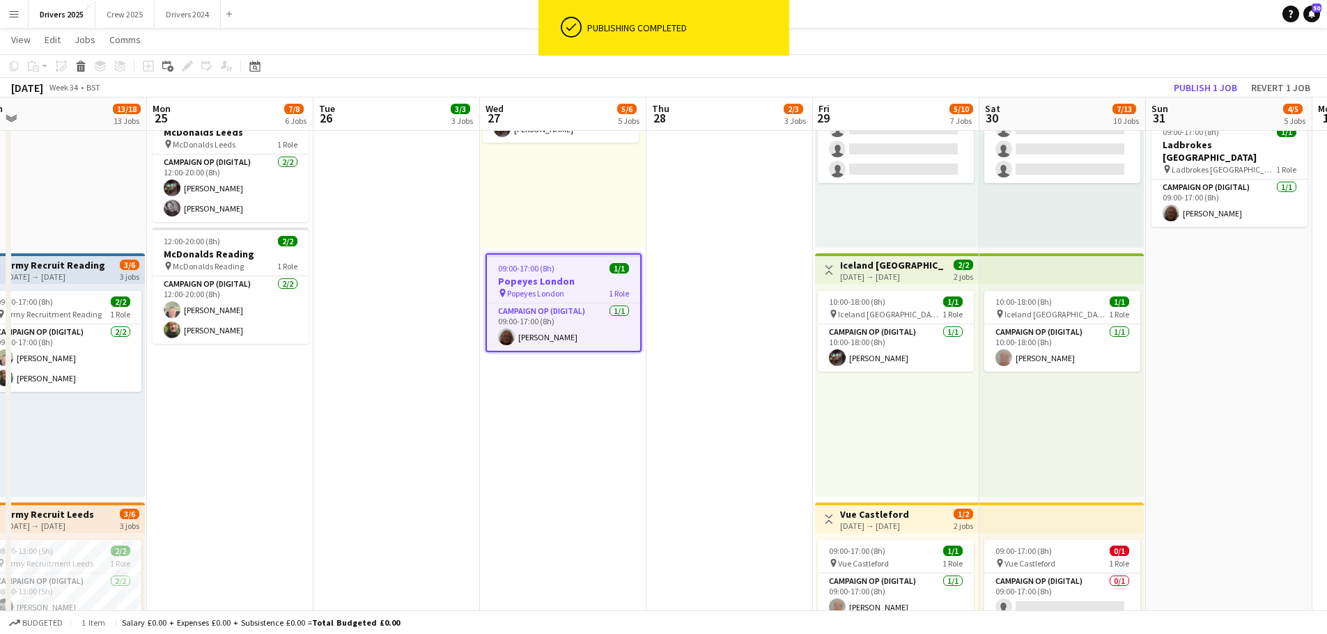
drag, startPoint x: 1077, startPoint y: 283, endPoint x: 731, endPoint y: 313, distance: 347.4
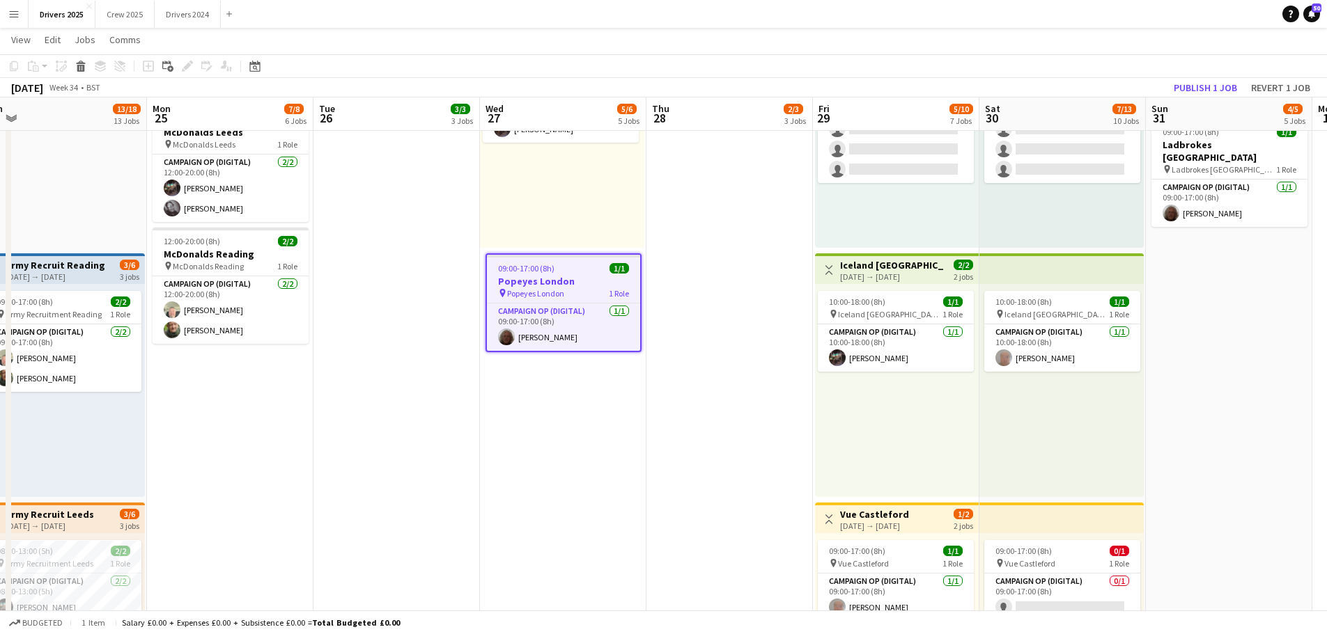
click at [909, 512] on h3 "Vue Castleford" at bounding box center [874, 514] width 69 height 13
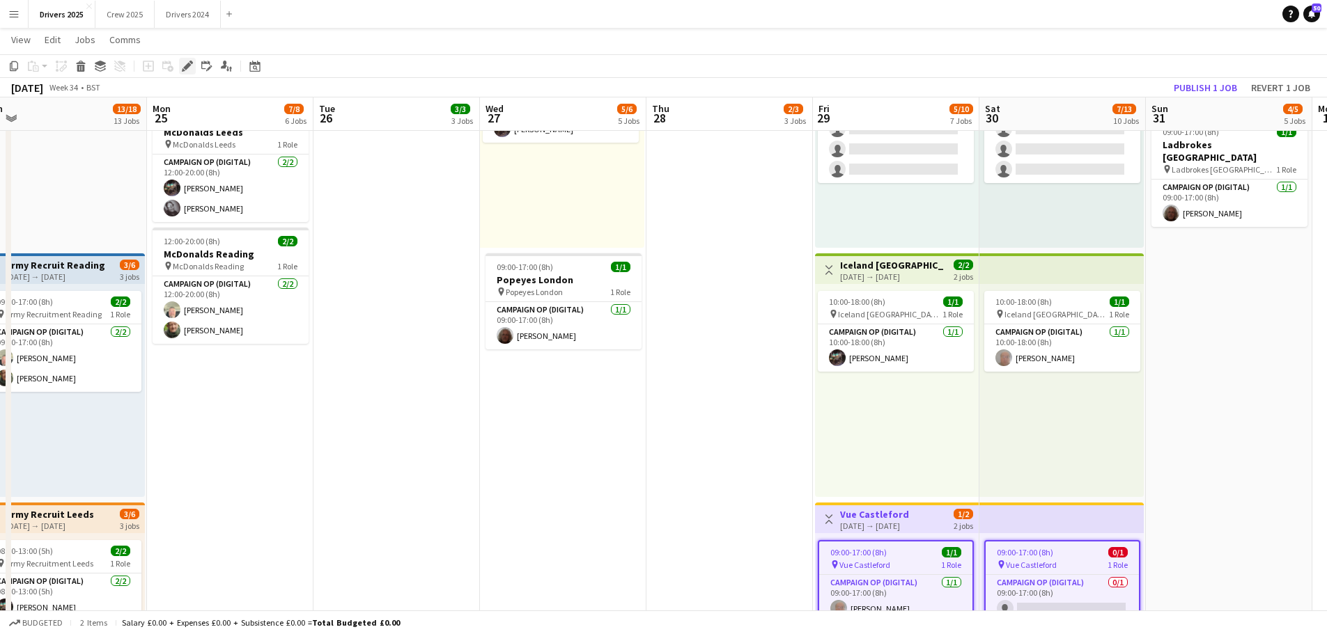
click at [191, 65] on icon at bounding box center [187, 67] width 8 height 8
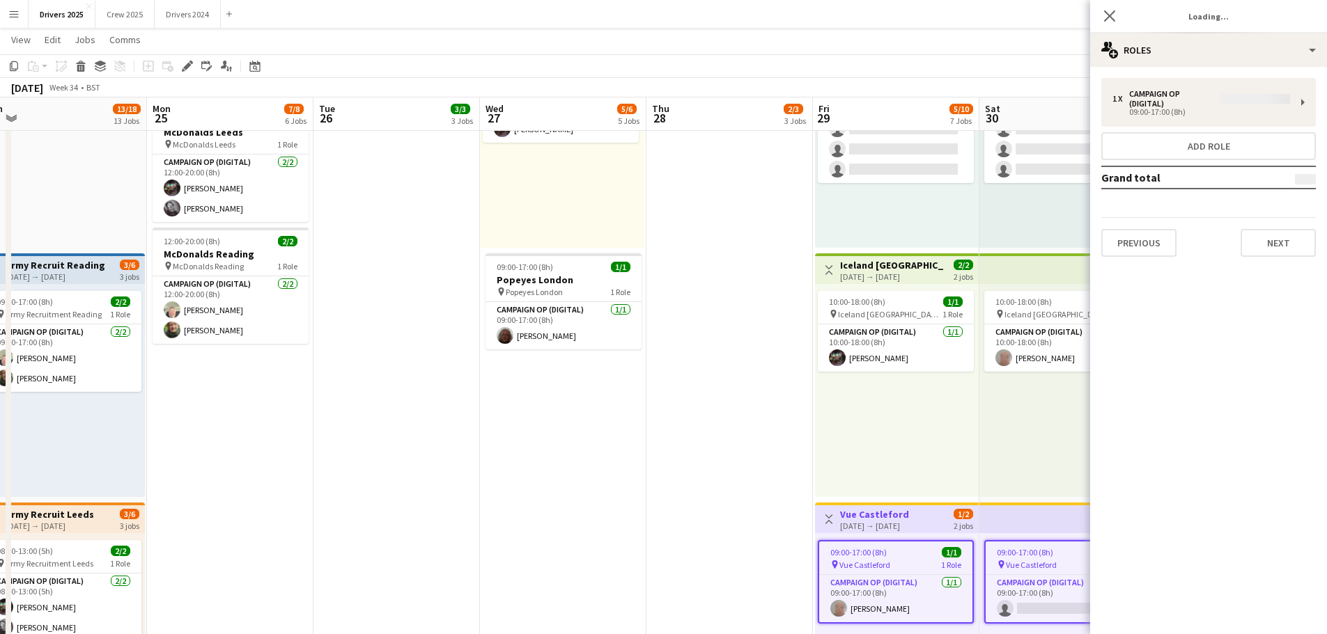
type input "**********"
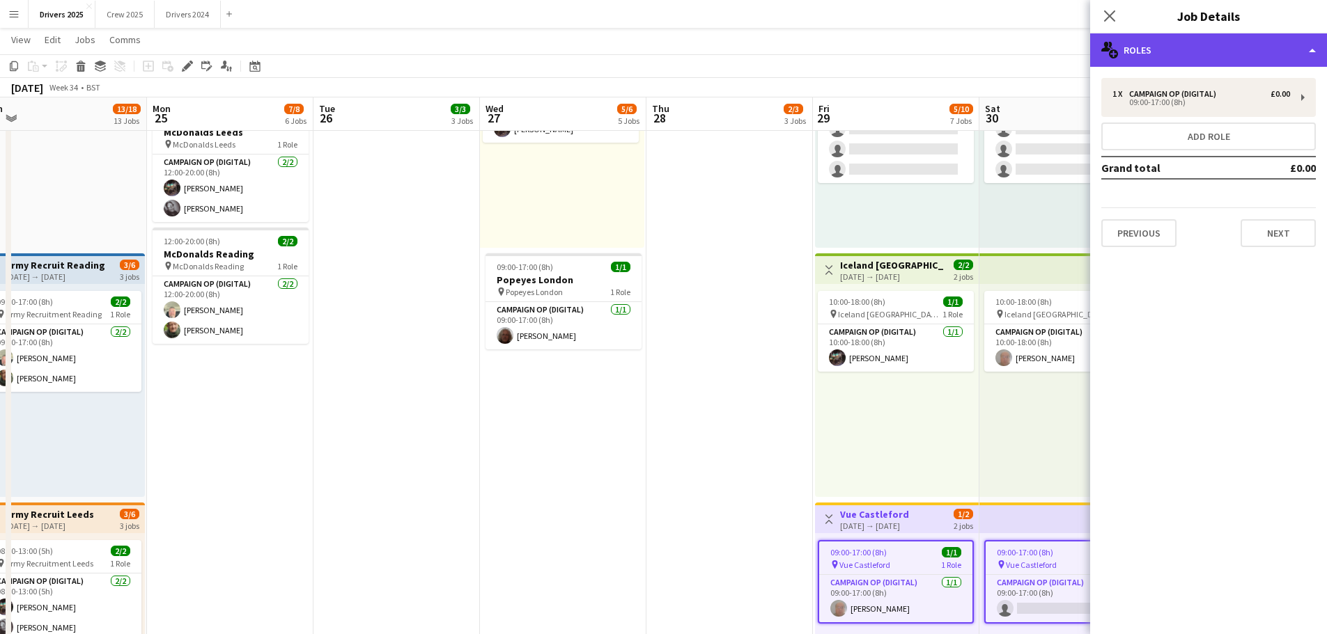
click at [1210, 42] on div "multiple-users-add Roles" at bounding box center [1208, 49] width 237 height 33
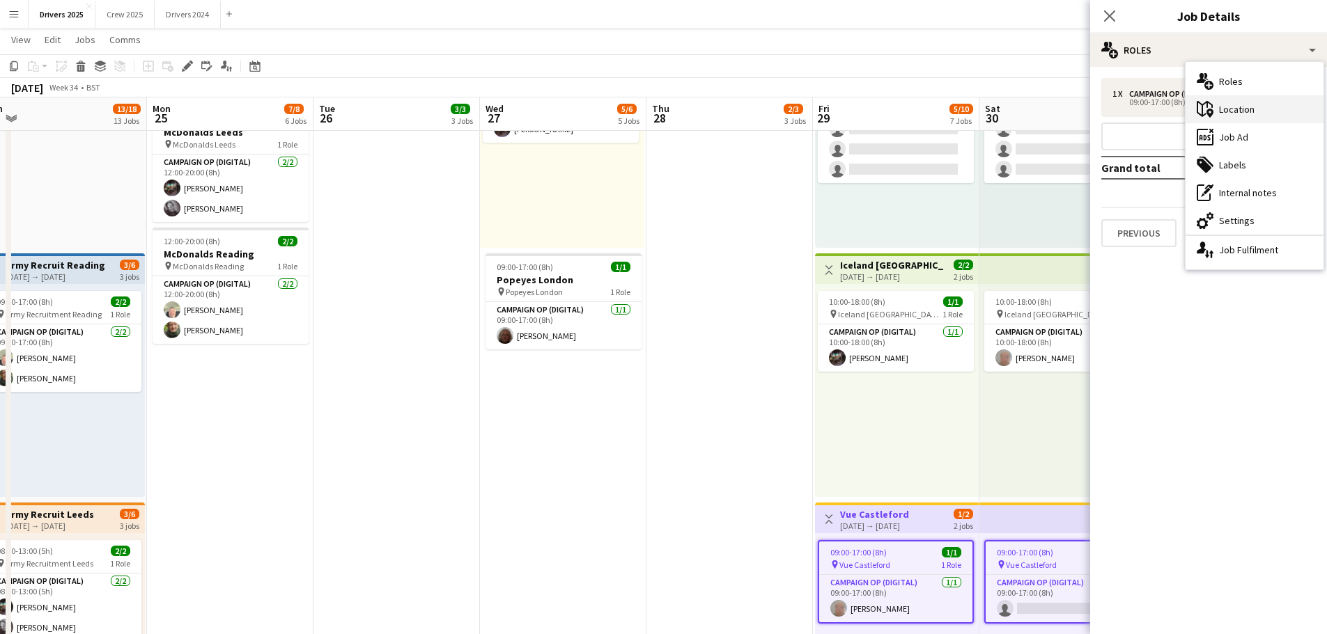
click at [1249, 122] on div "maps-pin-1 Location" at bounding box center [1254, 109] width 138 height 28
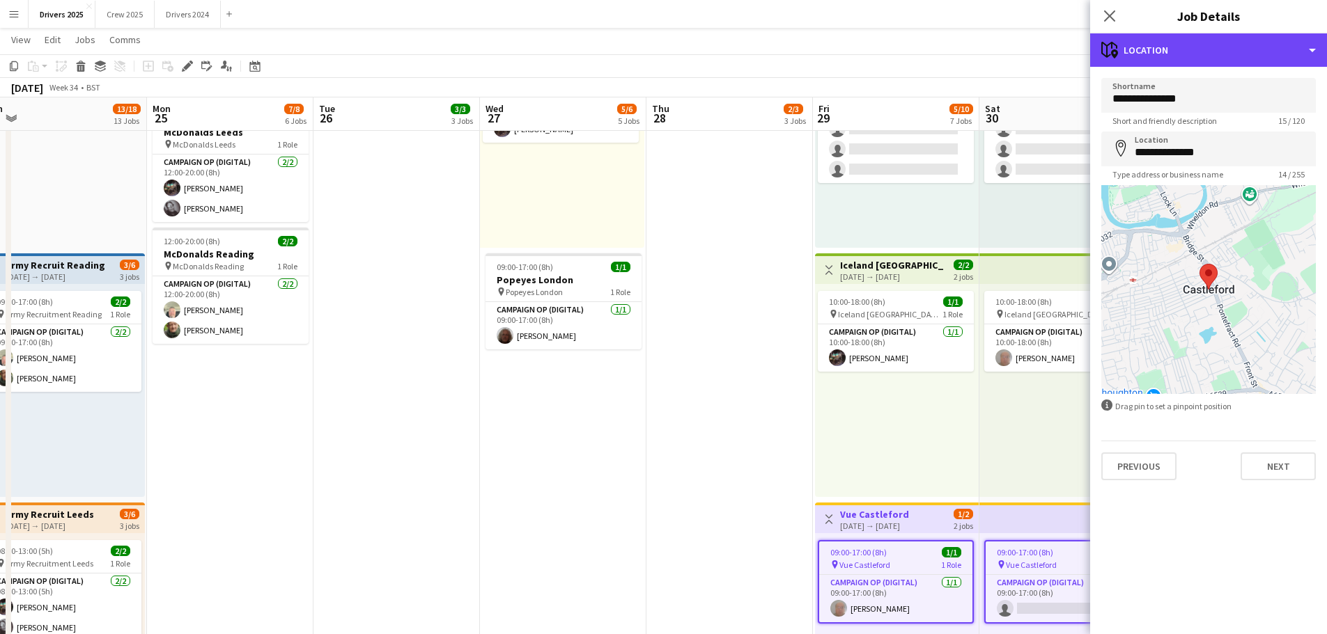
click at [1162, 47] on div "maps-pin-1 Location" at bounding box center [1208, 49] width 237 height 33
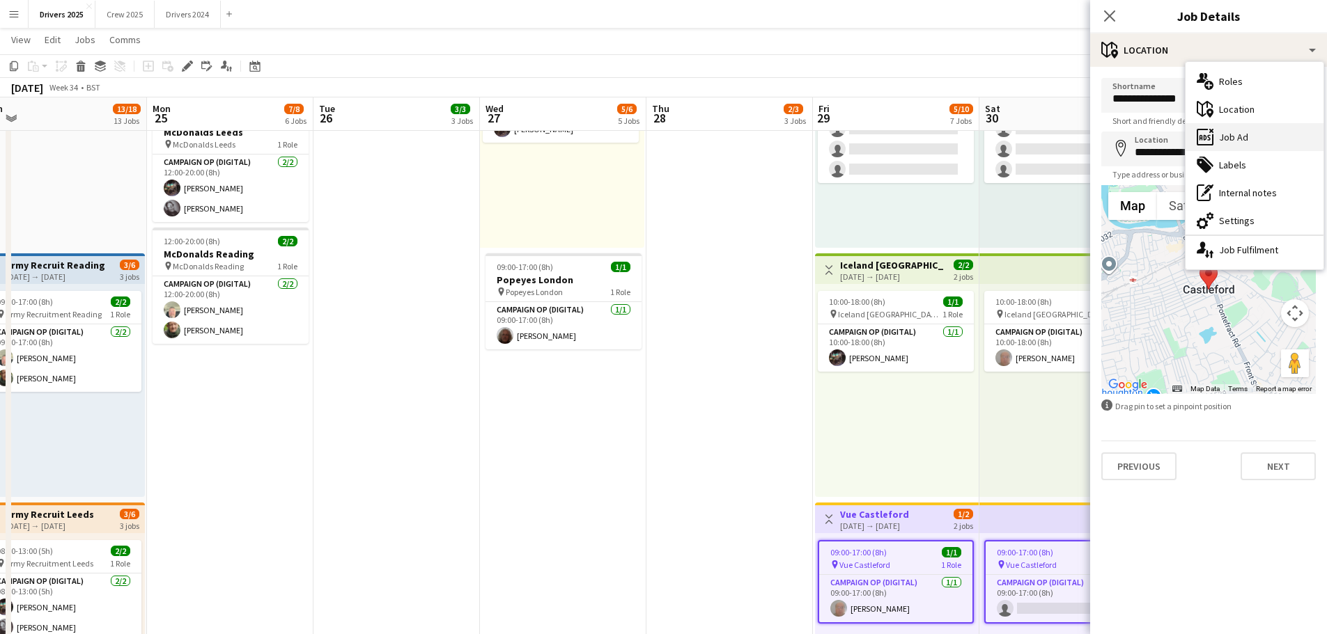
click at [1240, 141] on div "ads-window Job Ad" at bounding box center [1254, 137] width 138 height 28
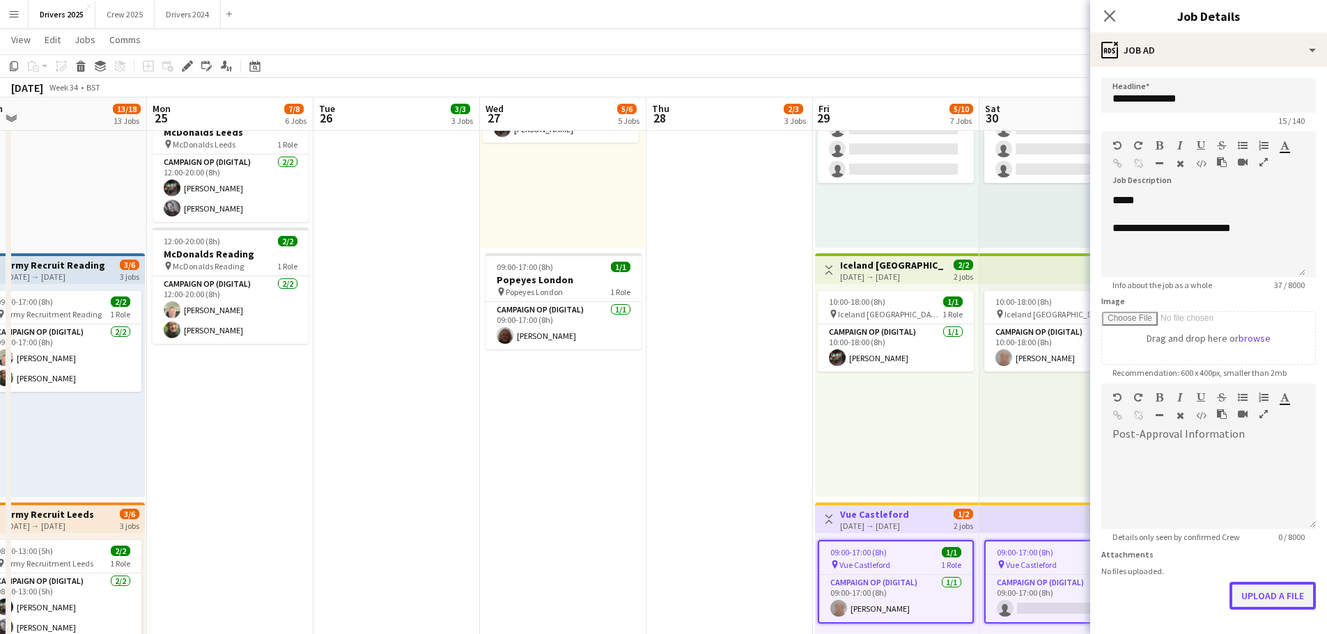
click at [1280, 598] on button "Upload a file" at bounding box center [1272, 596] width 86 height 28
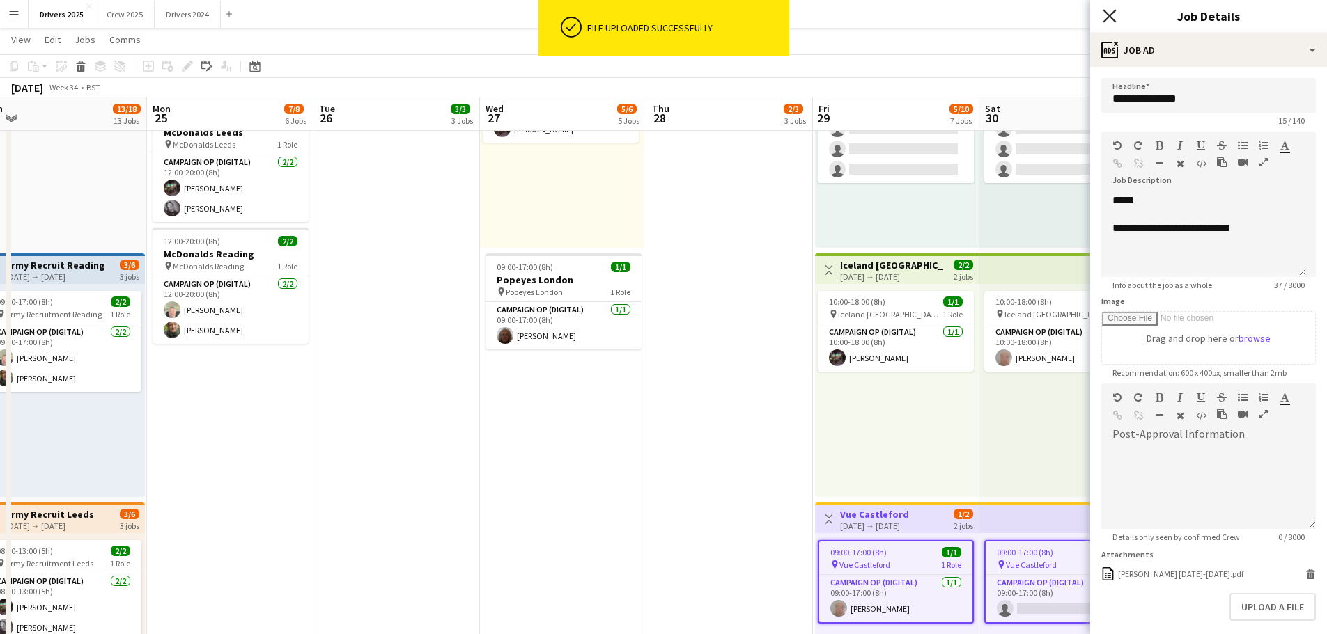
click at [1107, 13] on icon at bounding box center [1109, 15] width 13 height 13
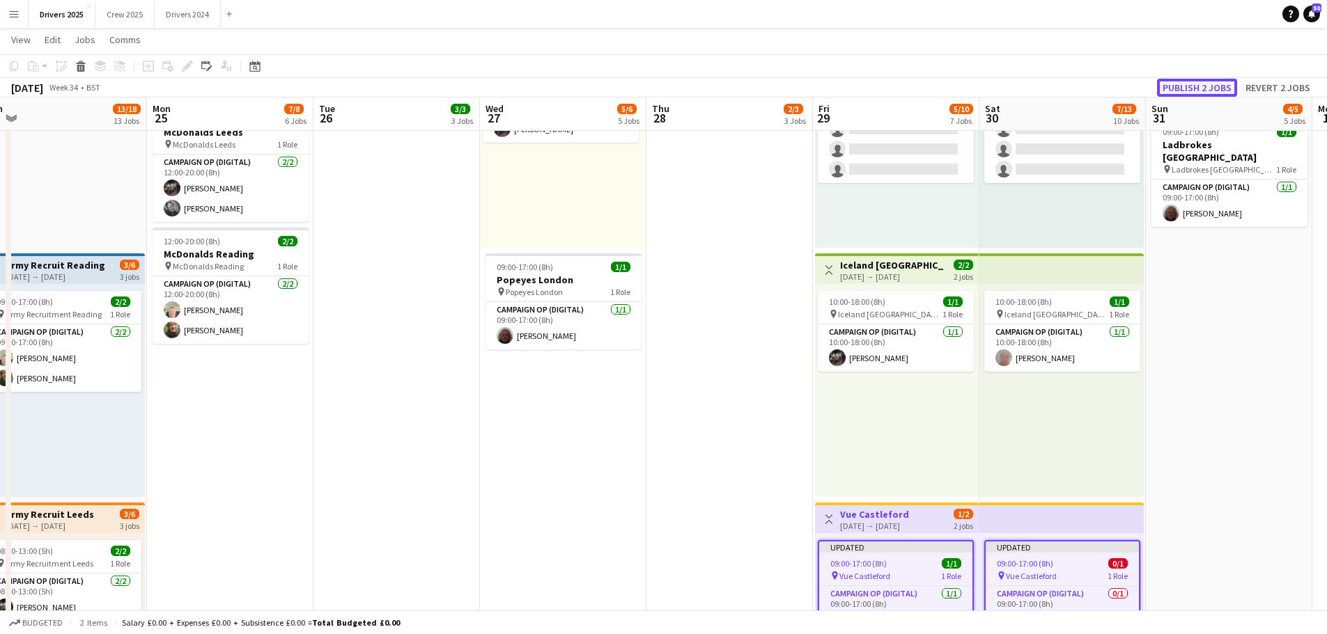
click at [1209, 89] on button "Publish 2 jobs" at bounding box center [1197, 88] width 80 height 18
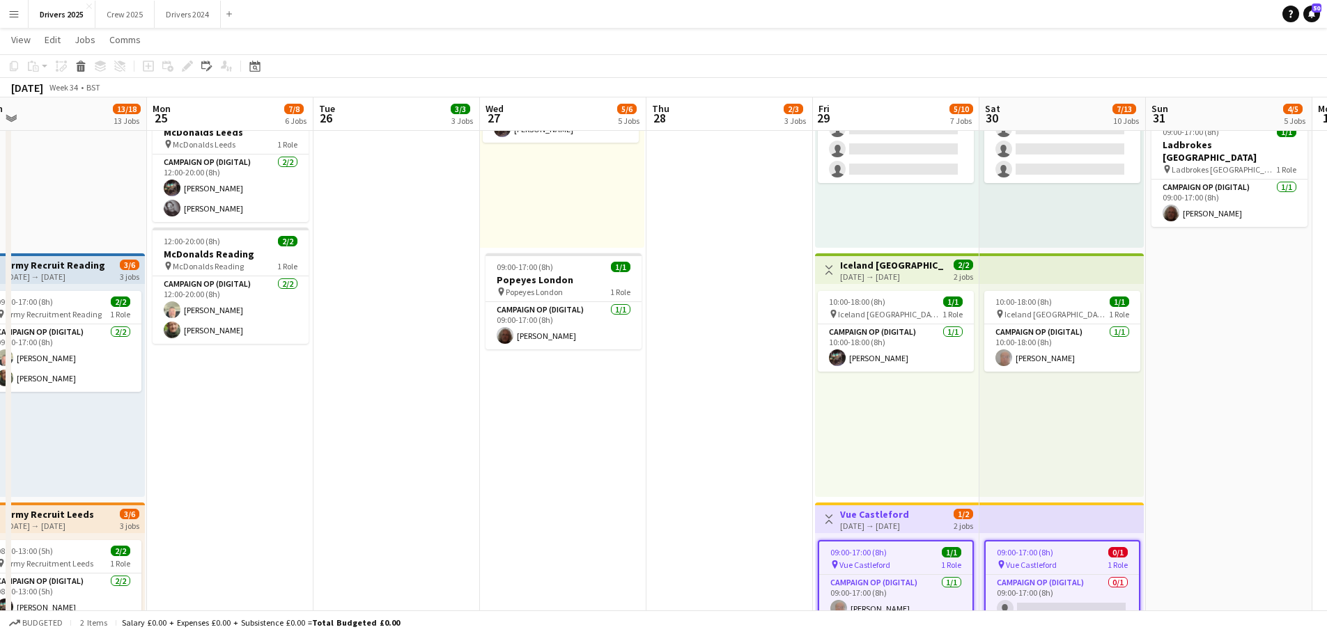
click at [1037, 266] on app-top-bar at bounding box center [1061, 269] width 164 height 31
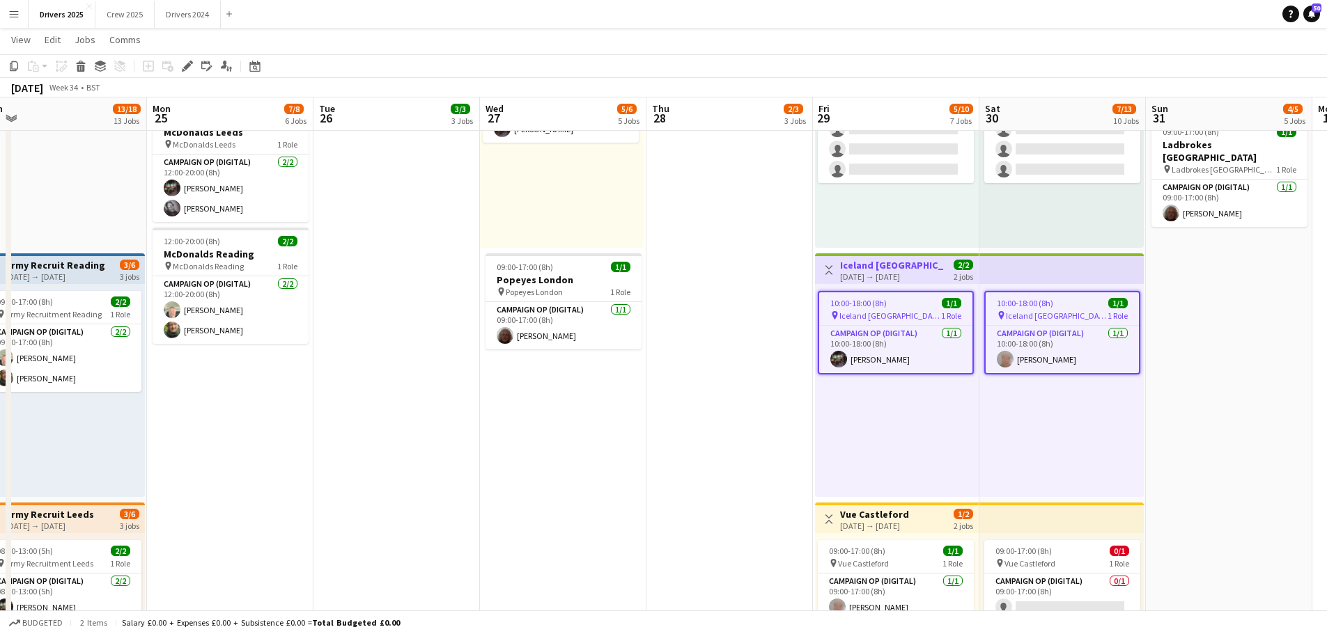
click at [184, 66] on icon "Edit" at bounding box center [187, 66] width 11 height 11
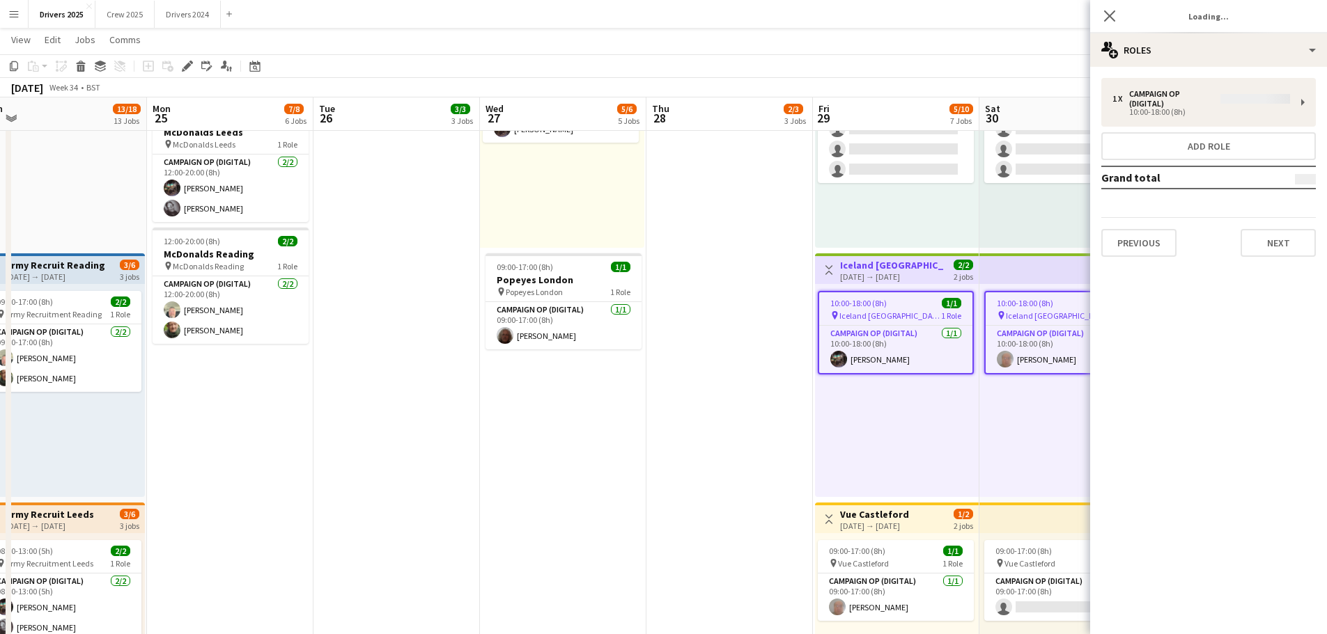
type input "**********"
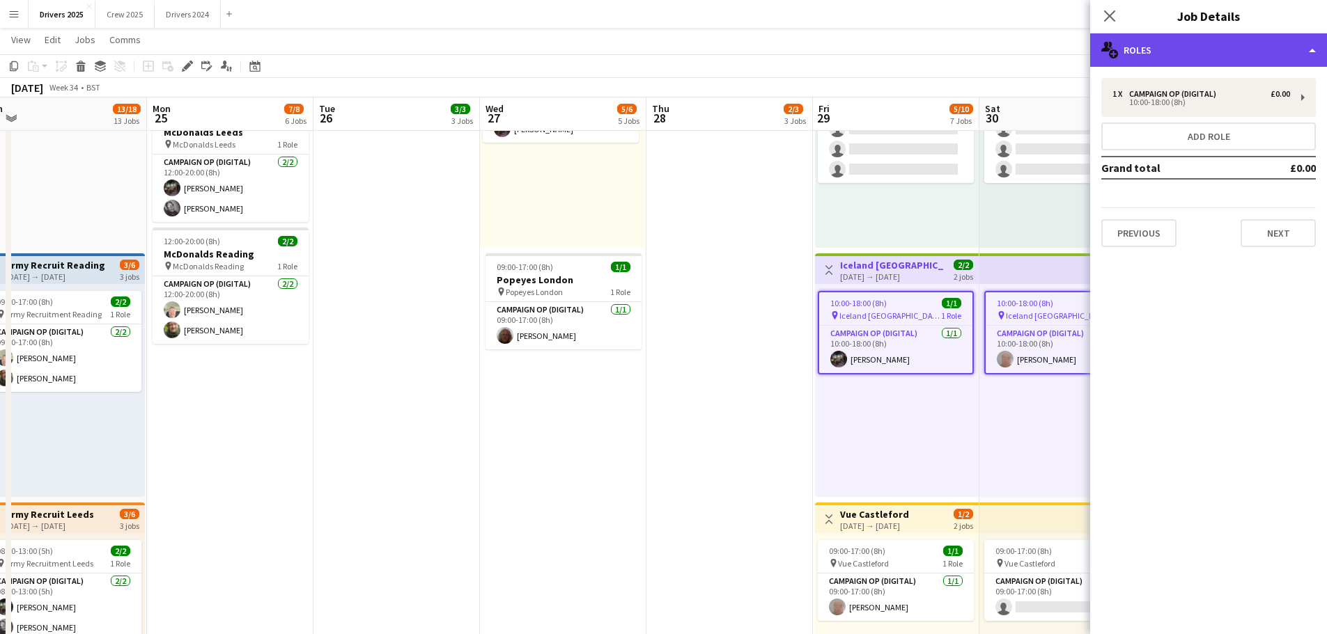
click at [1197, 60] on div "multiple-users-add Roles" at bounding box center [1208, 49] width 237 height 33
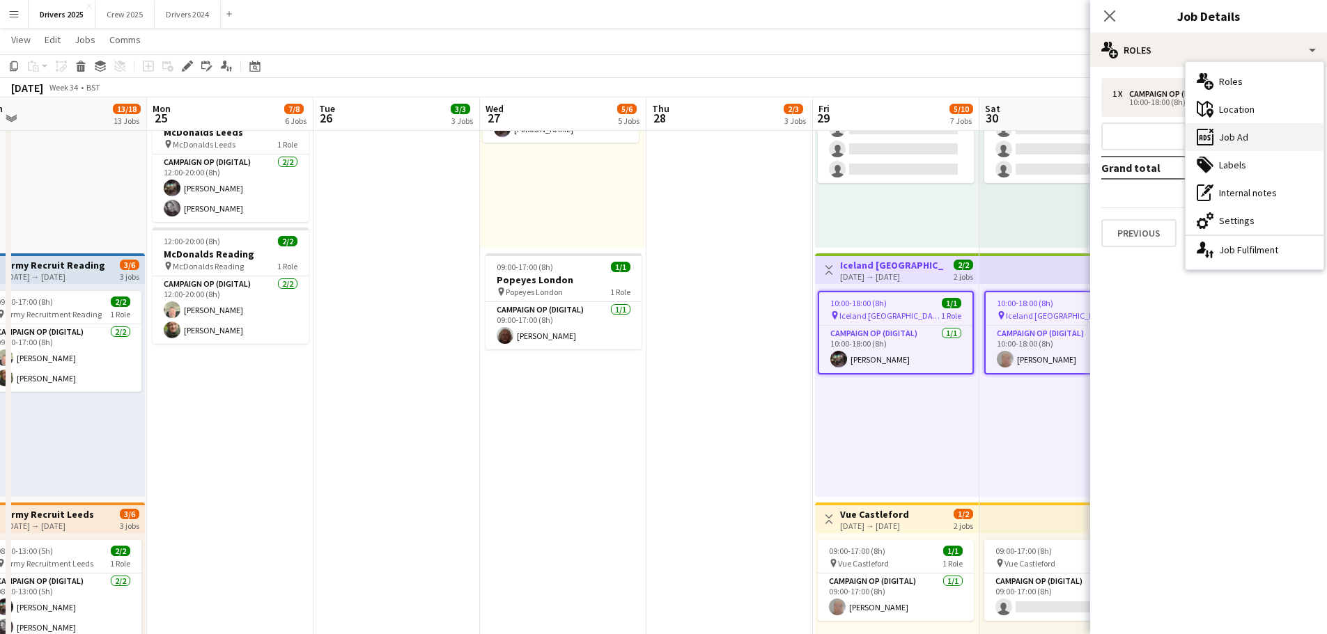
click at [1252, 138] on div "ads-window Job Ad" at bounding box center [1254, 137] width 138 height 28
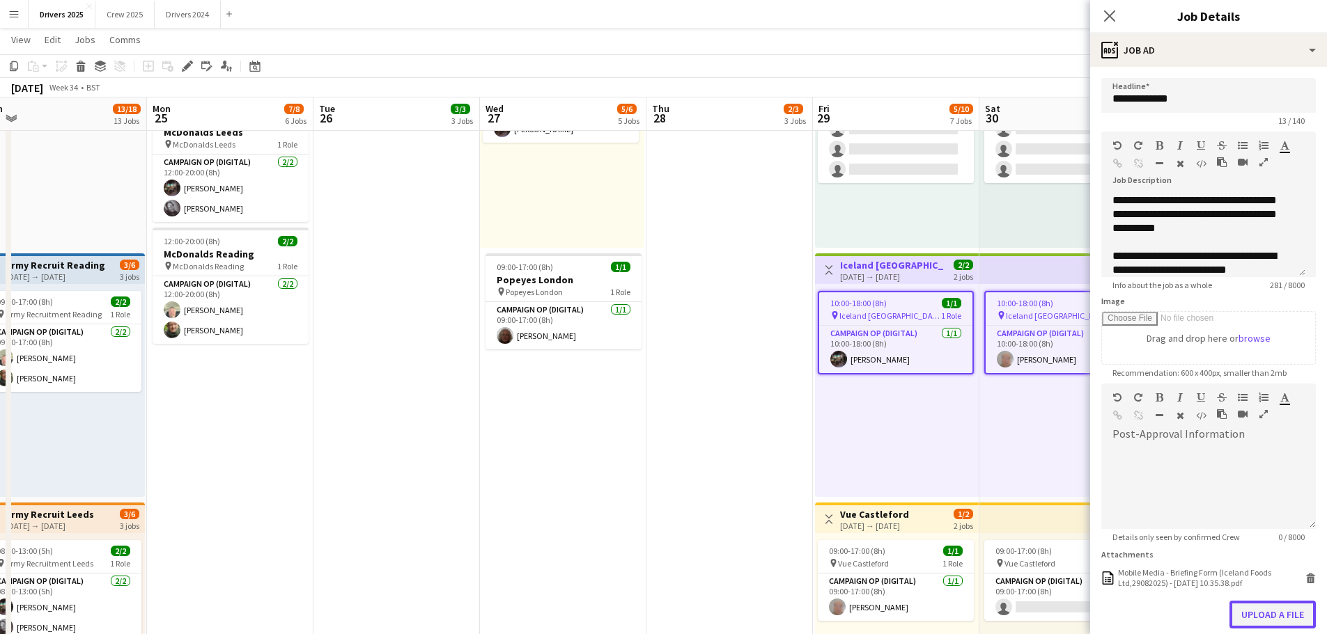
click at [1282, 617] on button "Upload a file" at bounding box center [1272, 615] width 86 height 28
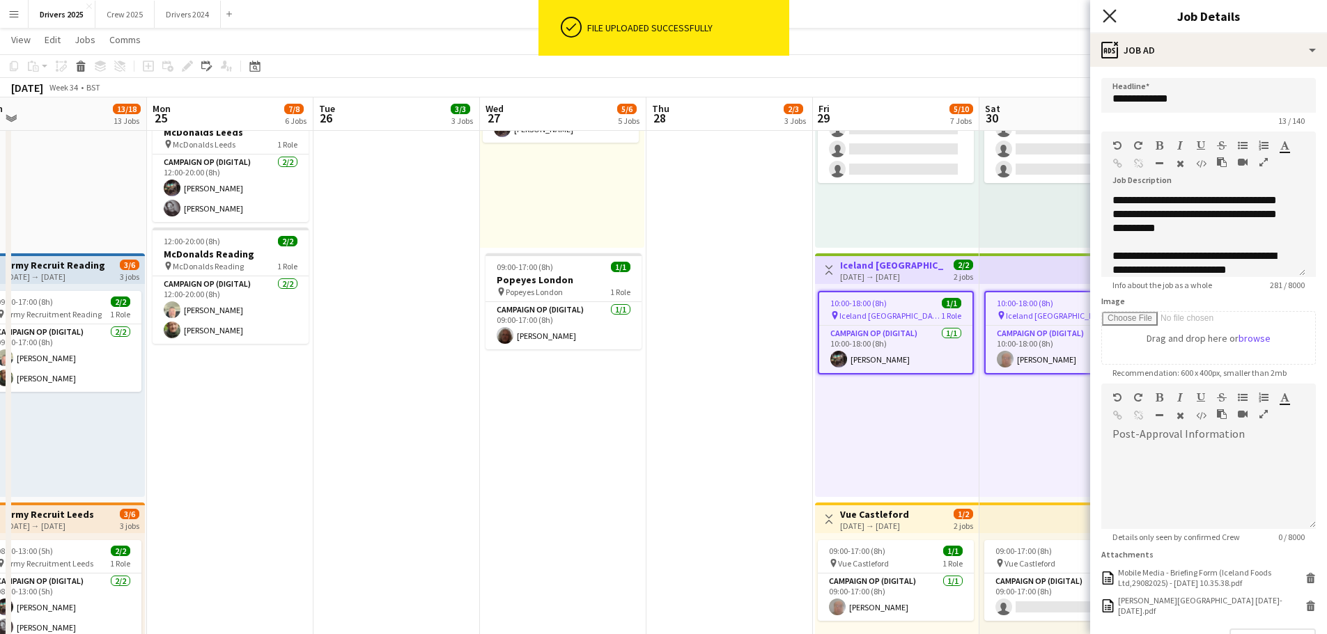
click at [1116, 18] on icon "Close pop-in" at bounding box center [1109, 15] width 13 height 13
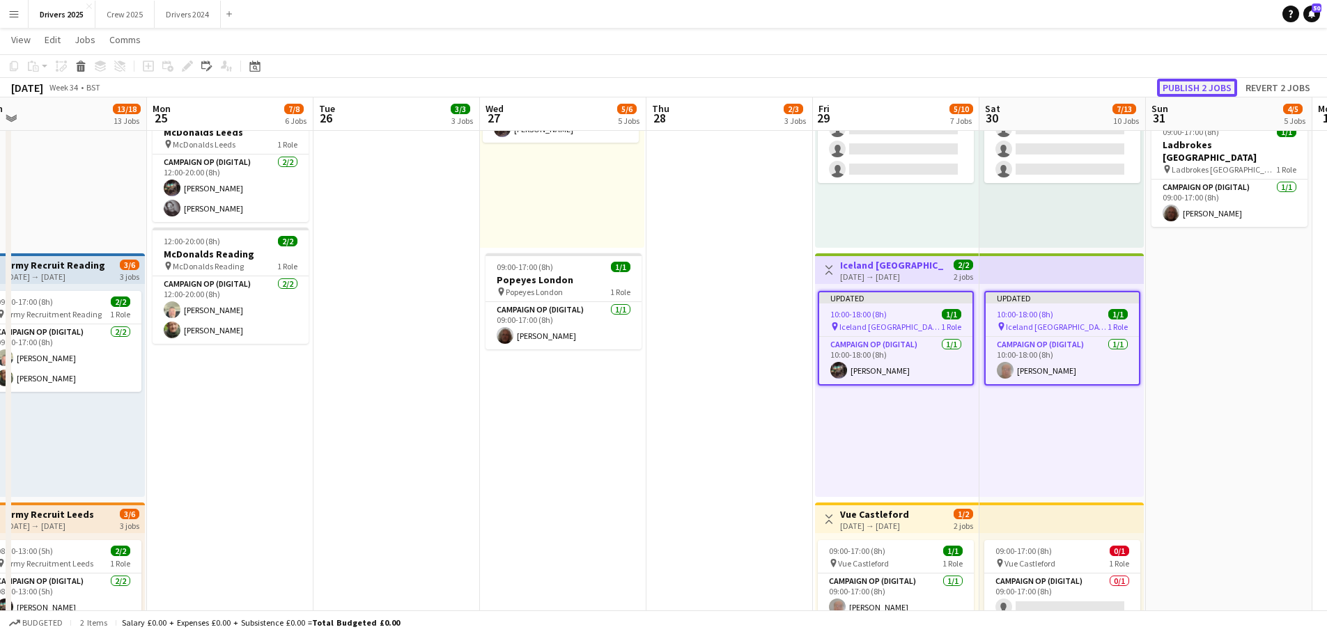
click at [1206, 85] on button "Publish 2 jobs" at bounding box center [1197, 88] width 80 height 18
